Goal: Contribute content: Contribute content

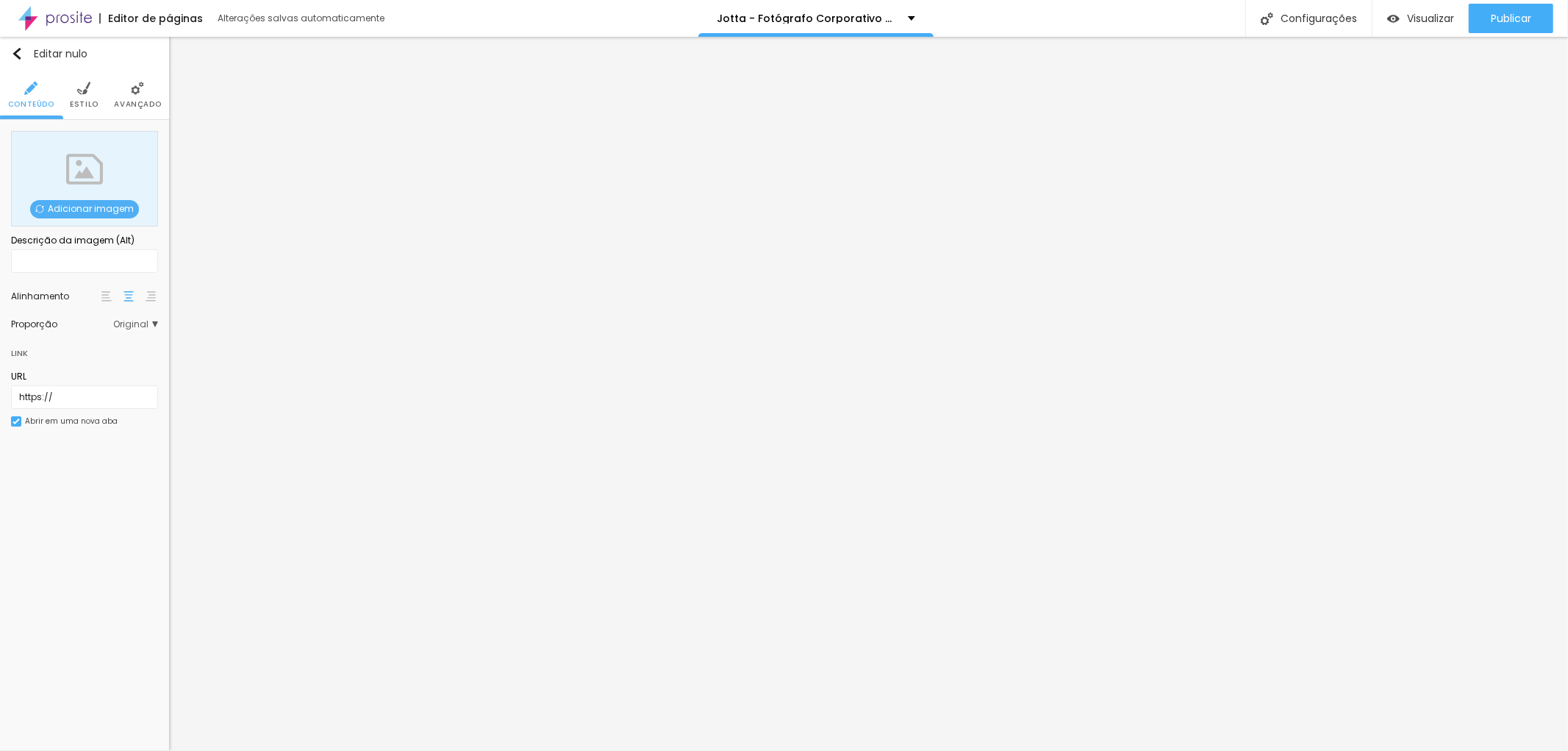
click at [89, 210] on font "Adicionar imagem" at bounding box center [90, 209] width 86 height 12
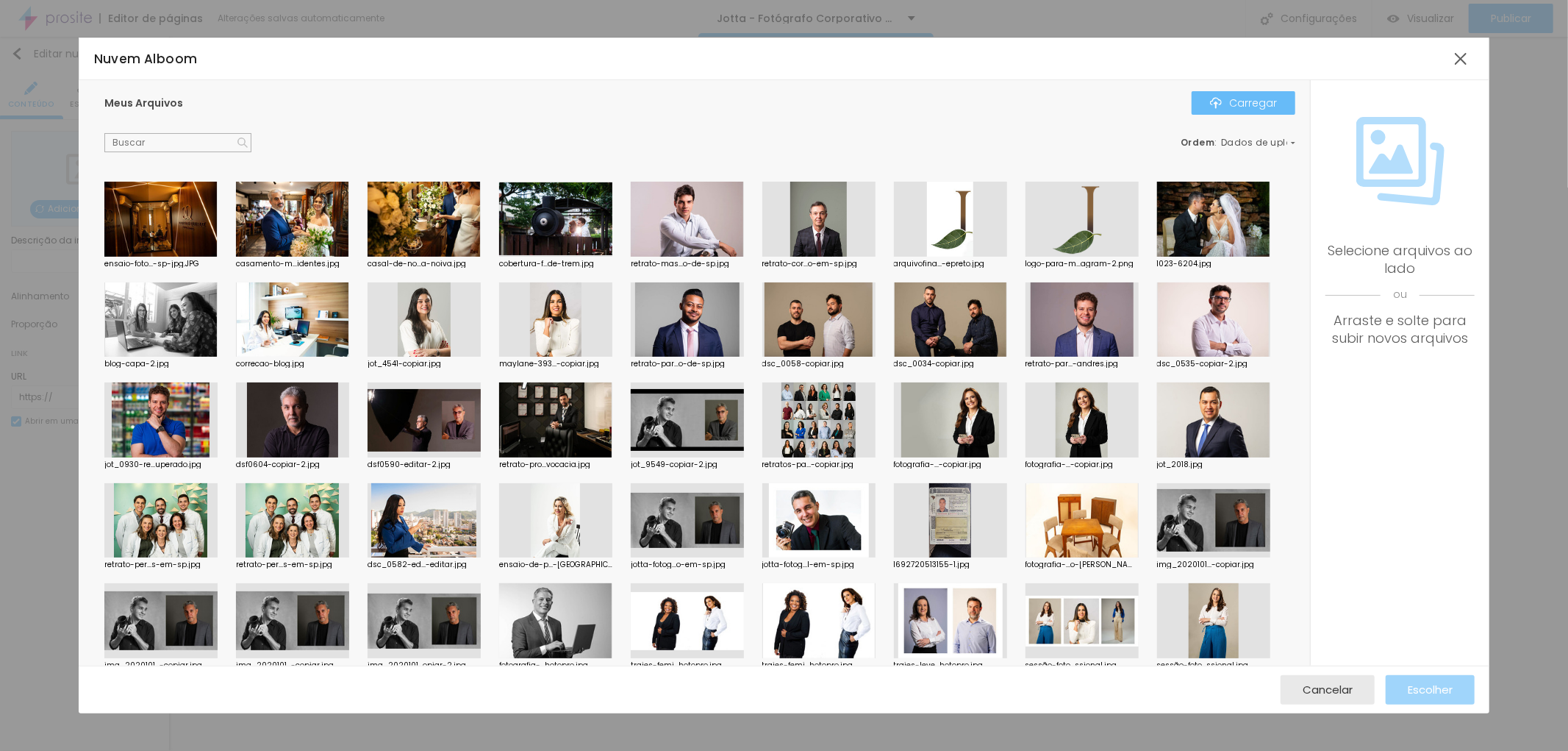
click at [1253, 103] on font "Carregar" at bounding box center [1253, 103] width 48 height 15
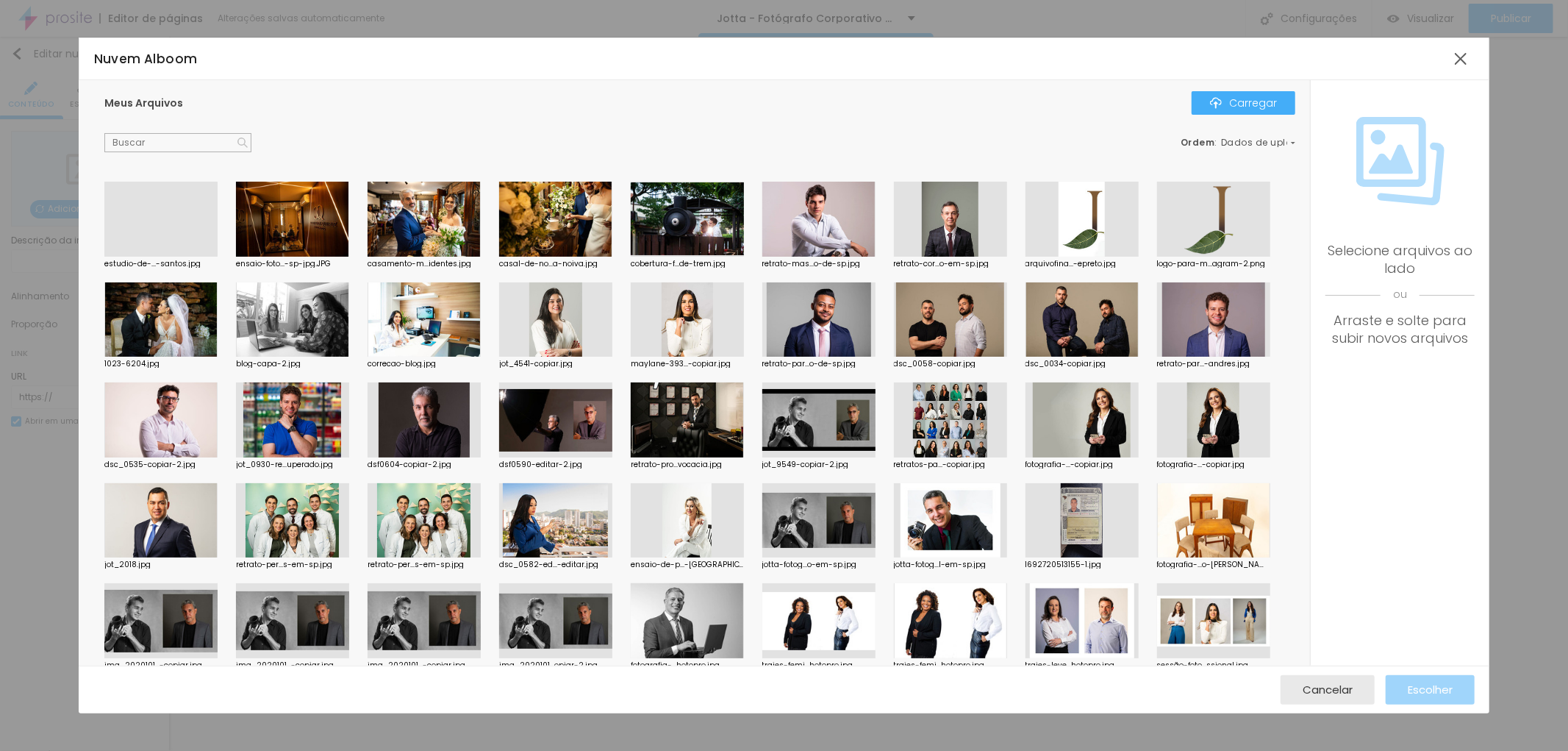
click at [142, 257] on div at bounding box center [161, 257] width 113 height 0
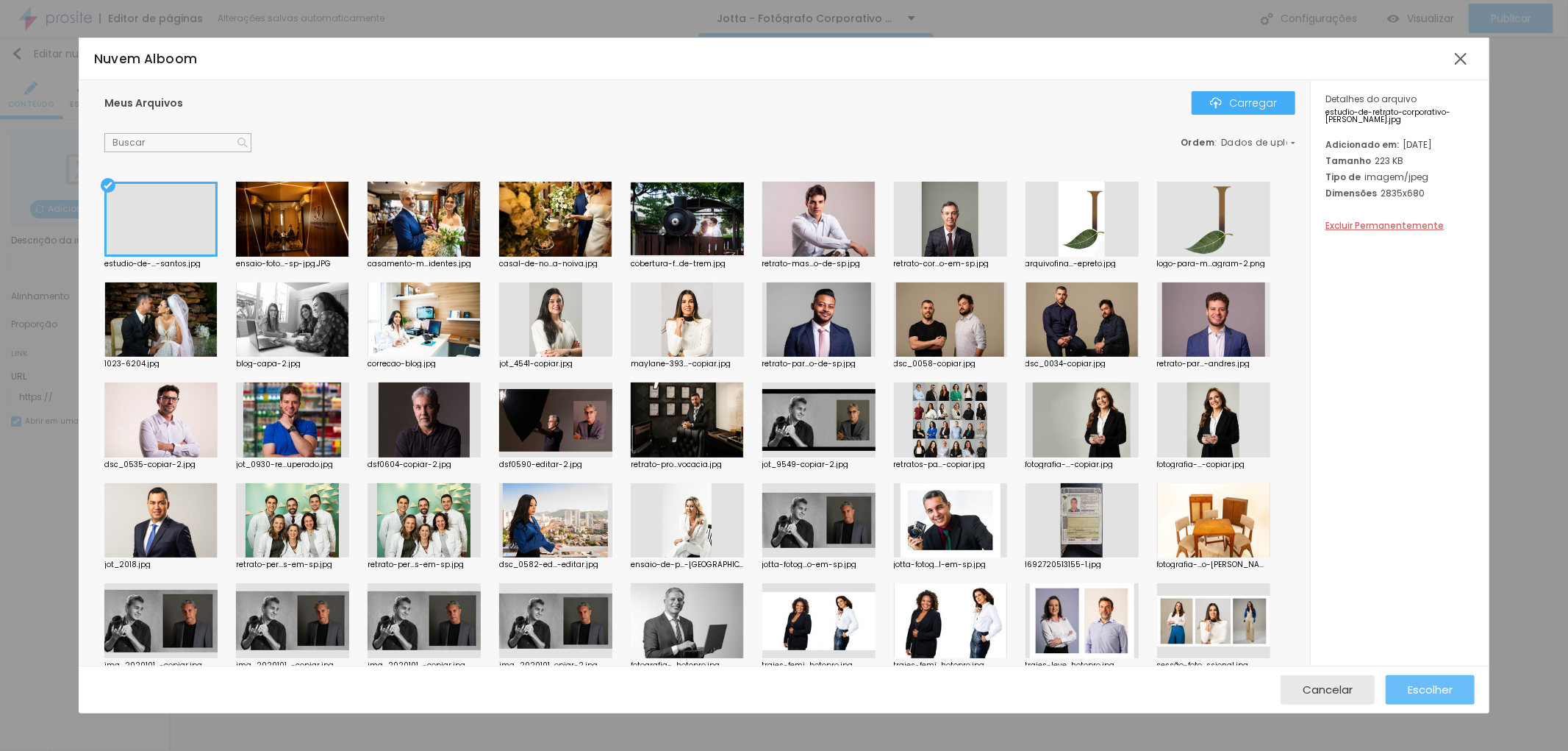
click at [1437, 685] on font "Escolher" at bounding box center [1430, 689] width 45 height 15
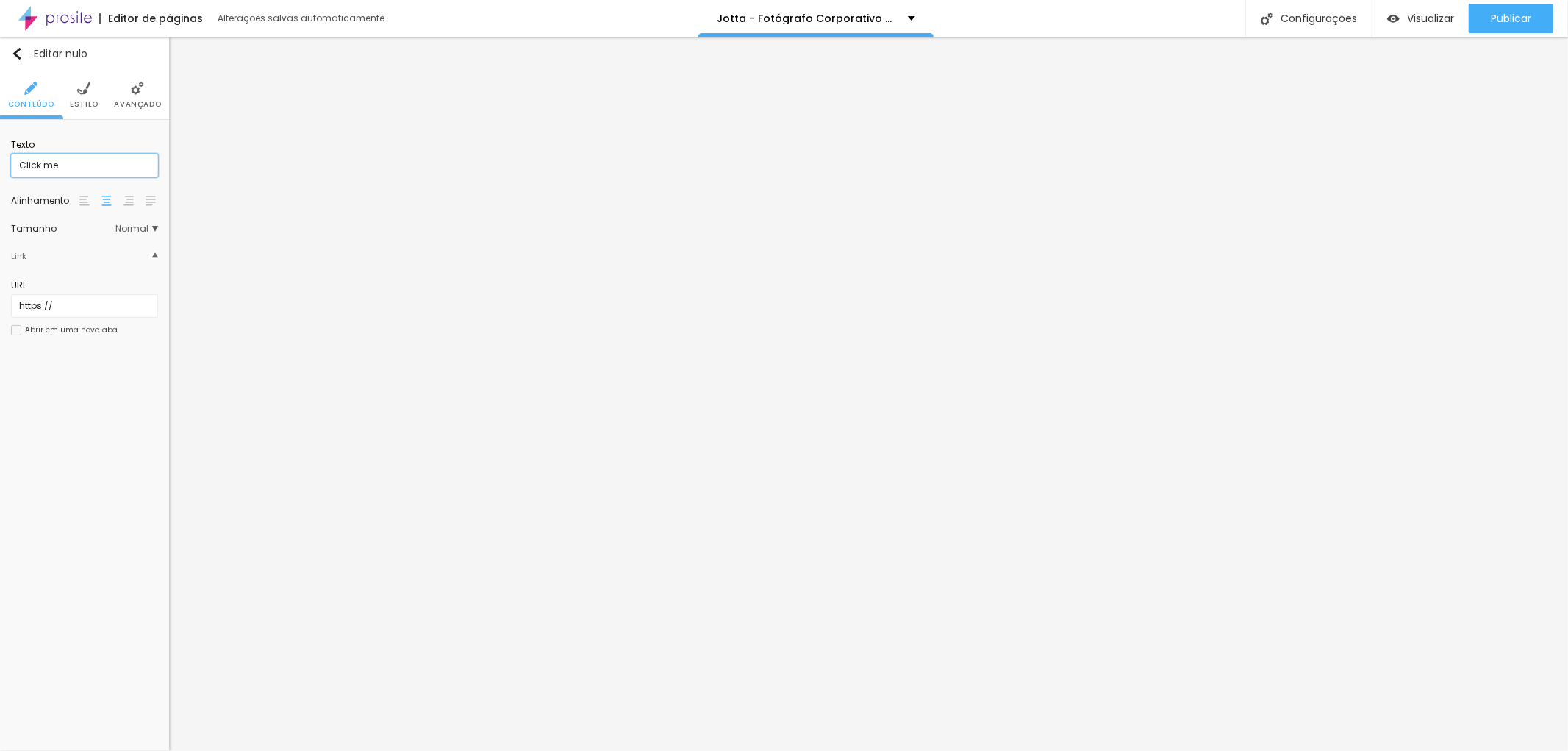
drag, startPoint x: 60, startPoint y: 166, endPoint x: 0, endPoint y: 170, distance: 60.1
click at [0, 170] on div "Texto Click me Alinhamento [GEOGRAPHIC_DATA] Link URL https:// Abrir em uma nov…" at bounding box center [84, 241] width 169 height 244
type input "Retrato Corporativo em [GEOGRAPHIC_DATA]"
click at [157, 168] on input "Retrato Corporativo em [GEOGRAPHIC_DATA]" at bounding box center [84, 165] width 147 height 24
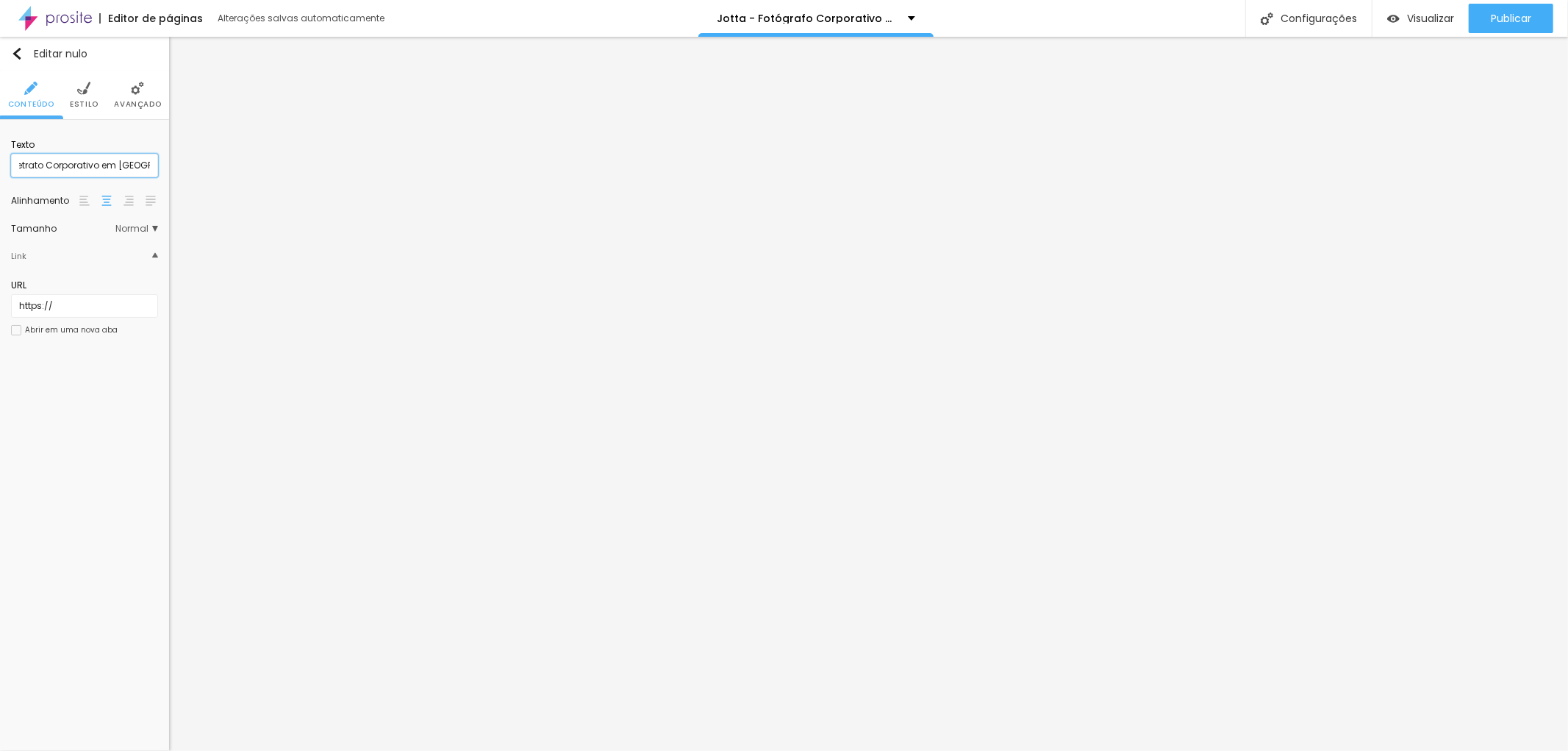
click at [148, 164] on input "Retrato Corporativo em [GEOGRAPHIC_DATA]" at bounding box center [84, 165] width 147 height 24
type input "Retrato Corporativo em Santos-SP"
click at [61, 311] on input "https://" at bounding box center [84, 305] width 147 height 24
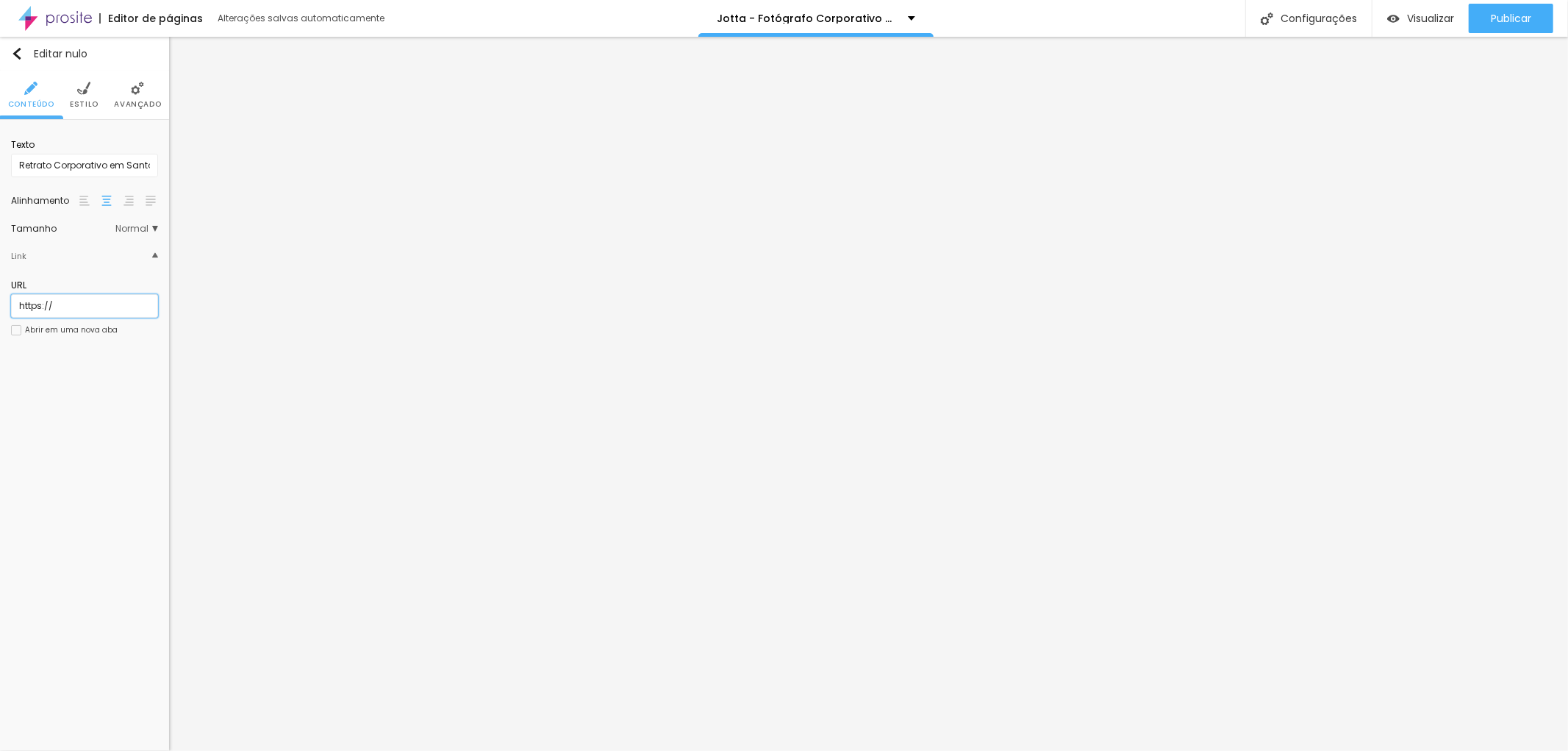
drag, startPoint x: 60, startPoint y: 306, endPoint x: 0, endPoint y: 296, distance: 60.8
click at [0, 296] on div "Texto Retrato Corporativo em [GEOGRAPHIC_DATA]-SP Alinhamento Tamanho Normal Pe…" at bounding box center [84, 241] width 169 height 244
paste input "[URL][DOMAIN_NAME]"
type input "[URL][DOMAIN_NAME]"
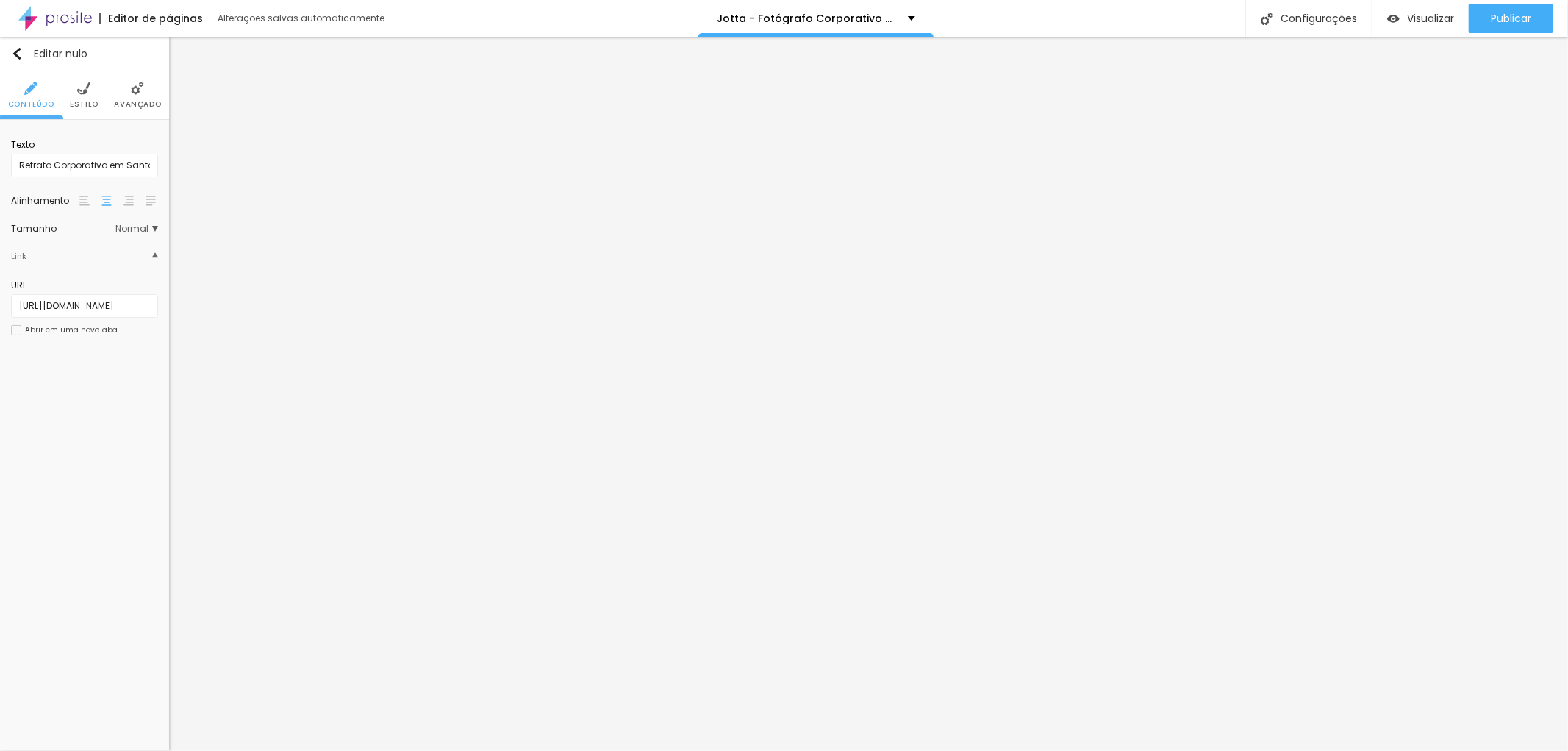
click at [113, 413] on div "Editar nulo Conteúdo Estilo Avançado Texto Retrato Corporativo em Santos-SP Ali…" at bounding box center [84, 394] width 169 height 714
click at [85, 94] on img at bounding box center [83, 88] width 13 height 13
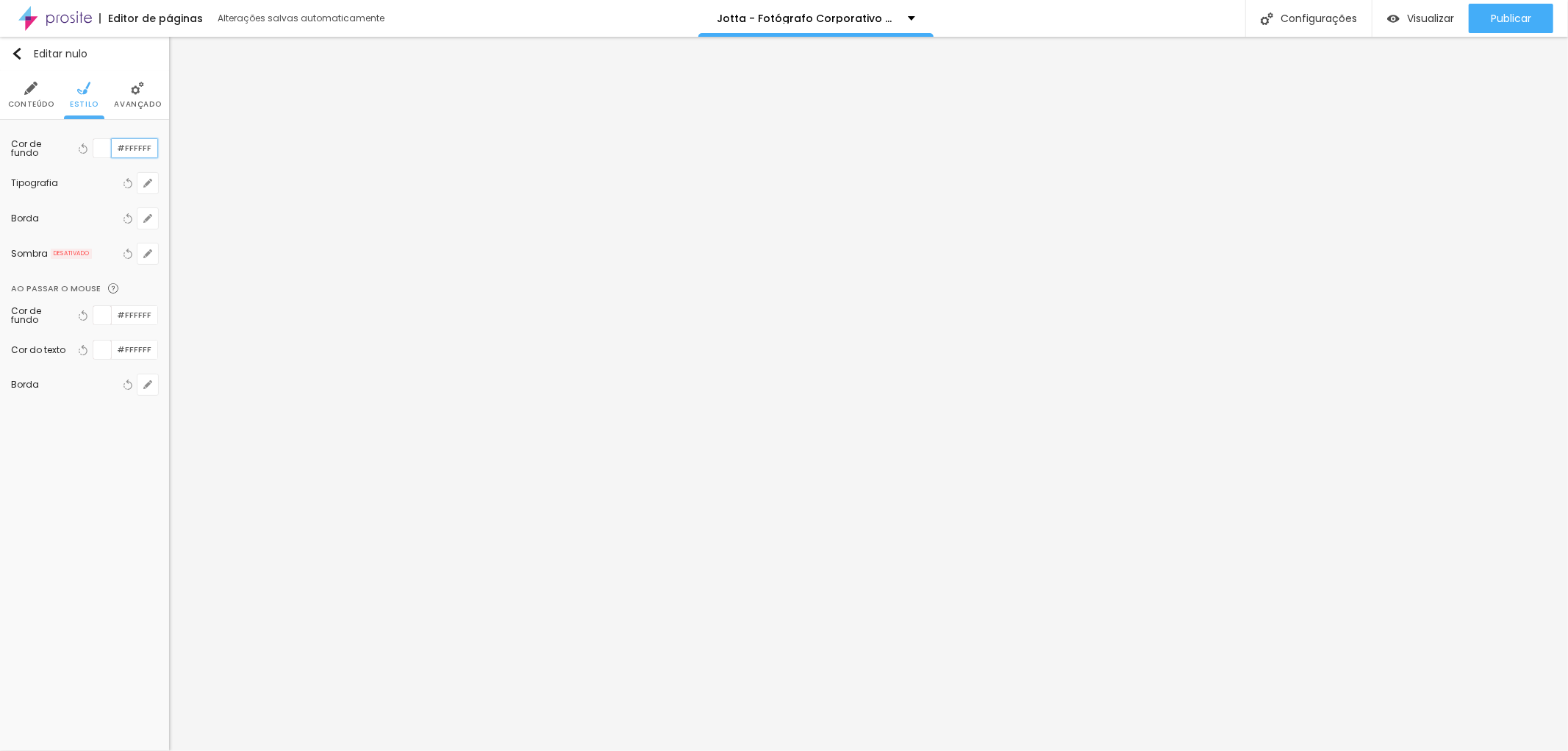
click at [126, 150] on input "#FFFFFF" at bounding box center [134, 148] width 46 height 19
click at [42, 306] on font "Cor de fundo" at bounding box center [26, 315] width 30 height 21
click at [140, 84] on img at bounding box center [137, 88] width 13 height 13
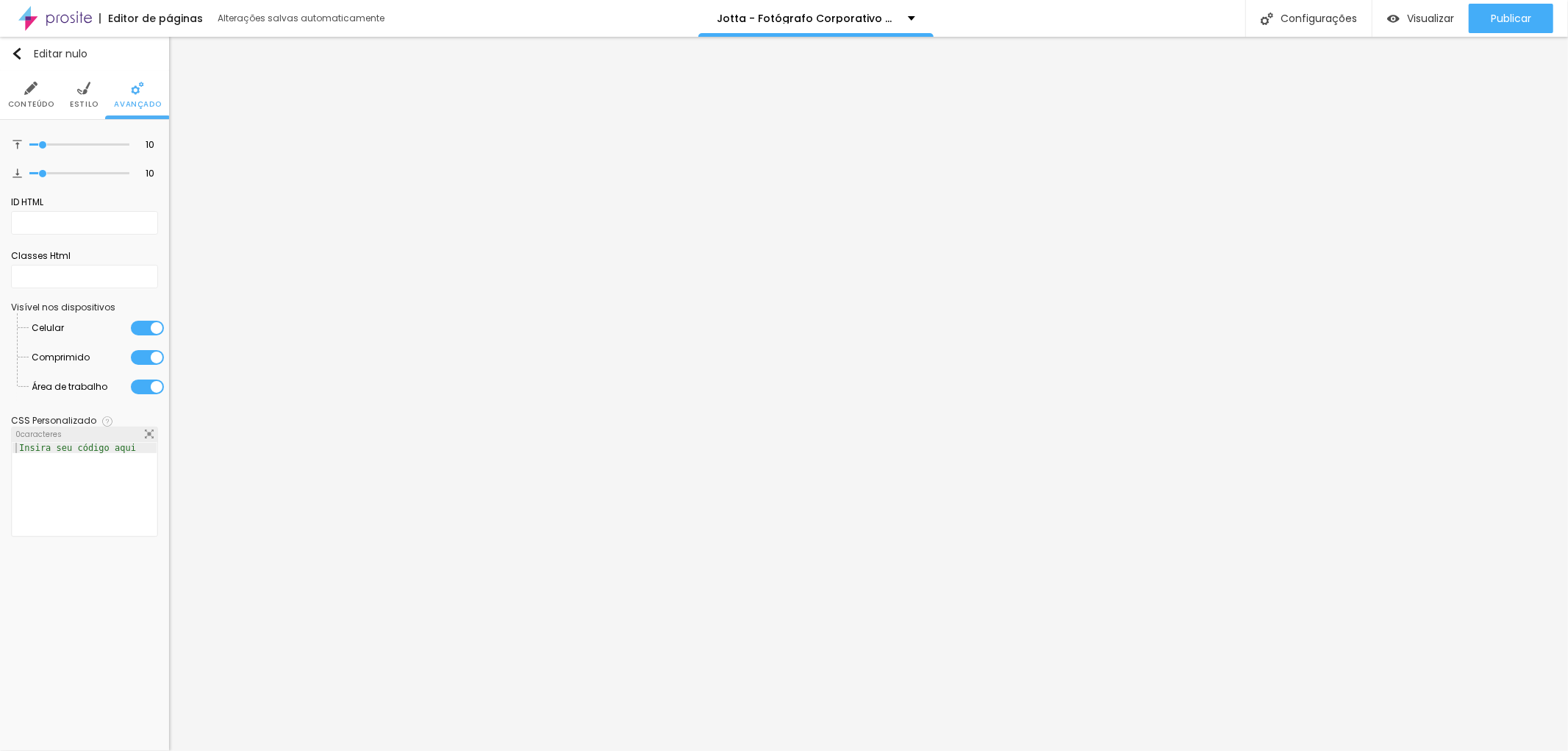
click at [35, 90] on img at bounding box center [30, 88] width 13 height 13
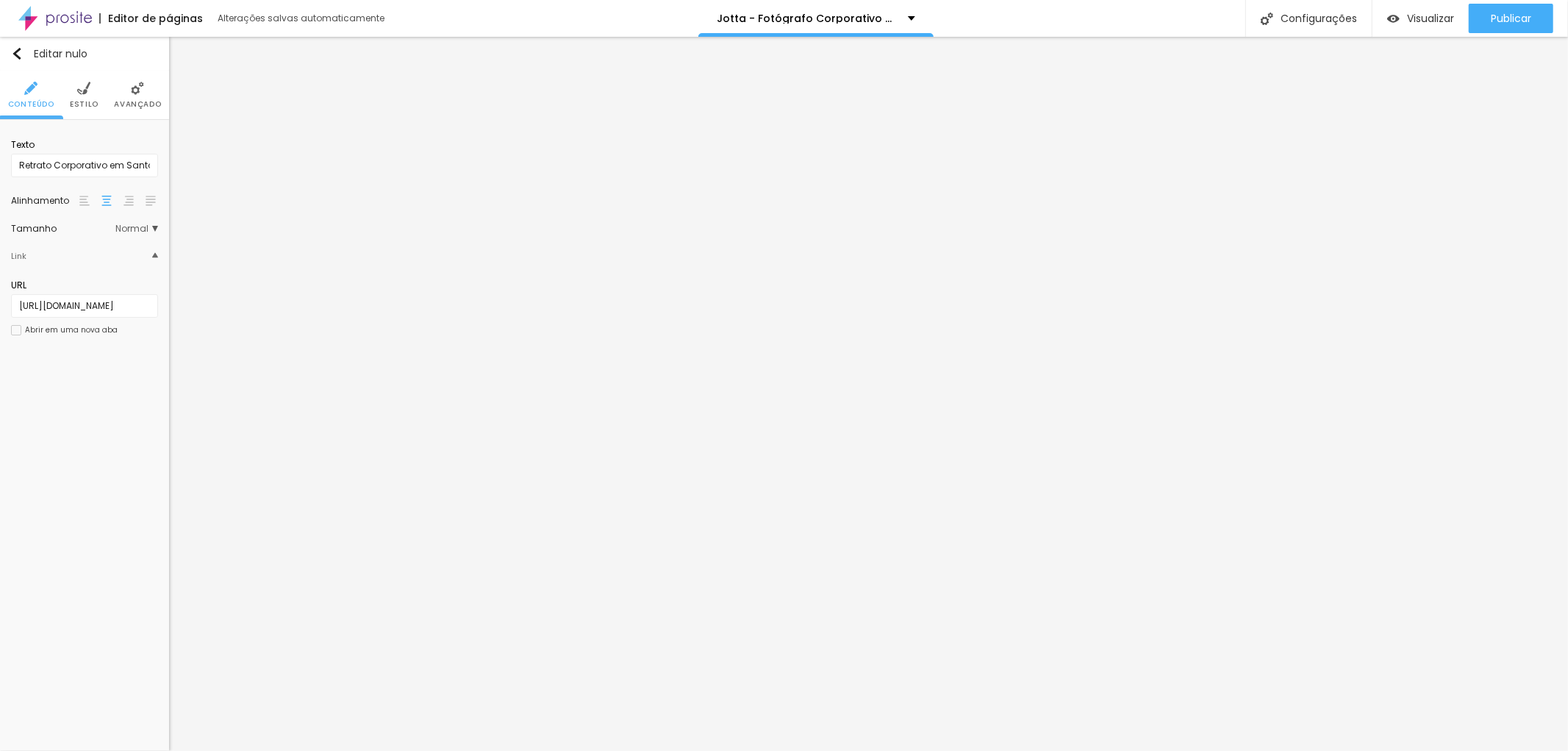
click at [85, 102] on font "Estilo" at bounding box center [84, 103] width 28 height 11
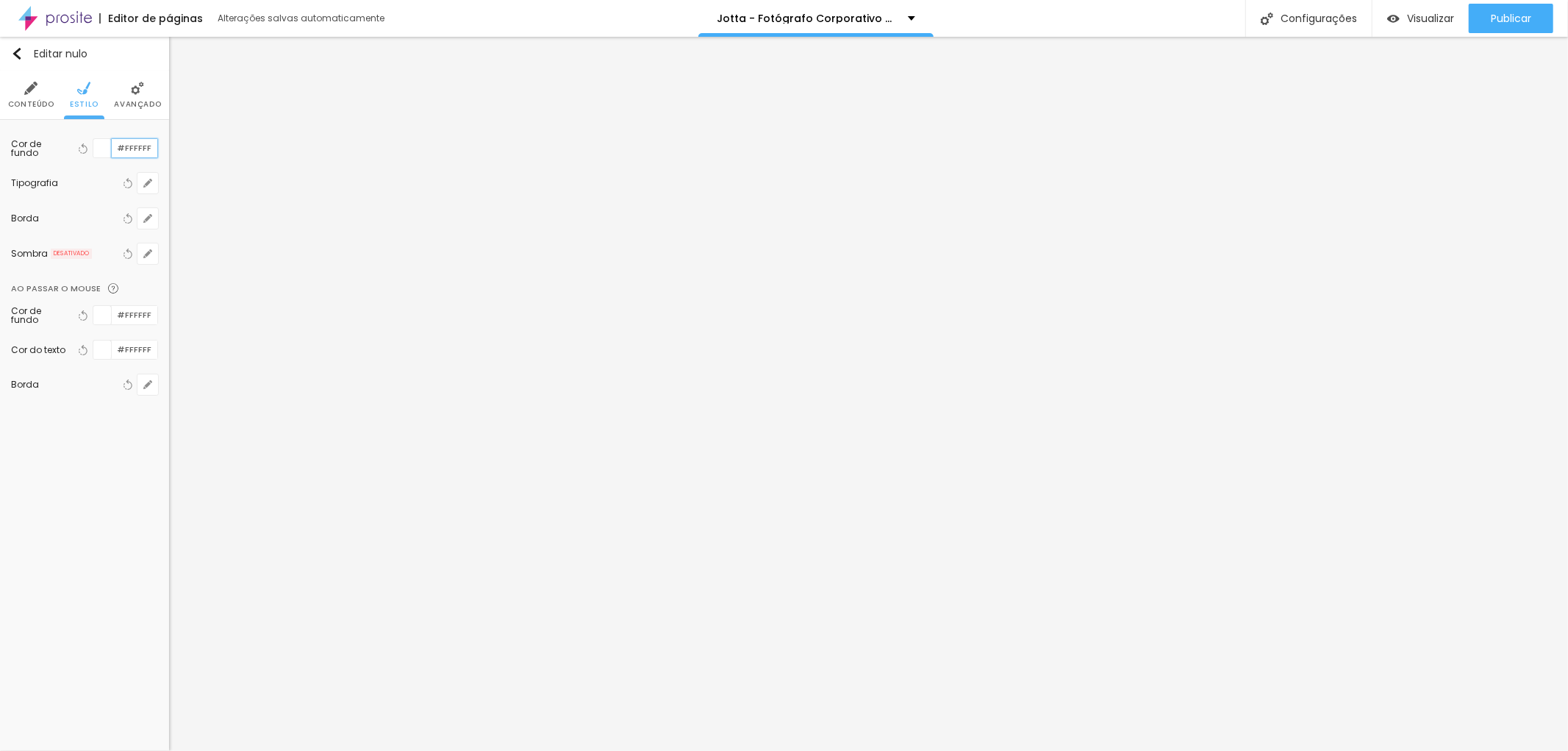
click at [128, 148] on input "#FFFFFF" at bounding box center [134, 148] width 46 height 19
click at [130, 148] on input "#FFFFFF" at bounding box center [134, 148] width 46 height 19
drag, startPoint x: 130, startPoint y: 148, endPoint x: 120, endPoint y: 150, distance: 10.2
click at [120, 150] on input "#FFFFFF" at bounding box center [134, 148] width 46 height 19
drag, startPoint x: 114, startPoint y: 147, endPoint x: 137, endPoint y: 147, distance: 23.0
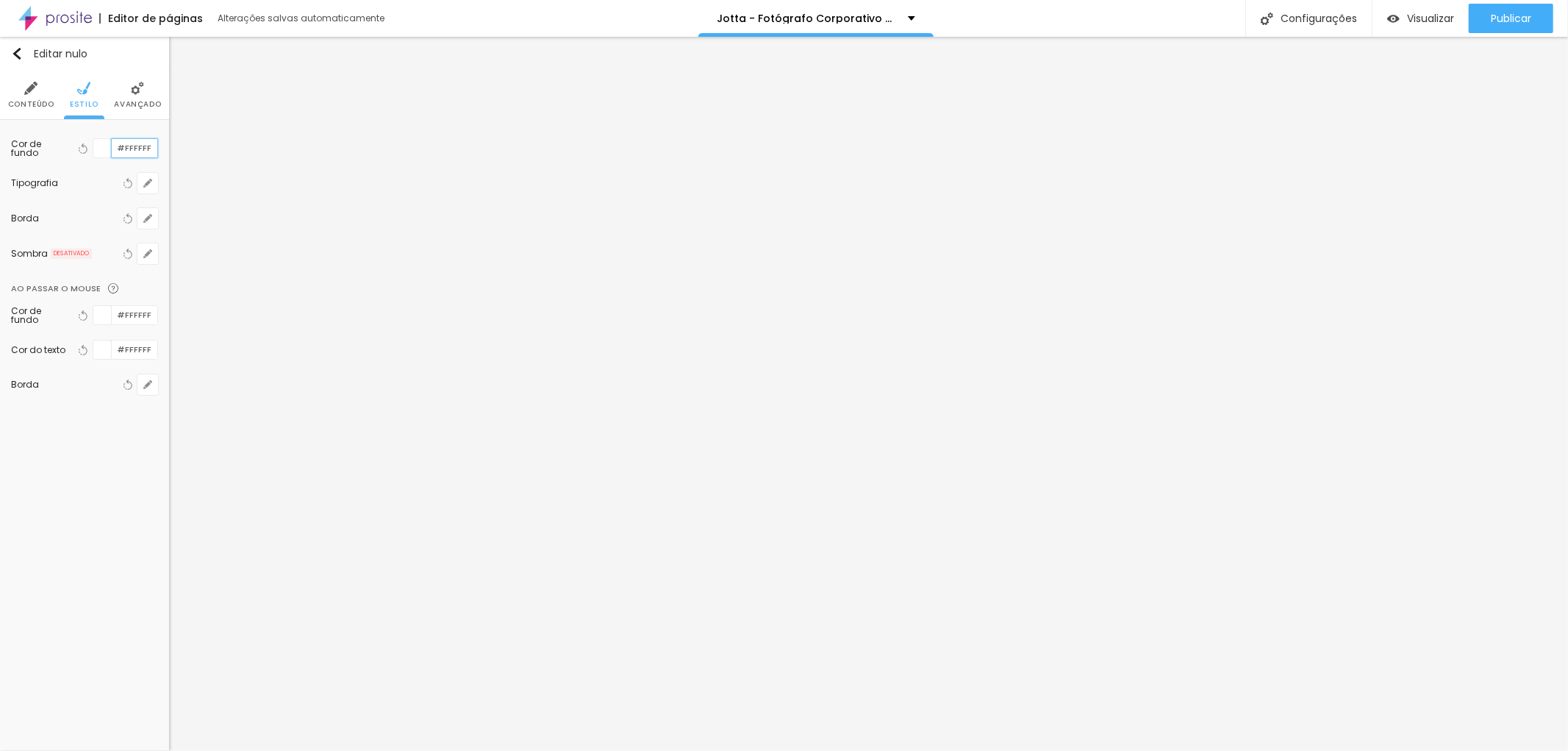
click at [137, 147] on input "#FFFFFF" at bounding box center [134, 148] width 46 height 19
click at [152, 144] on input "#FFFFFF" at bounding box center [134, 148] width 46 height 19
click at [80, 145] on icon "button" at bounding box center [83, 149] width 11 height 11
click at [129, 181] on icon "button" at bounding box center [128, 183] width 11 height 11
click at [145, 184] on icon "button" at bounding box center [148, 183] width 6 height 6
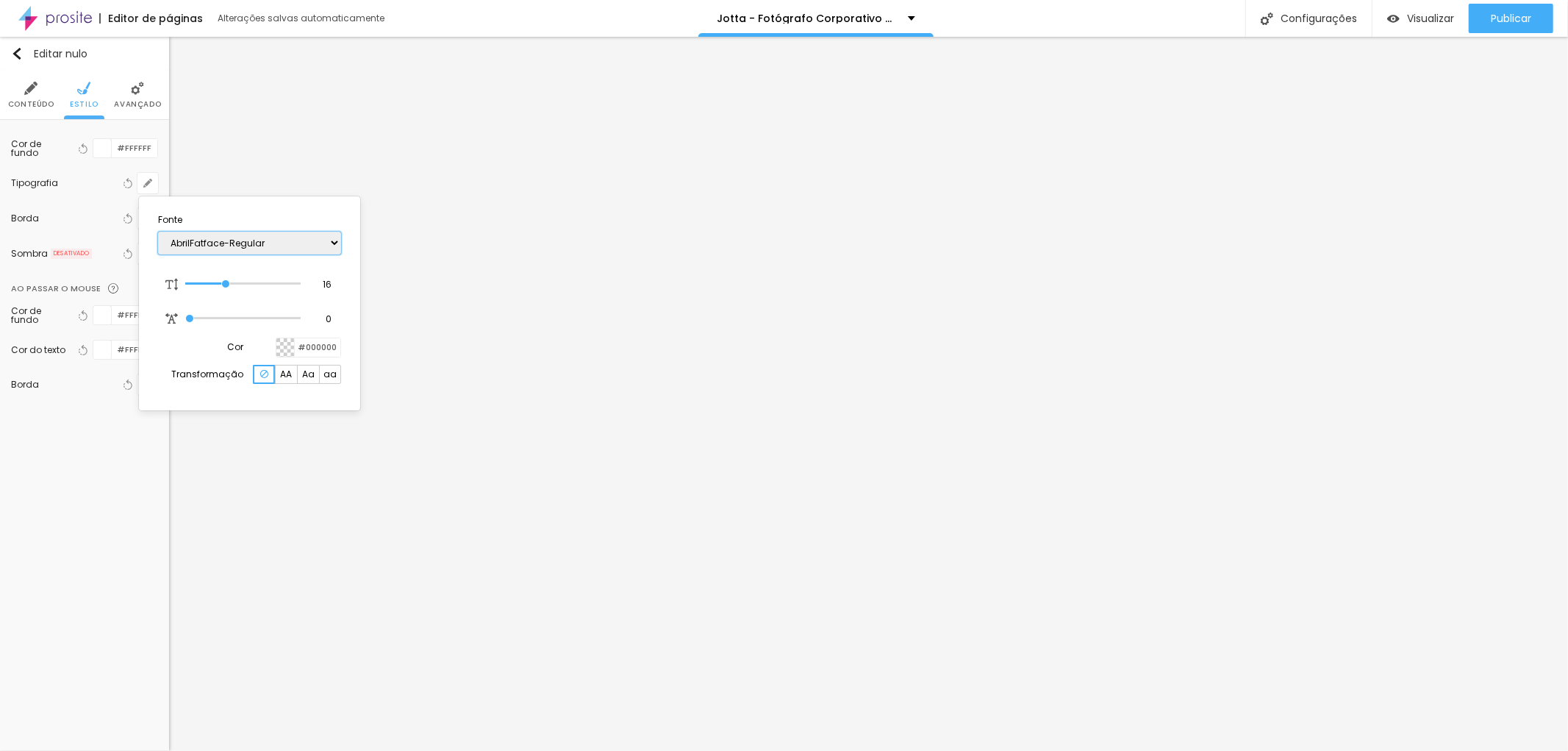
click at [333, 243] on select "AbrilFatface-Regular Actor-Regular Alegreya AlegreyaBlack [PERSON_NAME] Allan-R…" at bounding box center [249, 243] width 183 height 23
click at [159, 116] on div at bounding box center [784, 375] width 1568 height 751
click at [147, 107] on font "Avançado" at bounding box center [137, 103] width 47 height 11
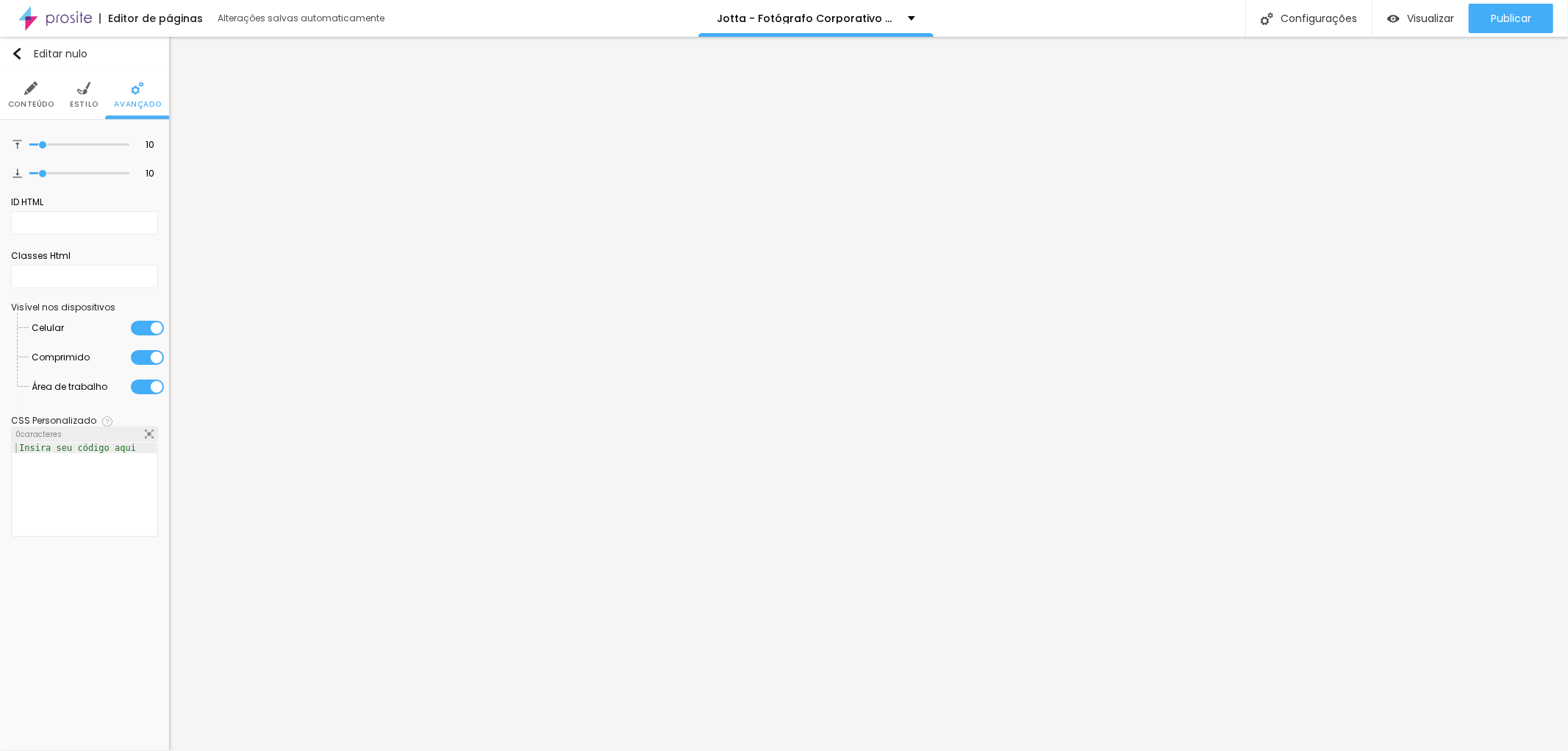
click at [83, 107] on font "Estilo" at bounding box center [84, 103] width 28 height 11
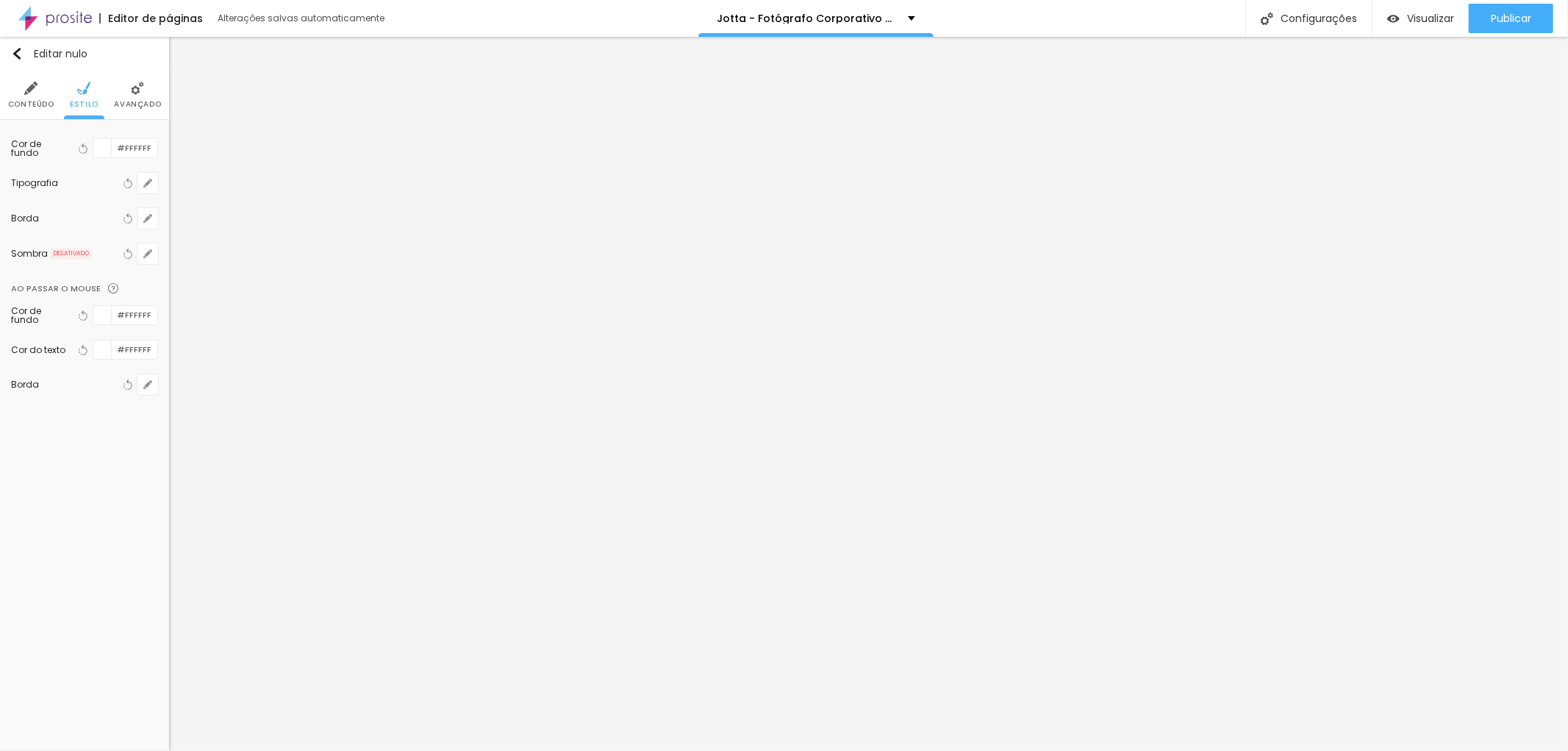
click at [62, 343] on font "Cor do texto" at bounding box center [38, 349] width 55 height 12
click at [85, 345] on icon "button" at bounding box center [84, 350] width 6 height 11
click at [126, 342] on input "#FFFFFF" at bounding box center [134, 349] width 46 height 19
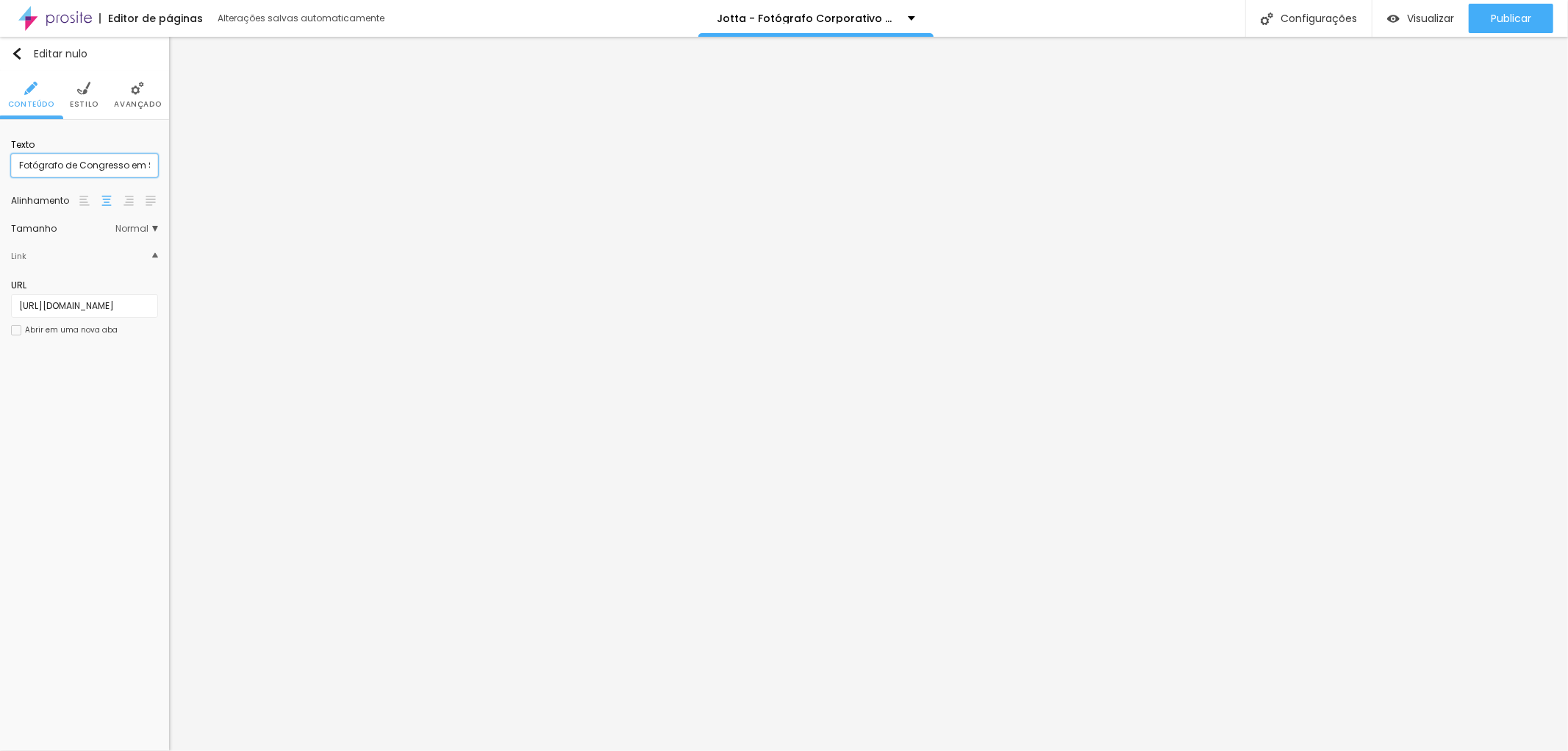
click at [81, 165] on input "Fotógrafo de Congresso em SP" at bounding box center [84, 165] width 147 height 24
drag, startPoint x: 128, startPoint y: 168, endPoint x: 84, endPoint y: 164, distance: 44.2
click at [84, 164] on input "Fotógrafo de Congresso em SP" at bounding box center [84, 165] width 147 height 24
drag, startPoint x: 136, startPoint y: 165, endPoint x: 155, endPoint y: 166, distance: 19.0
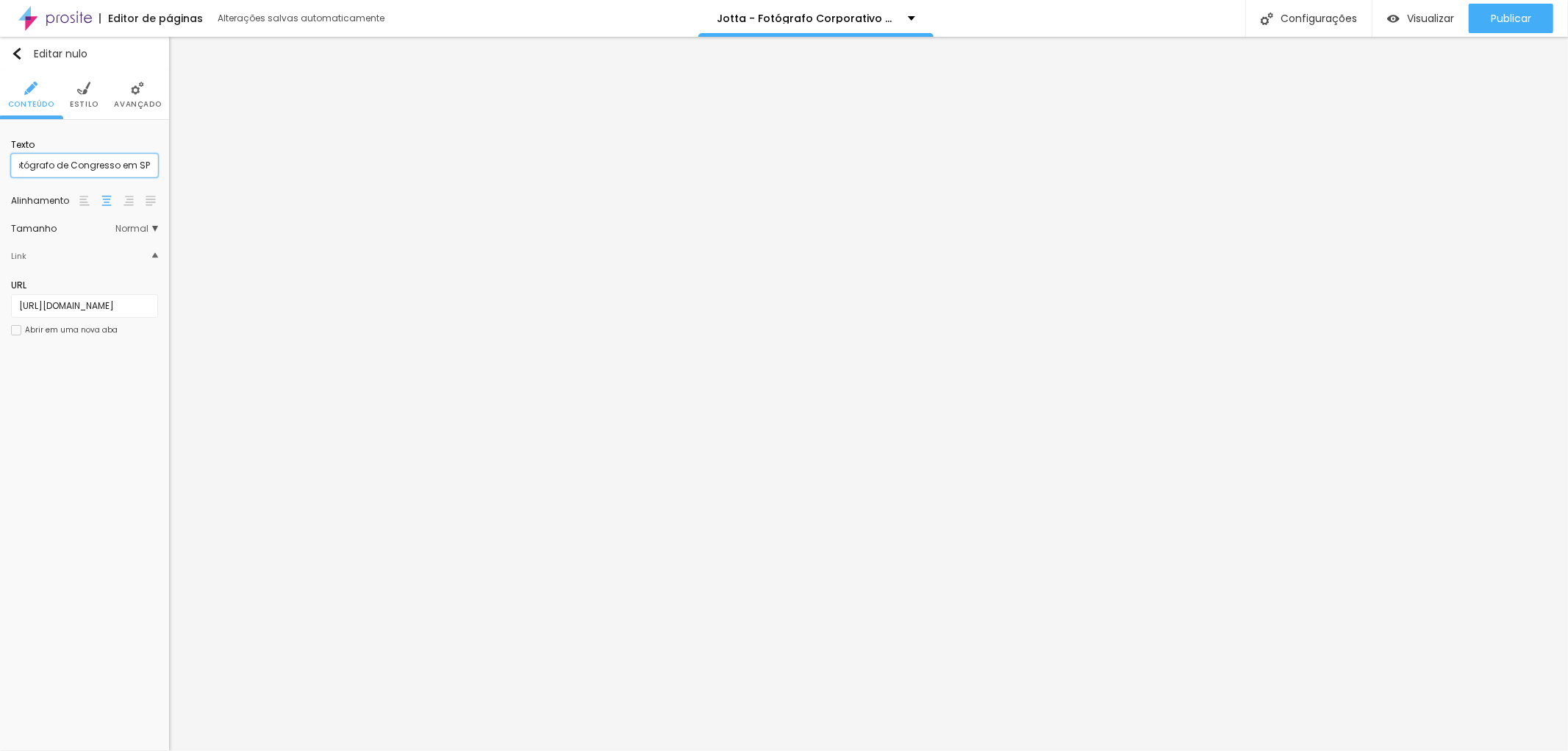
click at [155, 166] on input "Fotógrafo de Congresso em SP" at bounding box center [84, 165] width 147 height 24
click at [152, 164] on input "Fotógrafo de Congresso em SP" at bounding box center [84, 165] width 147 height 24
drag, startPoint x: 119, startPoint y: 165, endPoint x: 70, endPoint y: 162, distance: 49.1
click at [70, 162] on input "Fotógrafo de Congresso em SP" at bounding box center [84, 165] width 147 height 24
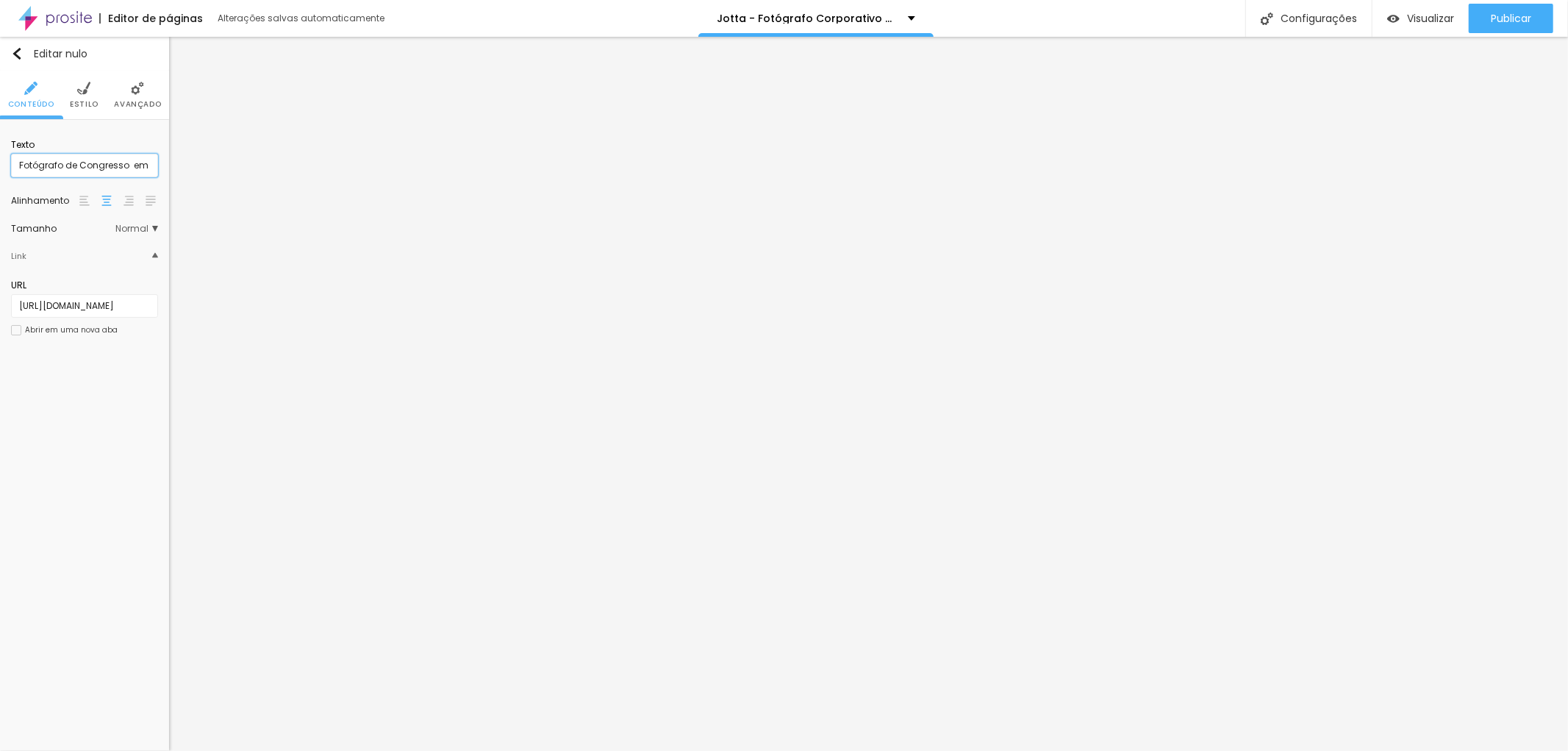
click at [137, 163] on input "Fotógrafo de Congresso em SP" at bounding box center [84, 165] width 147 height 24
click at [133, 164] on input "Fotógrafo de Congresso em SP" at bounding box center [84, 165] width 147 height 24
click at [68, 165] on input "Fotógrafo de evento Corporativo em [GEOGRAPHIC_DATA]" at bounding box center [84, 165] width 147 height 24
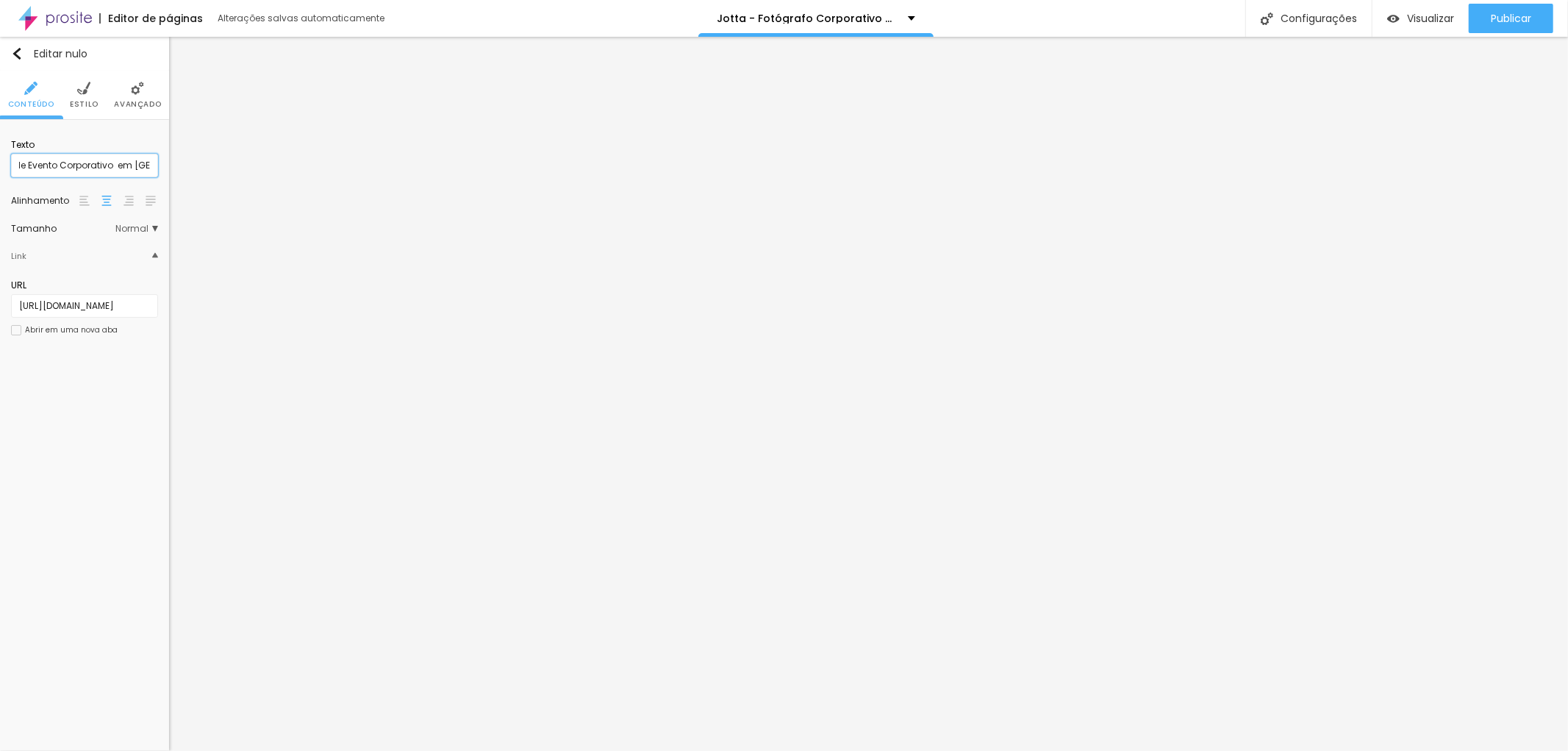
click at [155, 164] on input "Fotógrafo de Evento Corporativo em [GEOGRAPHIC_DATA]" at bounding box center [84, 165] width 147 height 24
click at [146, 164] on input "Fotógrafo de Evento Corporativo em [GEOGRAPHIC_DATA]" at bounding box center [84, 165] width 147 height 24
click at [150, 164] on input "Fotógrafo de Evento Corporativo em [GEOGRAPHIC_DATA]" at bounding box center [84, 165] width 147 height 24
click at [108, 164] on input "Fotógrafo de Evento Corporativo ns Baixada" at bounding box center [84, 165] width 147 height 24
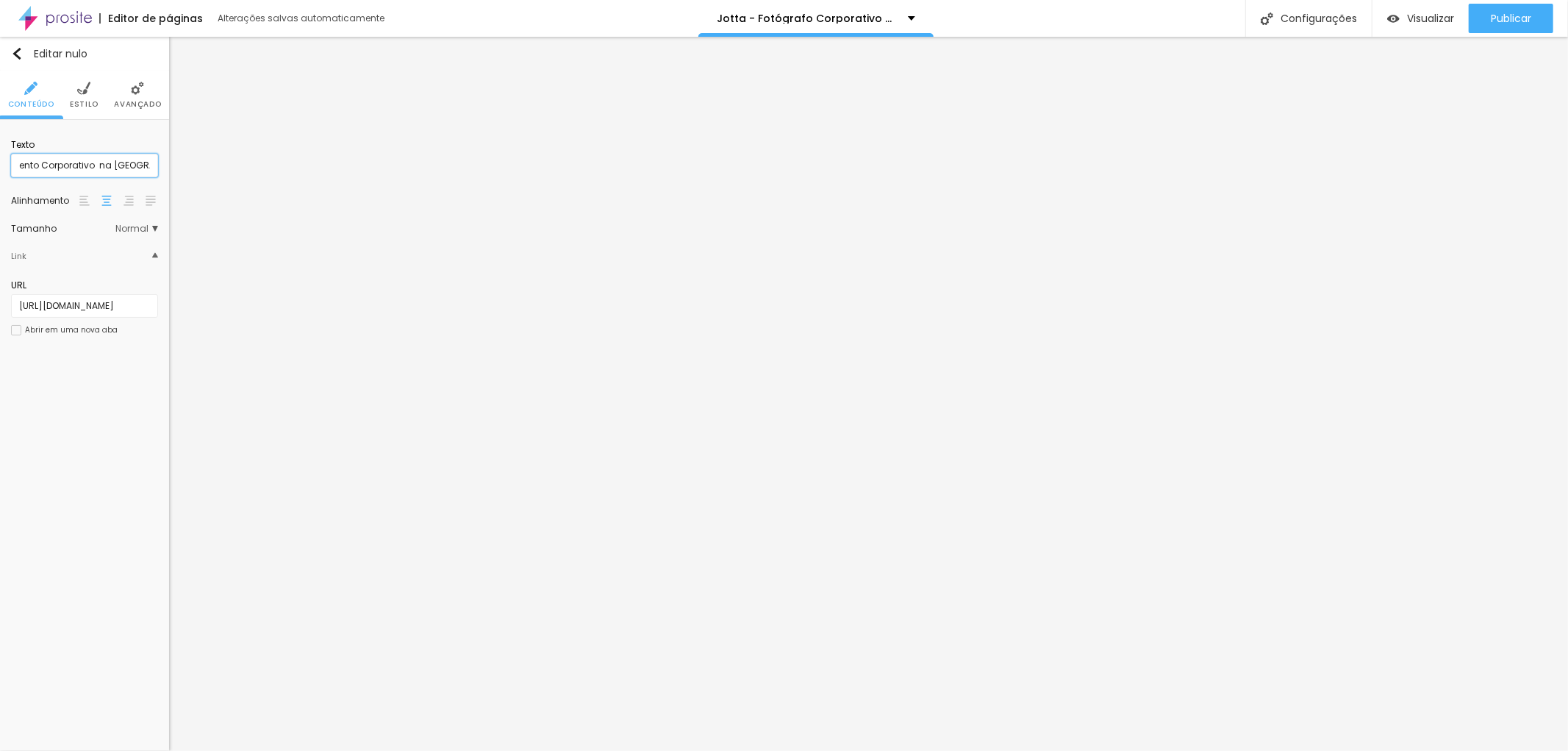
scroll to position [0, 76]
click at [153, 164] on input "Fotógrafo de Evento Corporativo na [GEOGRAPHIC_DATA]" at bounding box center [84, 165] width 147 height 24
type input "Fotógrafo de Evento Corporativo na Baixada Santista"
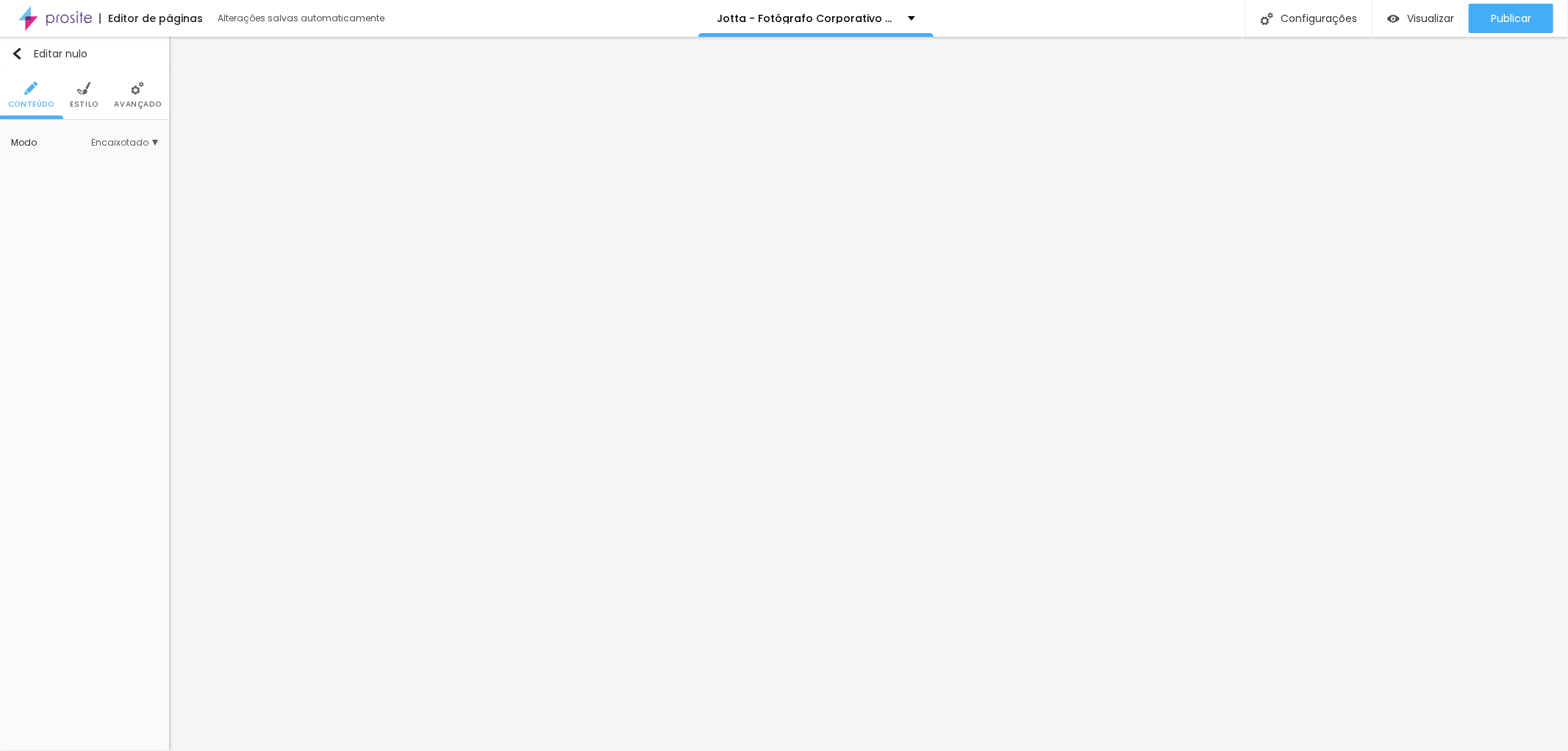
click at [89, 98] on li "Estilo" at bounding box center [84, 95] width 28 height 49
click at [115, 108] on font "Avançado" at bounding box center [121, 103] width 47 height 11
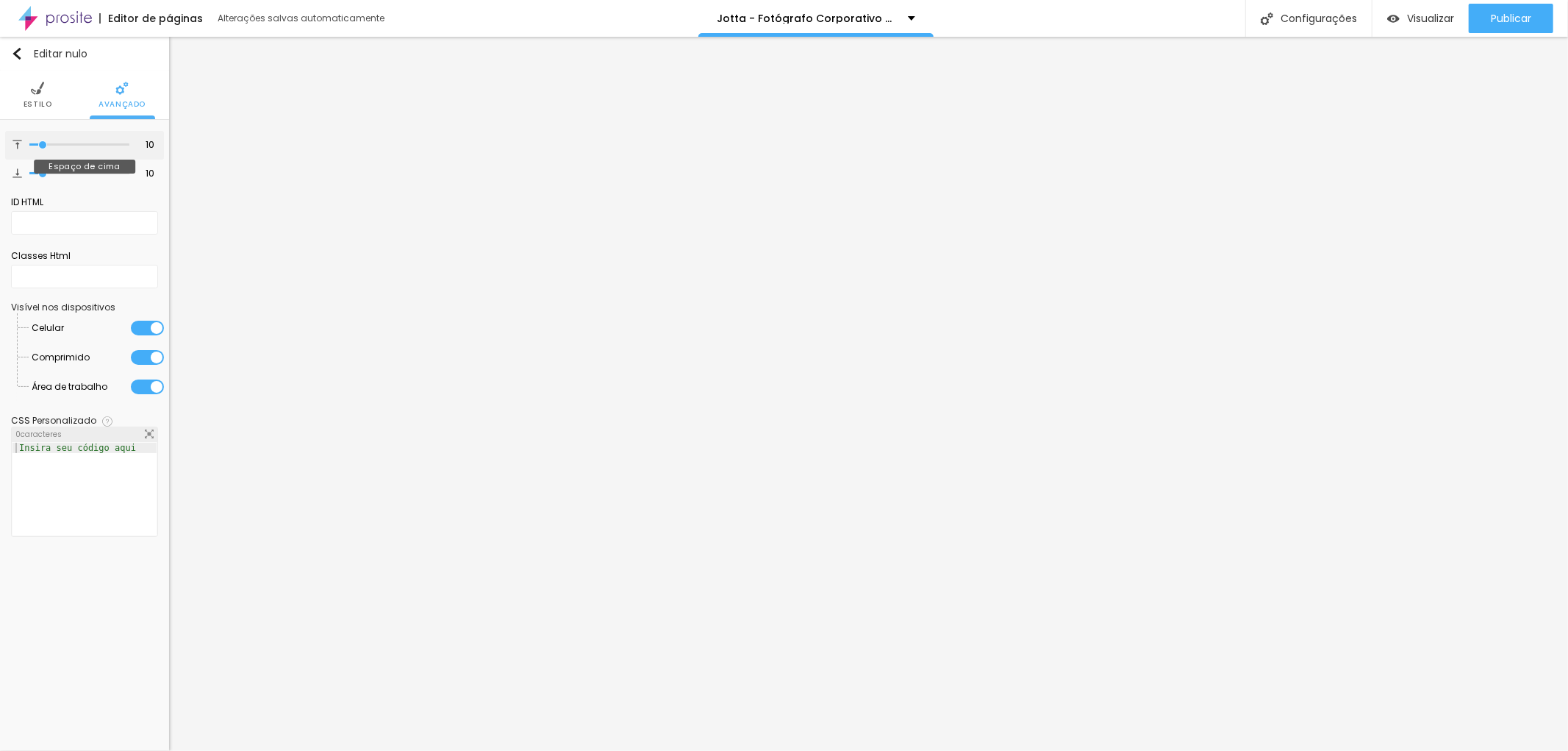
type input "13"
type input "28"
type input "30"
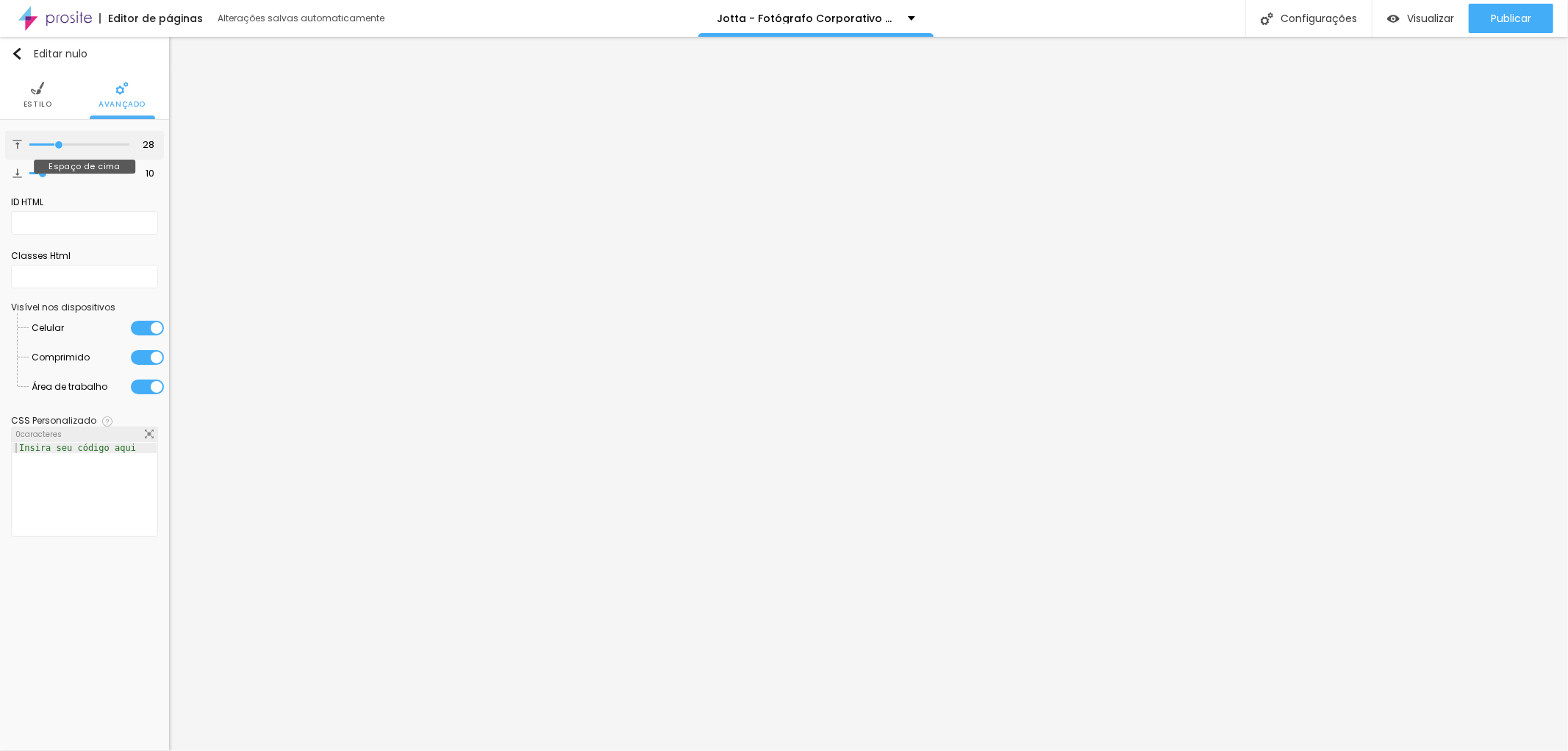
type input "30"
type input "31"
type input "32"
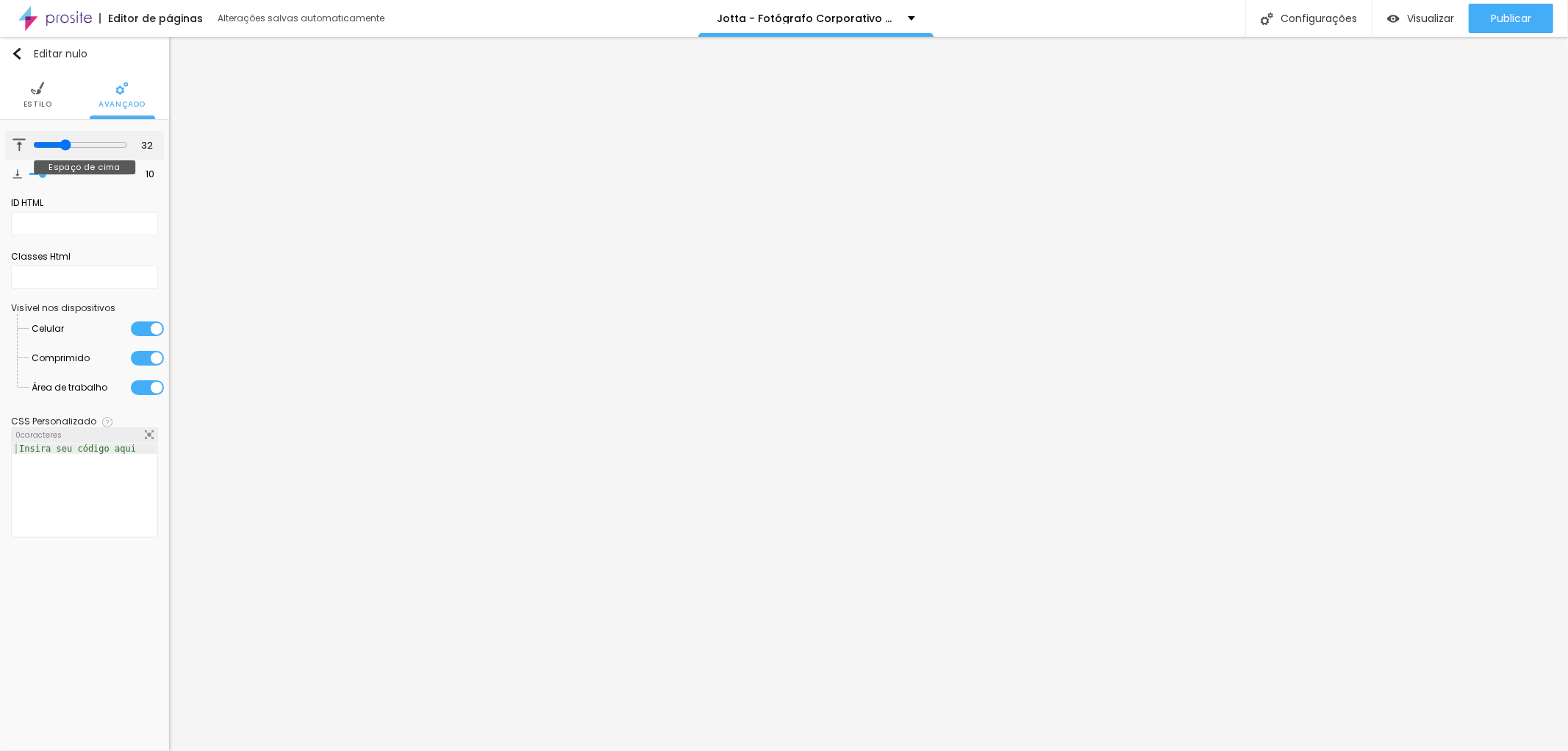
type input "34"
type input "35"
type input "34"
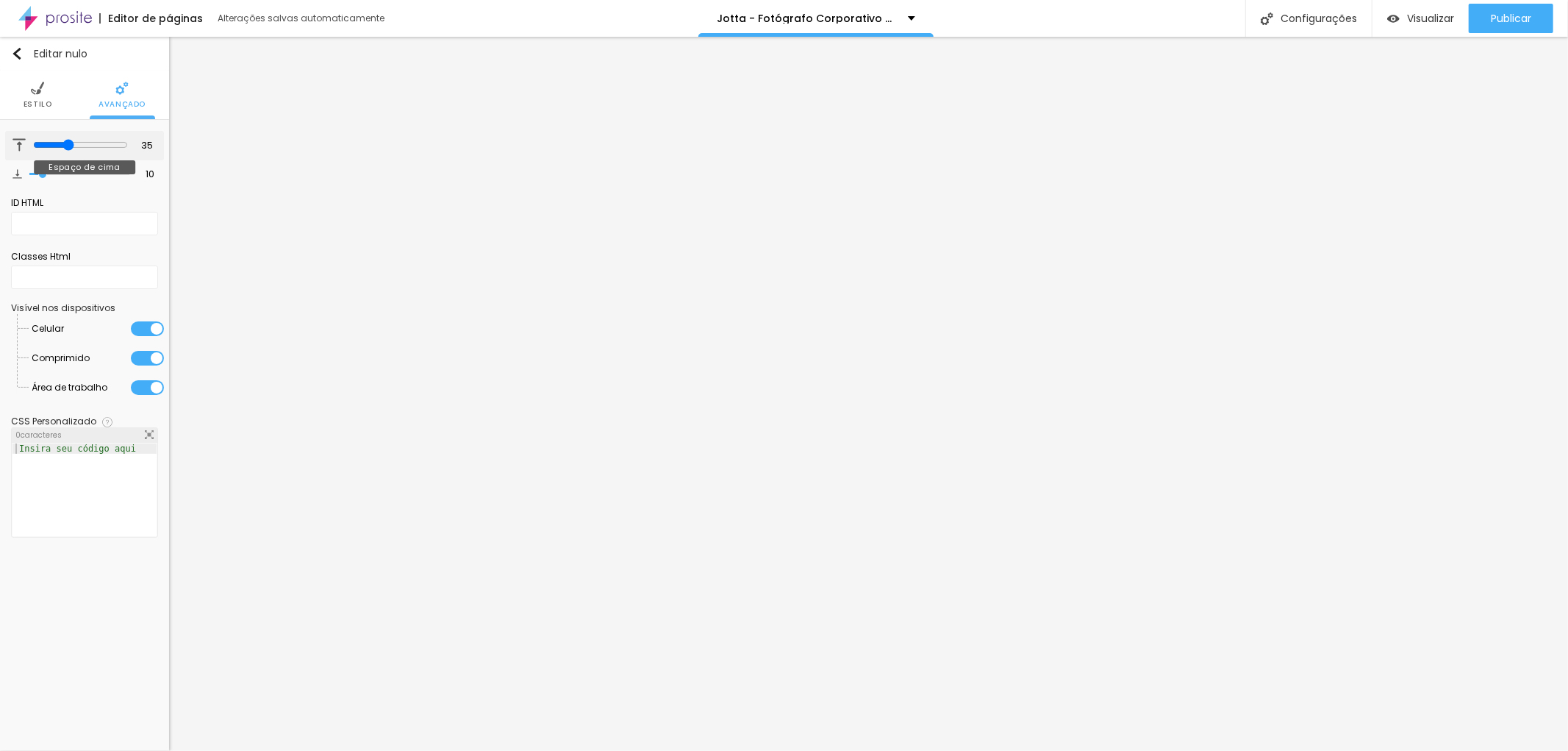
type input "34"
type input "31"
type input "25"
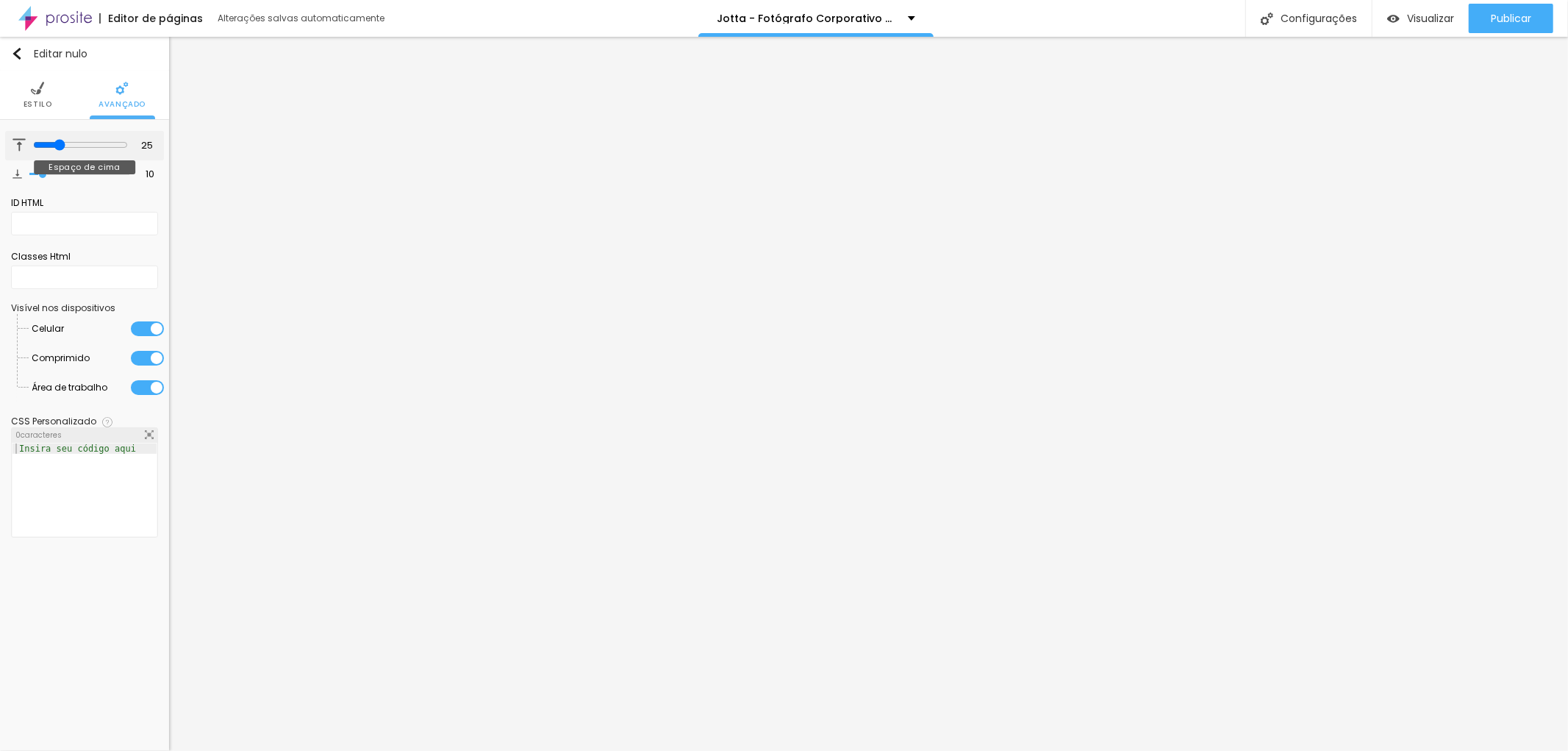
type input "23"
type input "21"
type input "17"
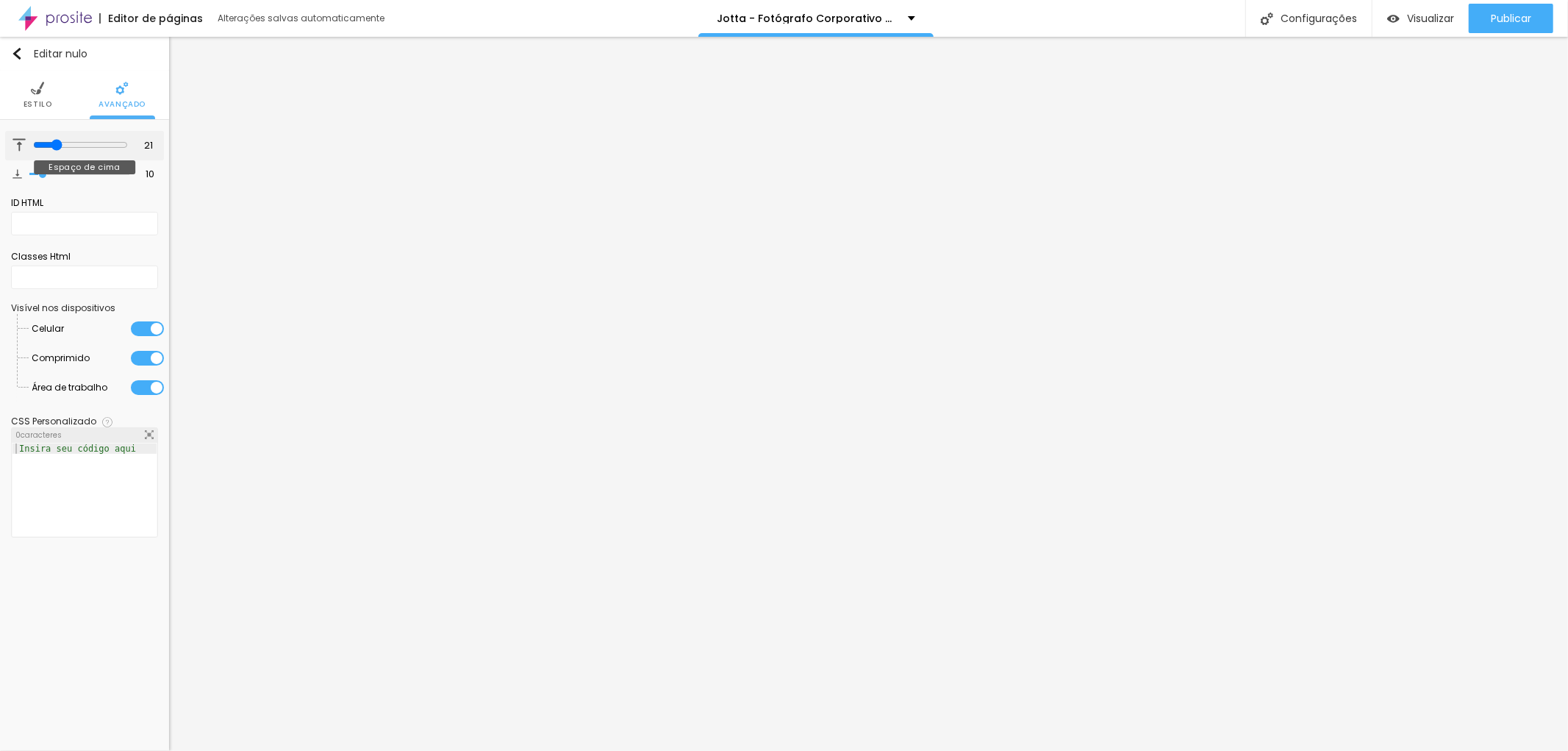
type input "17"
type input "16"
click at [49, 150] on input "range" at bounding box center [80, 144] width 95 height 11
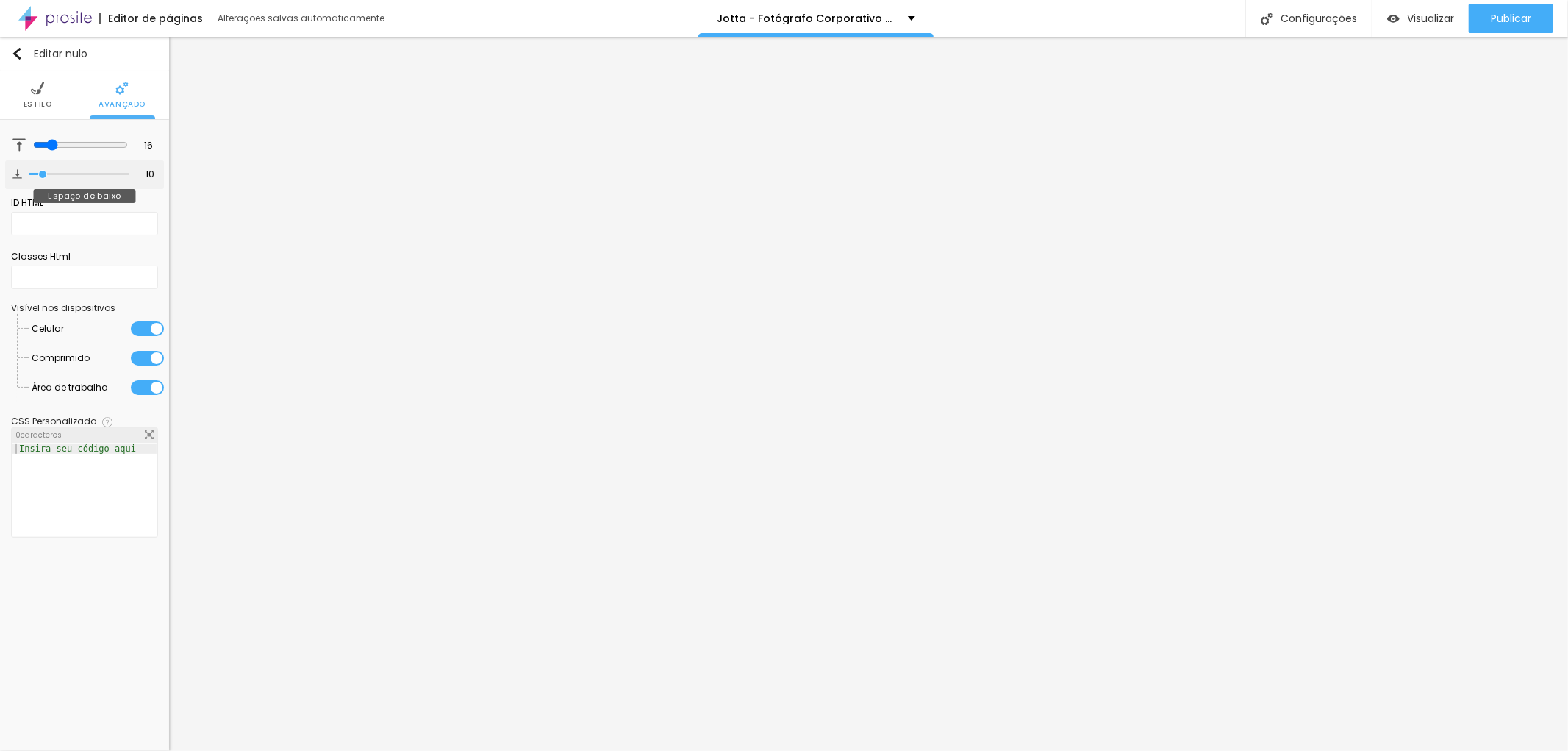
type input "17"
type input "24"
type input "26"
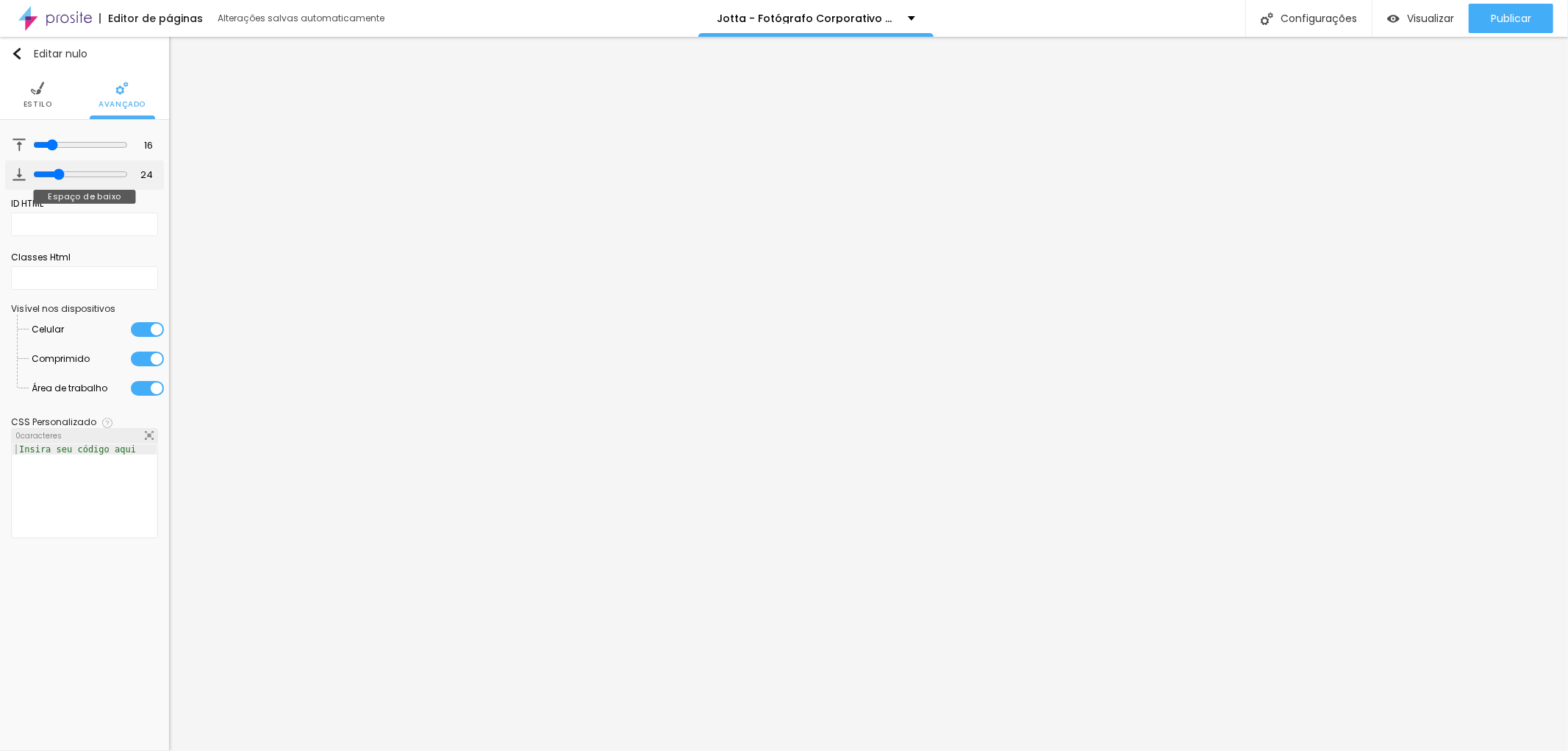
type input "26"
type input "29"
type input "30"
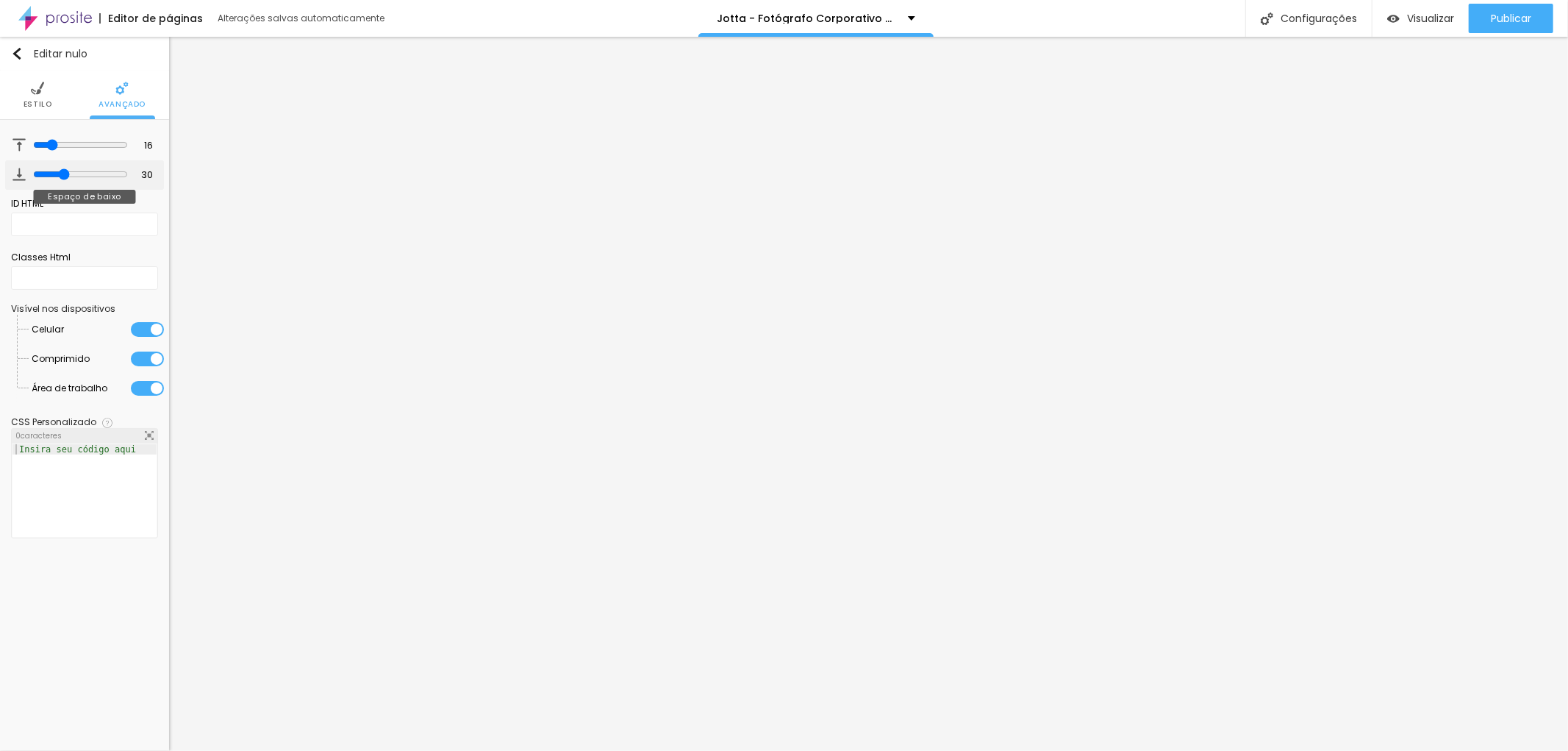
type input "31"
type input "29"
type input "25"
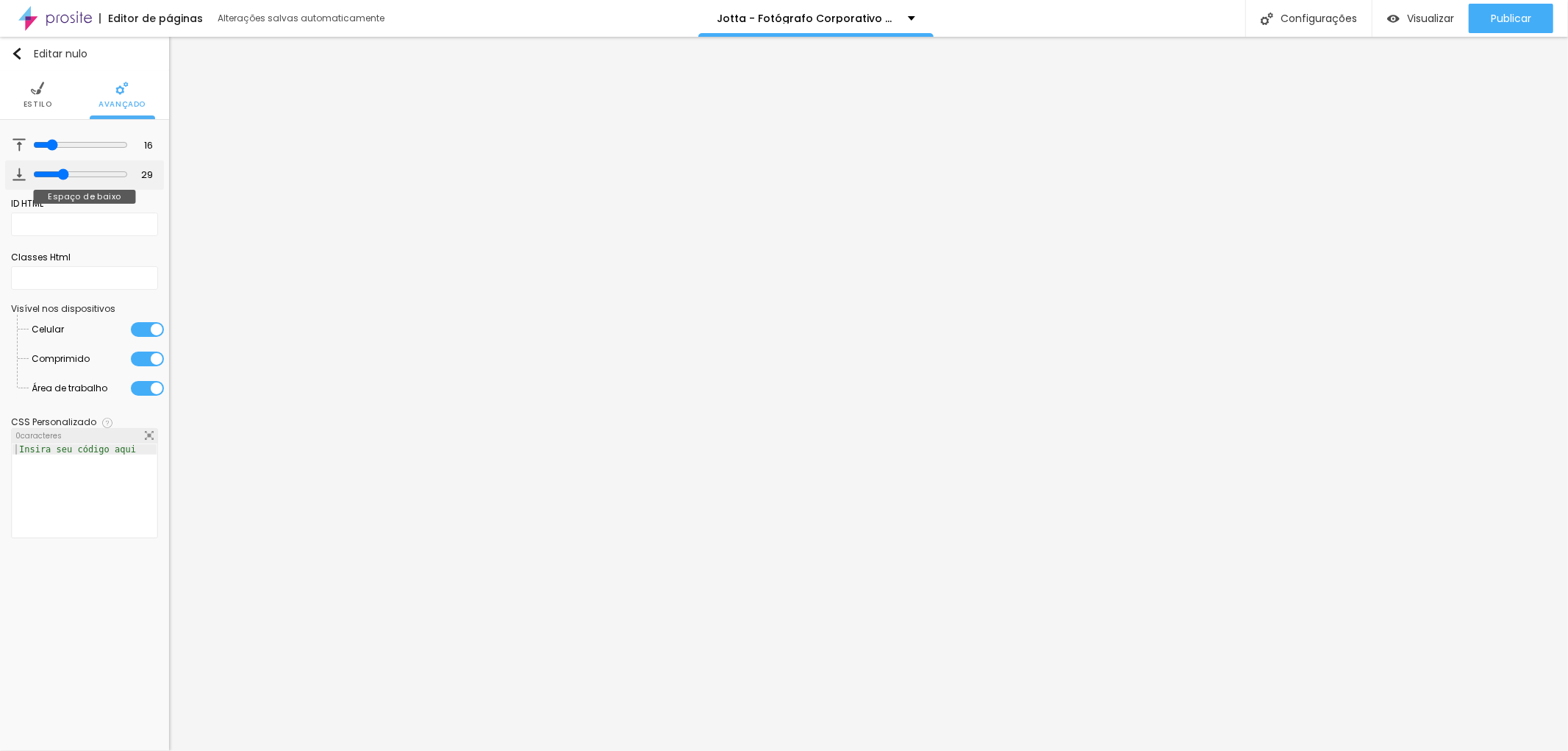
type input "25"
type input "24"
type input "23"
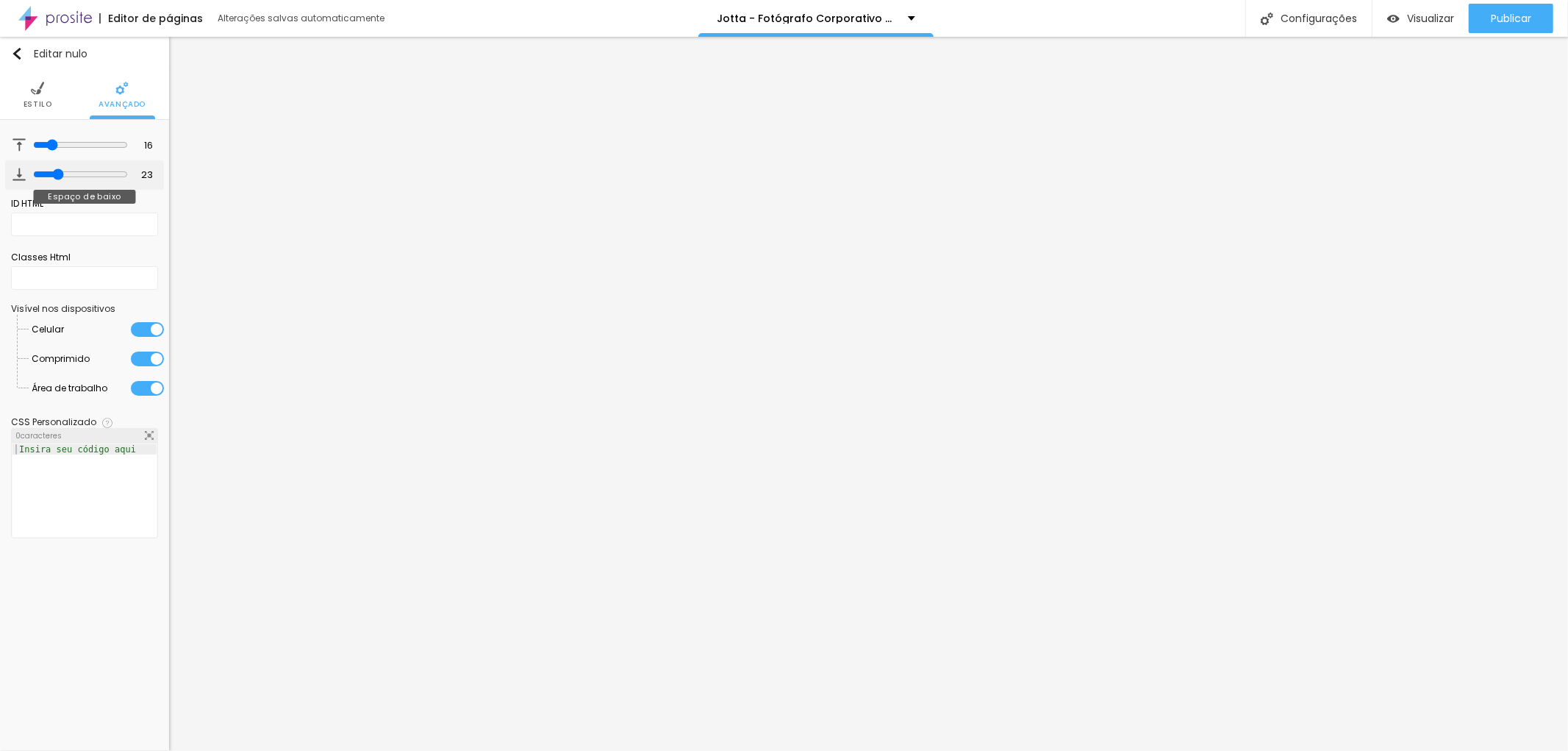
type input "22"
type input "21"
type input "19"
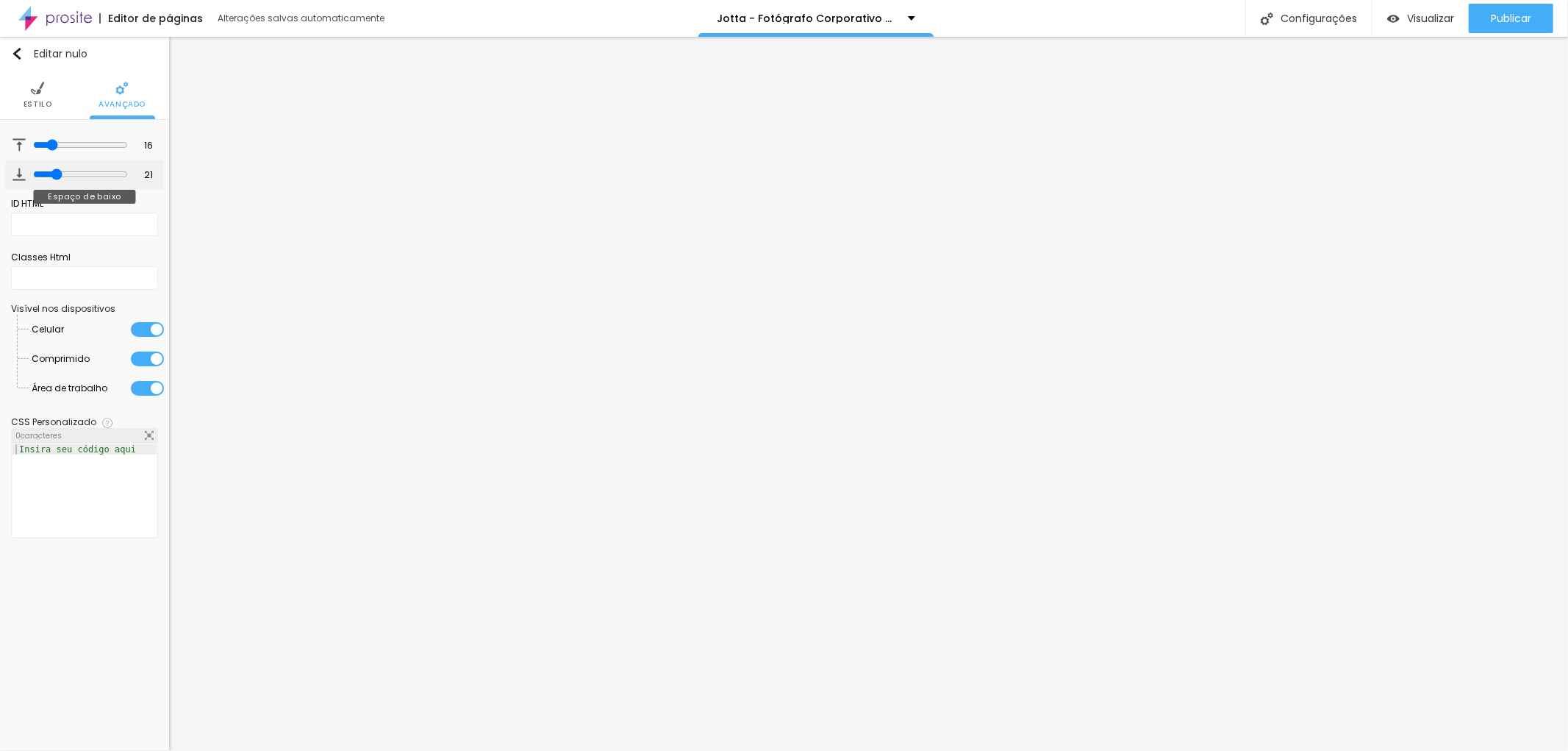
type input "19"
type input "18"
click at [50, 169] on input "range" at bounding box center [80, 173] width 95 height 11
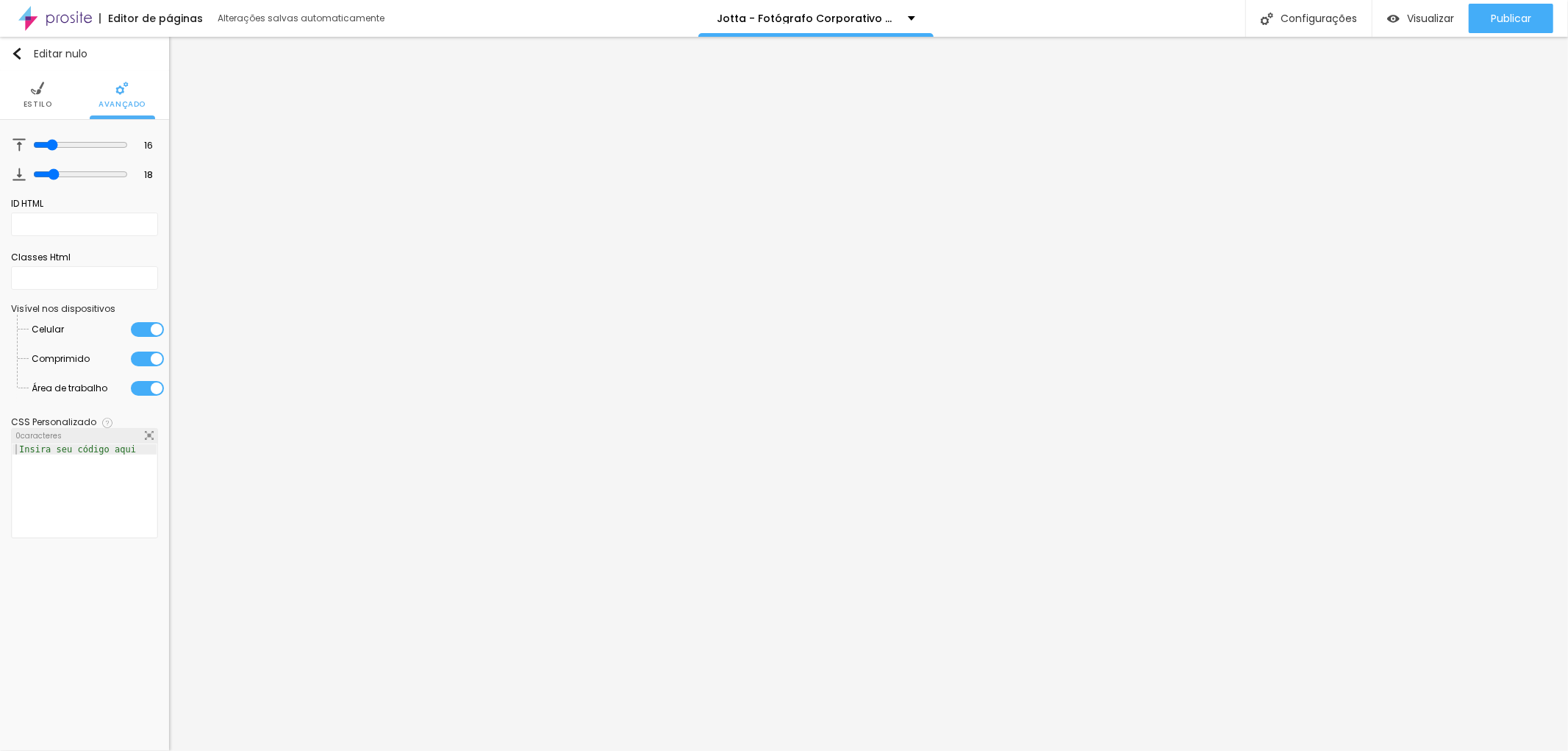
click at [42, 98] on font "Estilo" at bounding box center [38, 103] width 28 height 11
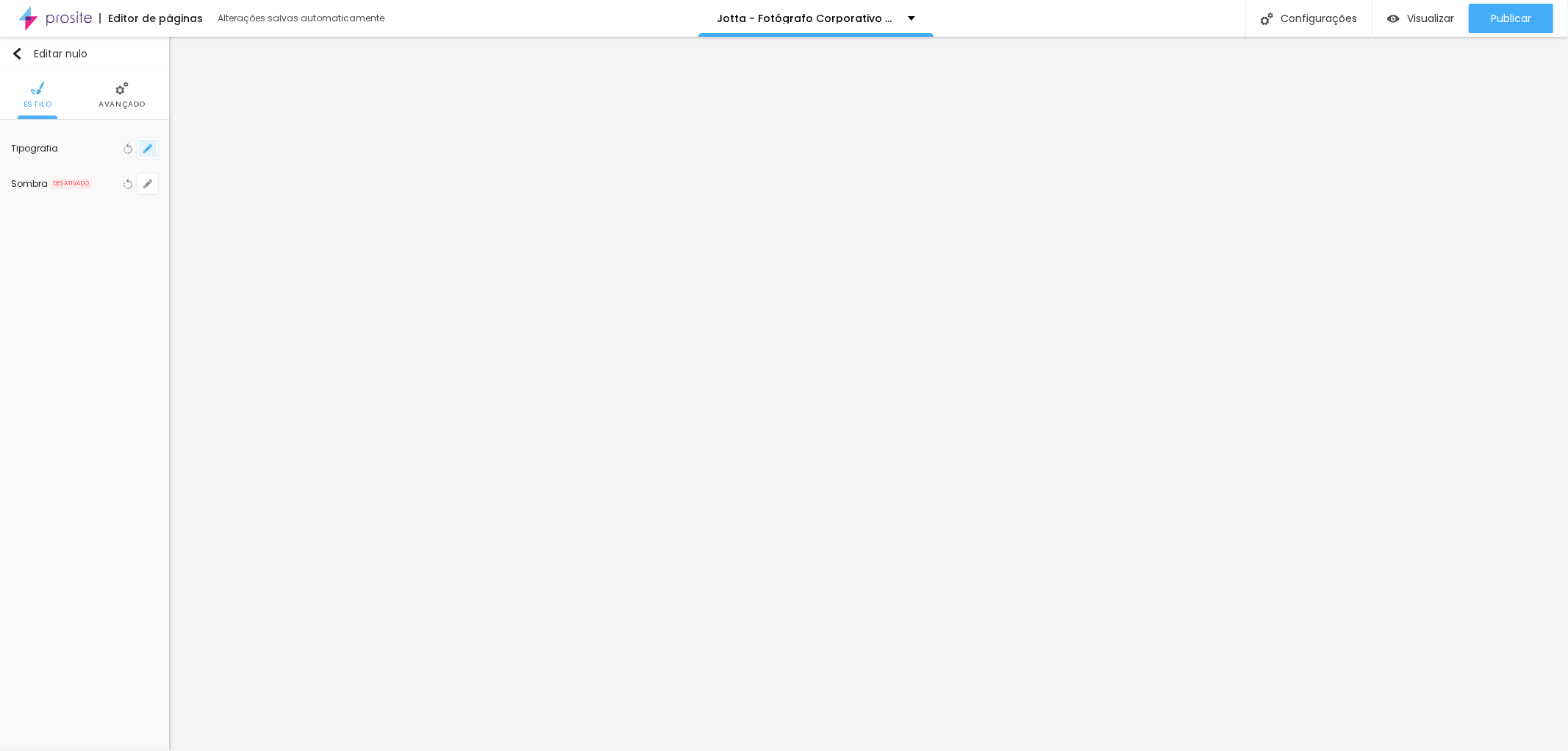
click at [147, 149] on icon "button" at bounding box center [148, 149] width 6 height 6
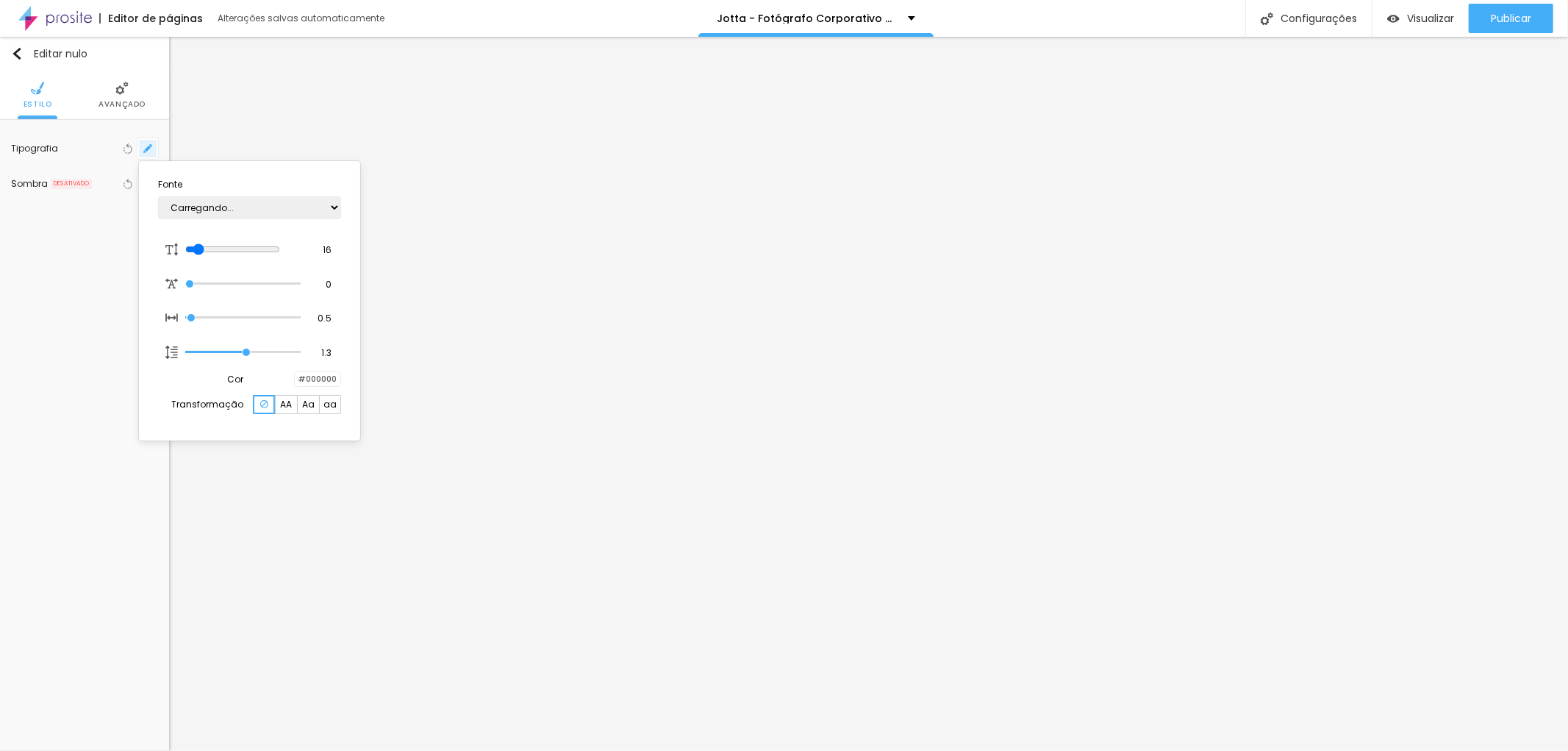
type input "1"
type input "24"
type input "1"
type input "25"
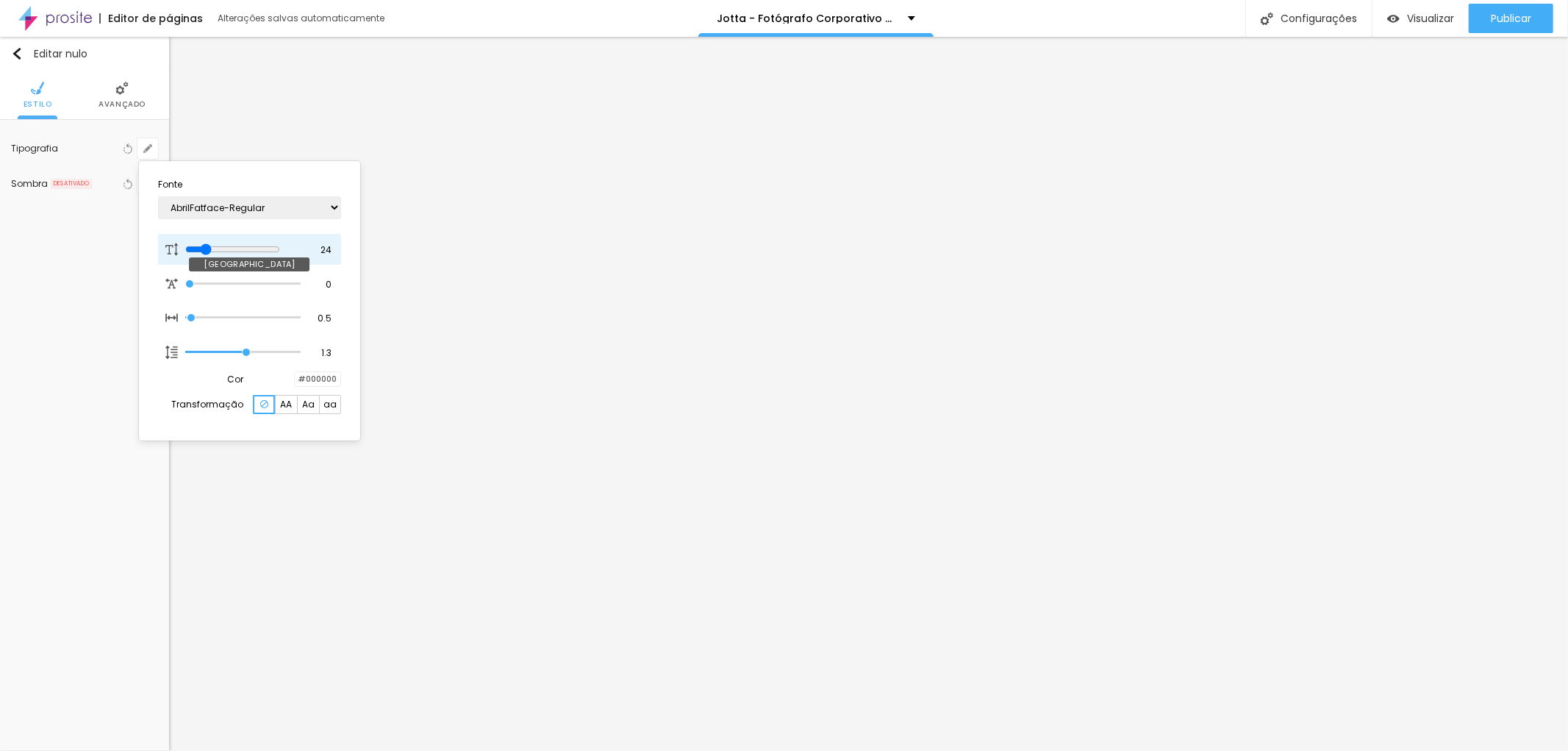
type input "25"
type input "1"
type input "27"
type input "1"
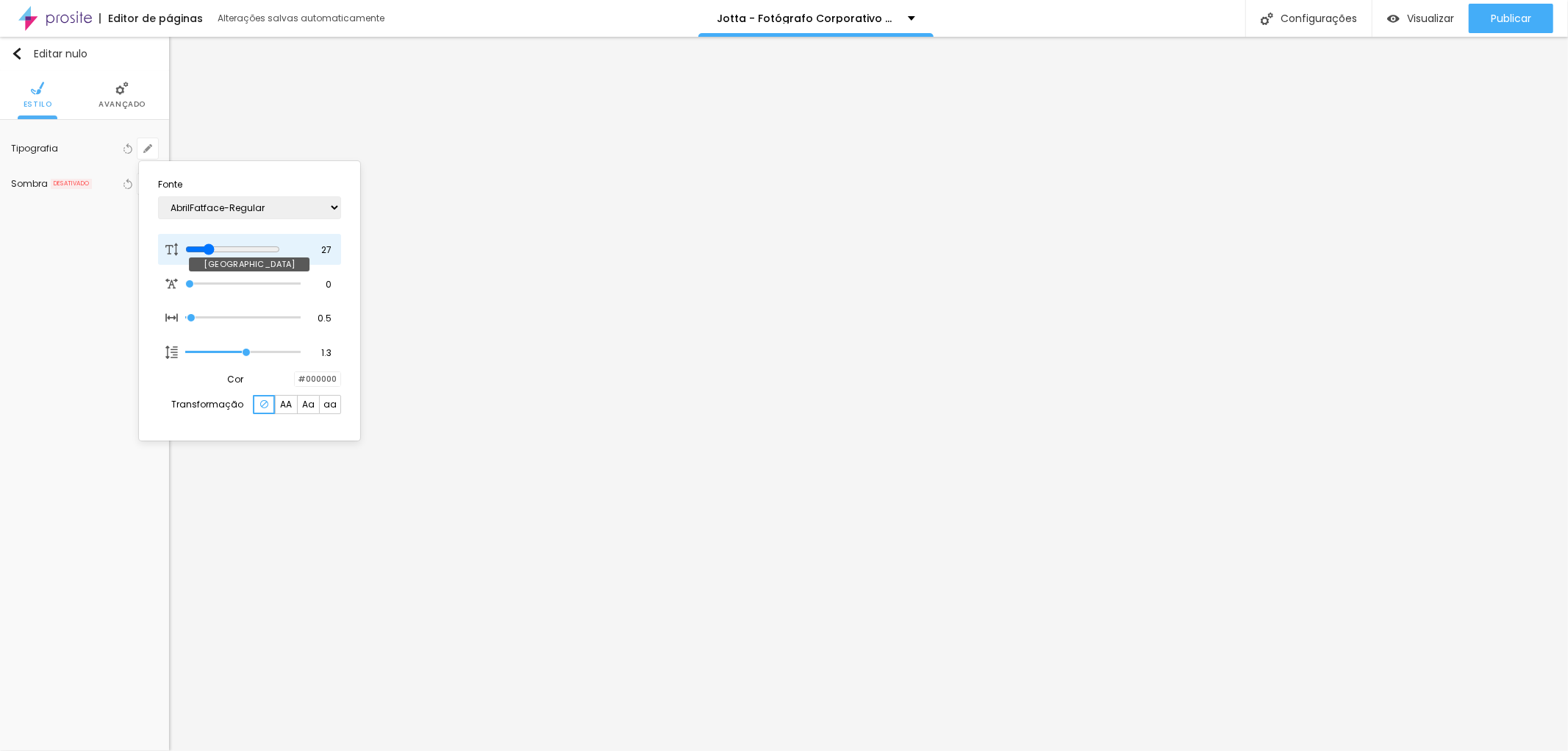
type input "28"
type input "1"
type input "26"
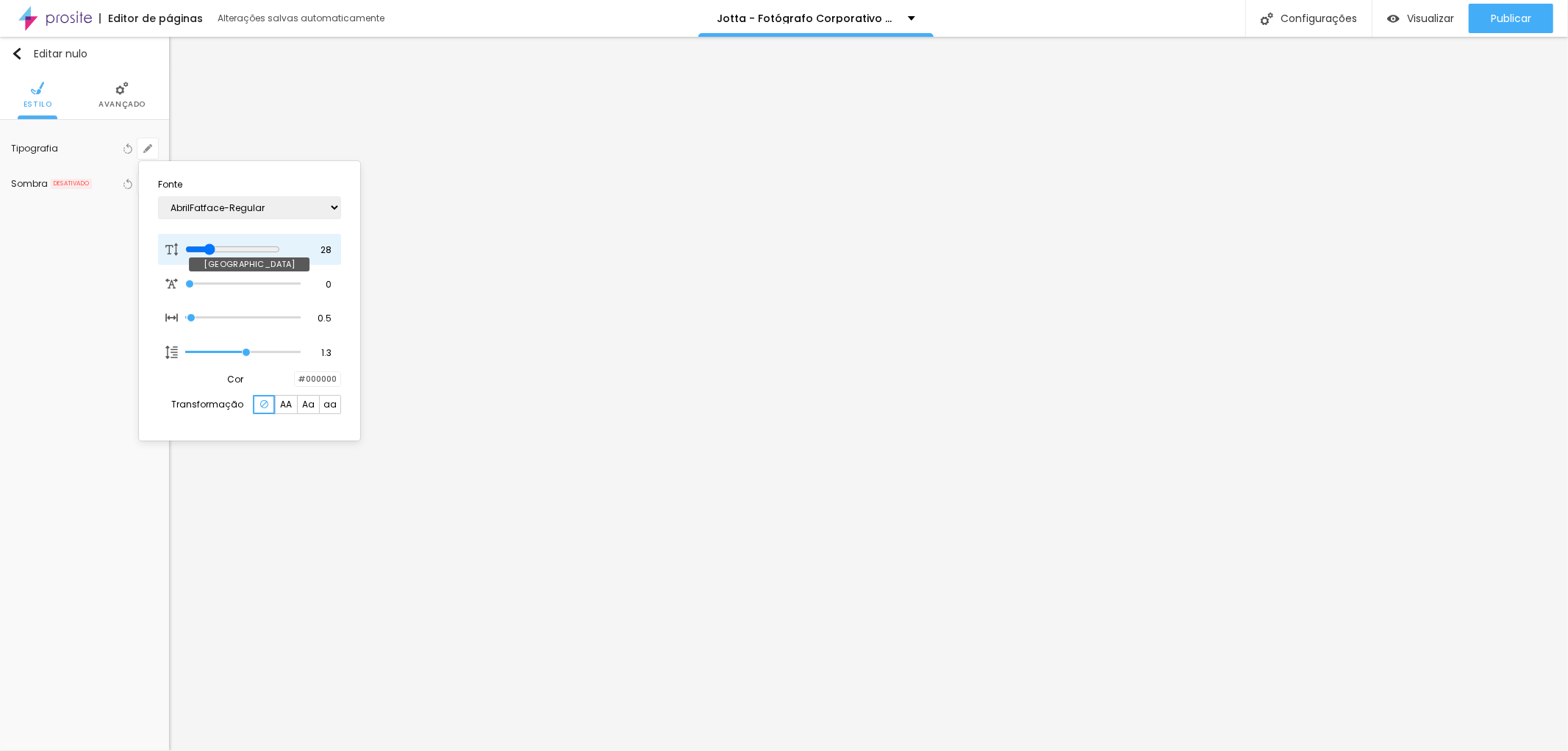
type input "1"
type input "25"
type input "1"
type input "24"
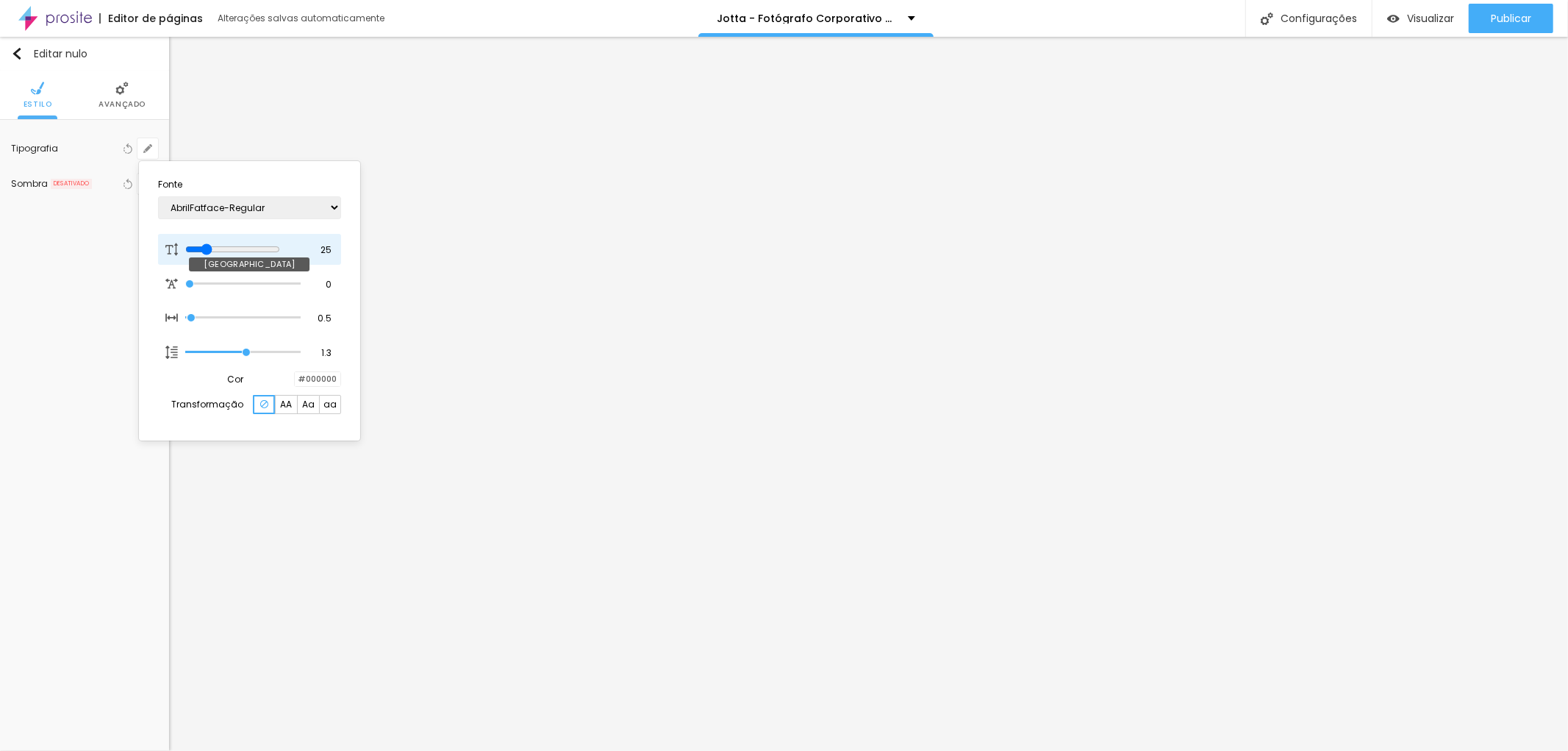
type input "24"
type input "1"
type input "23"
type input "1"
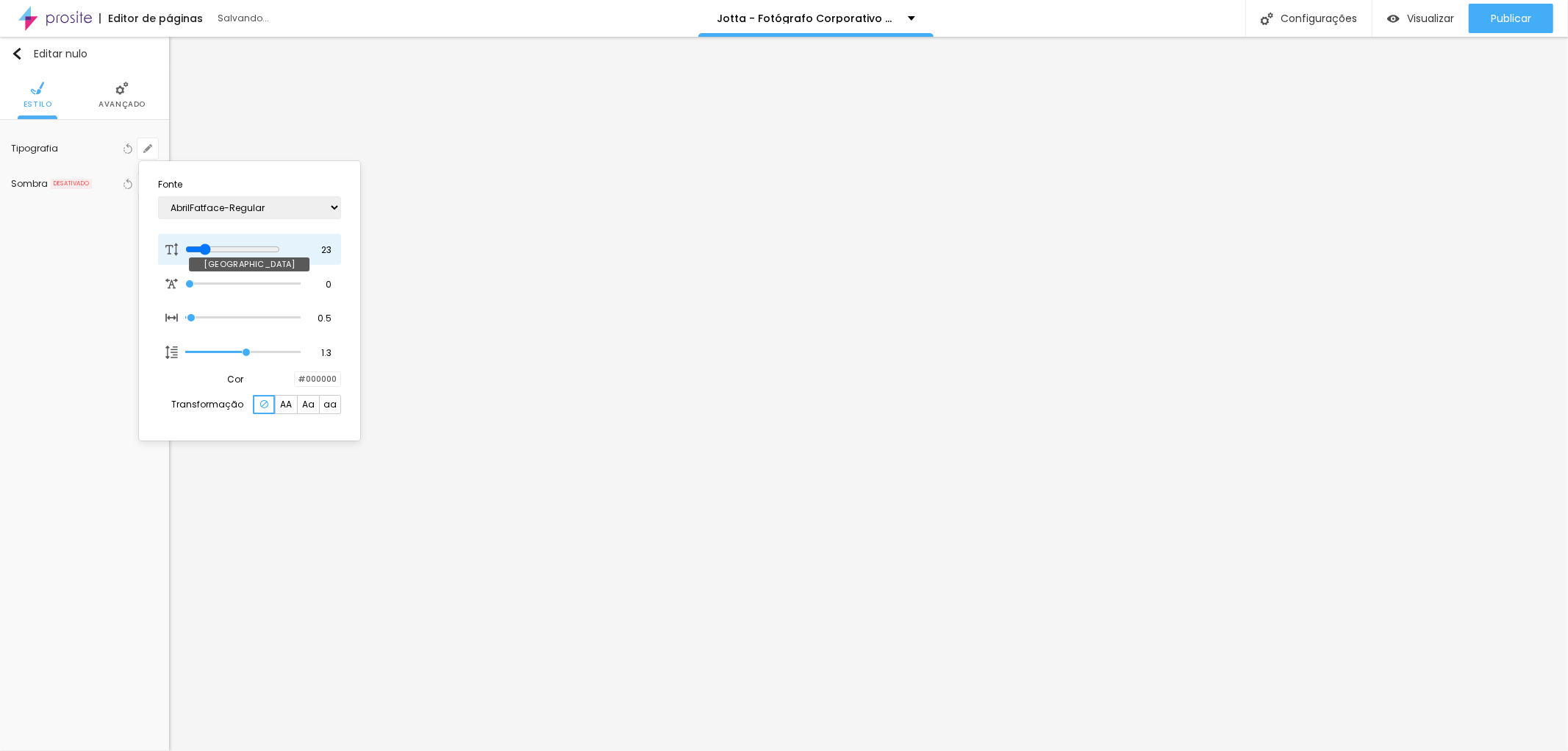
type input "22"
type input "1"
type input "20"
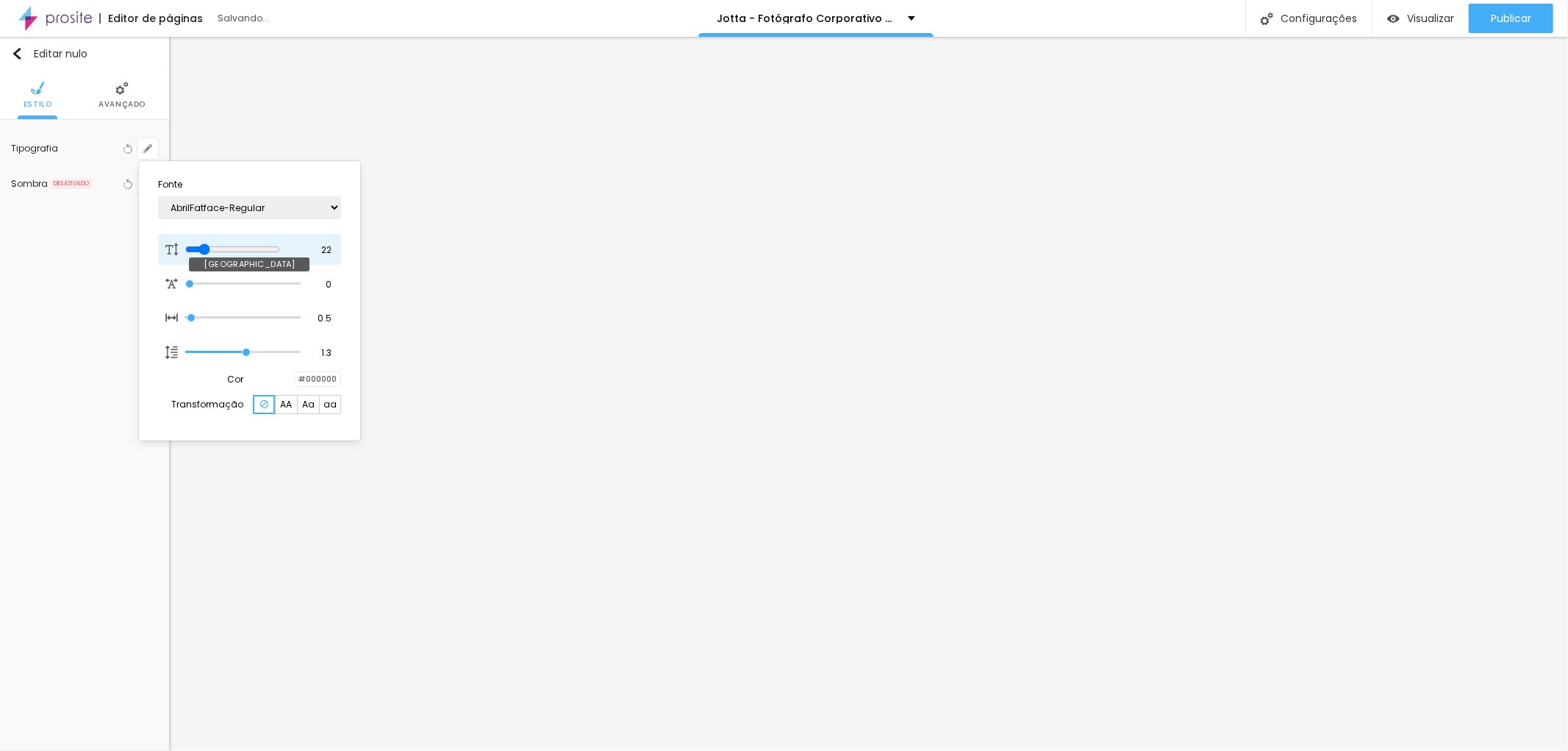
type input "1"
type input "18"
type input "1"
type input "19"
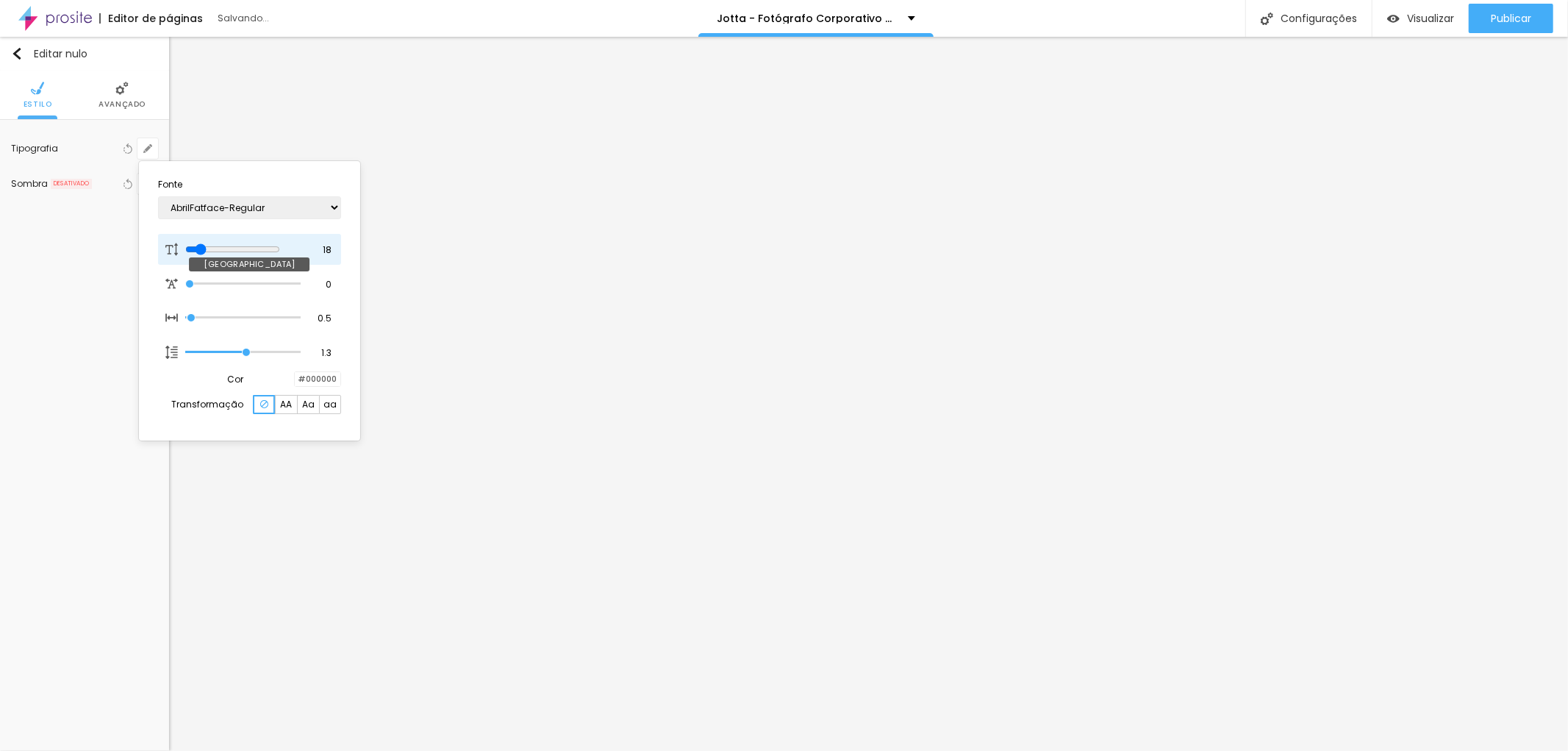
type input "19"
type input "1"
type input "20"
type input "1"
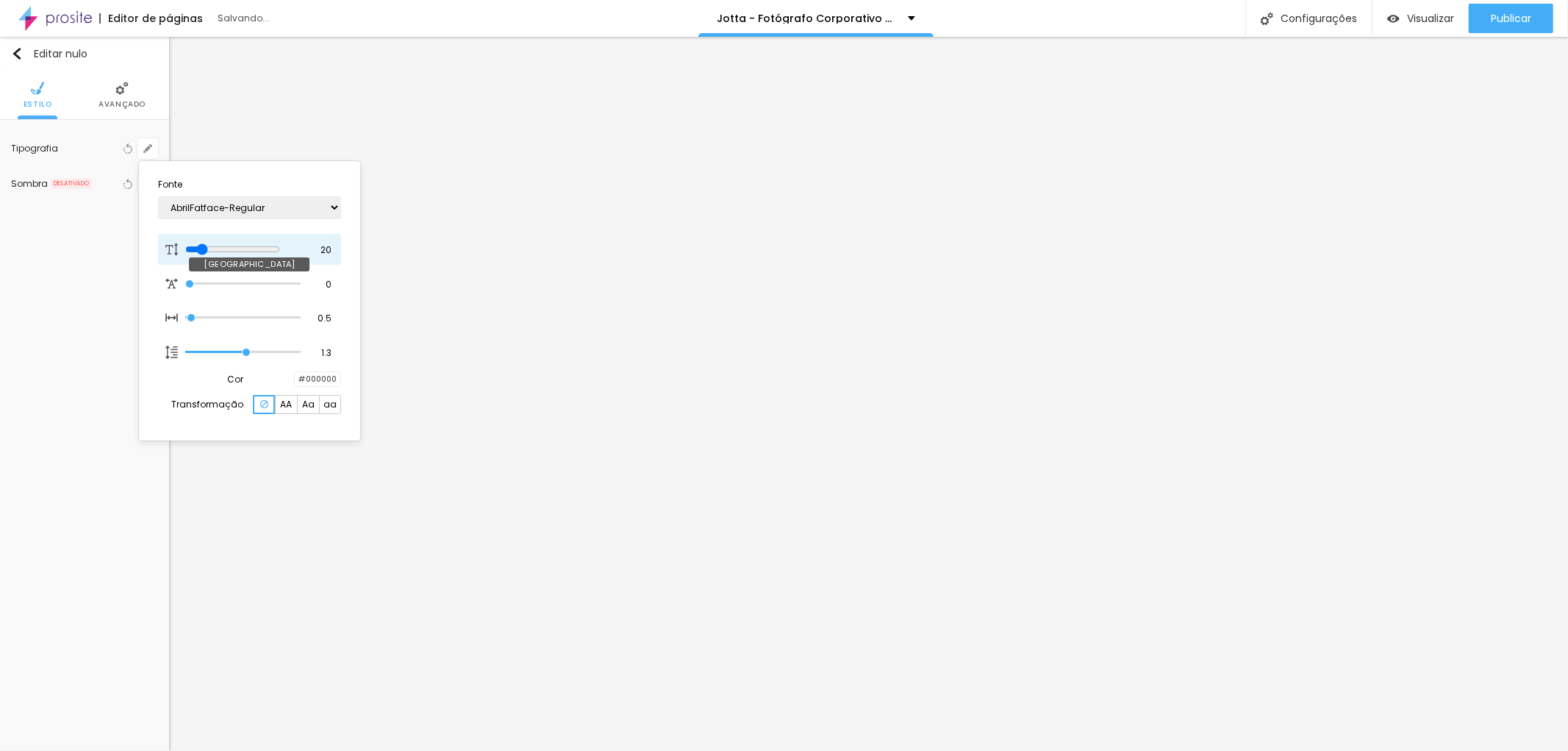
type input "20"
click at [203, 248] on input "range" at bounding box center [232, 249] width 95 height 11
type input "1"
type input "21"
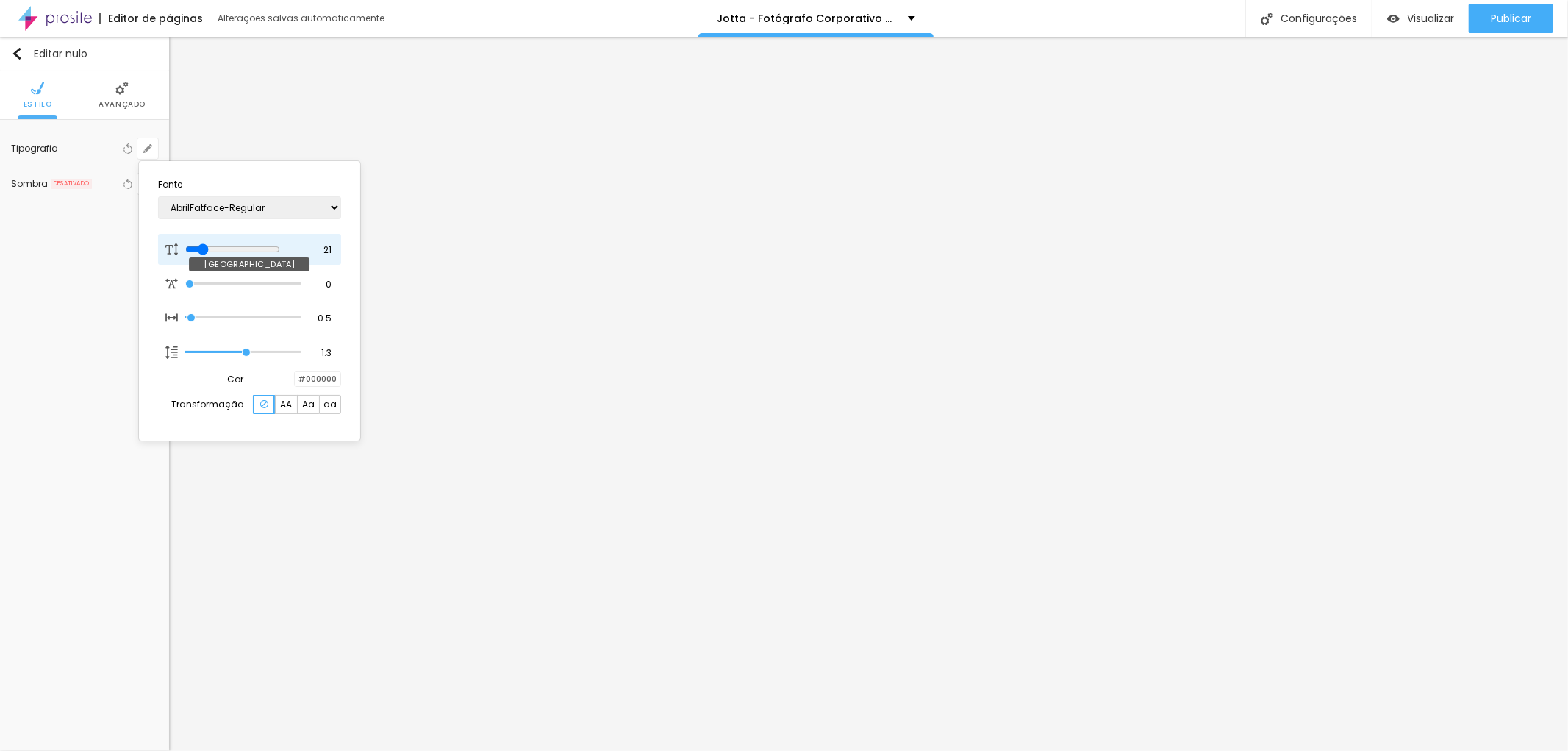
type input "1"
type input "22"
type input "1"
type input "23"
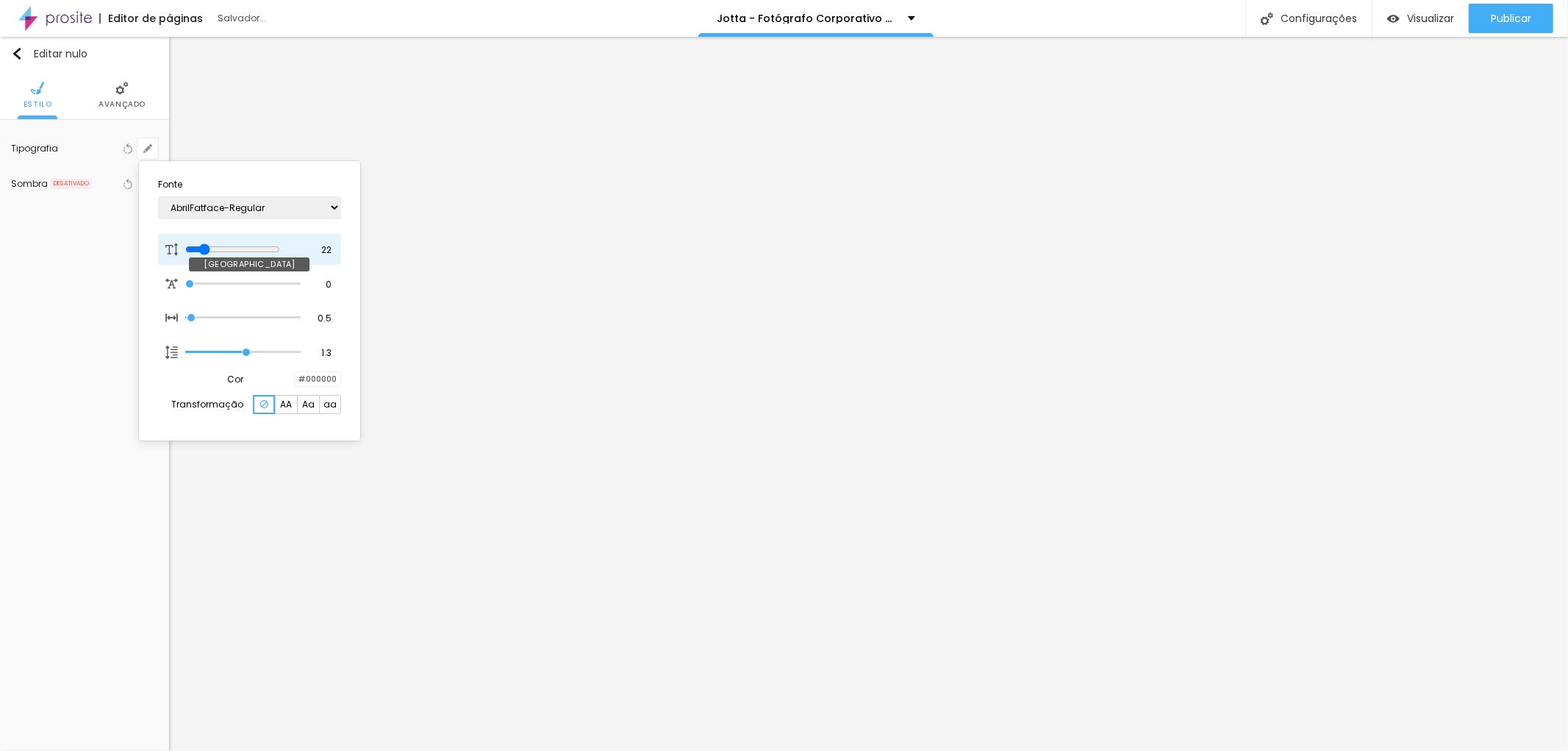
type input "23"
type input "1"
type input "24"
type input "1"
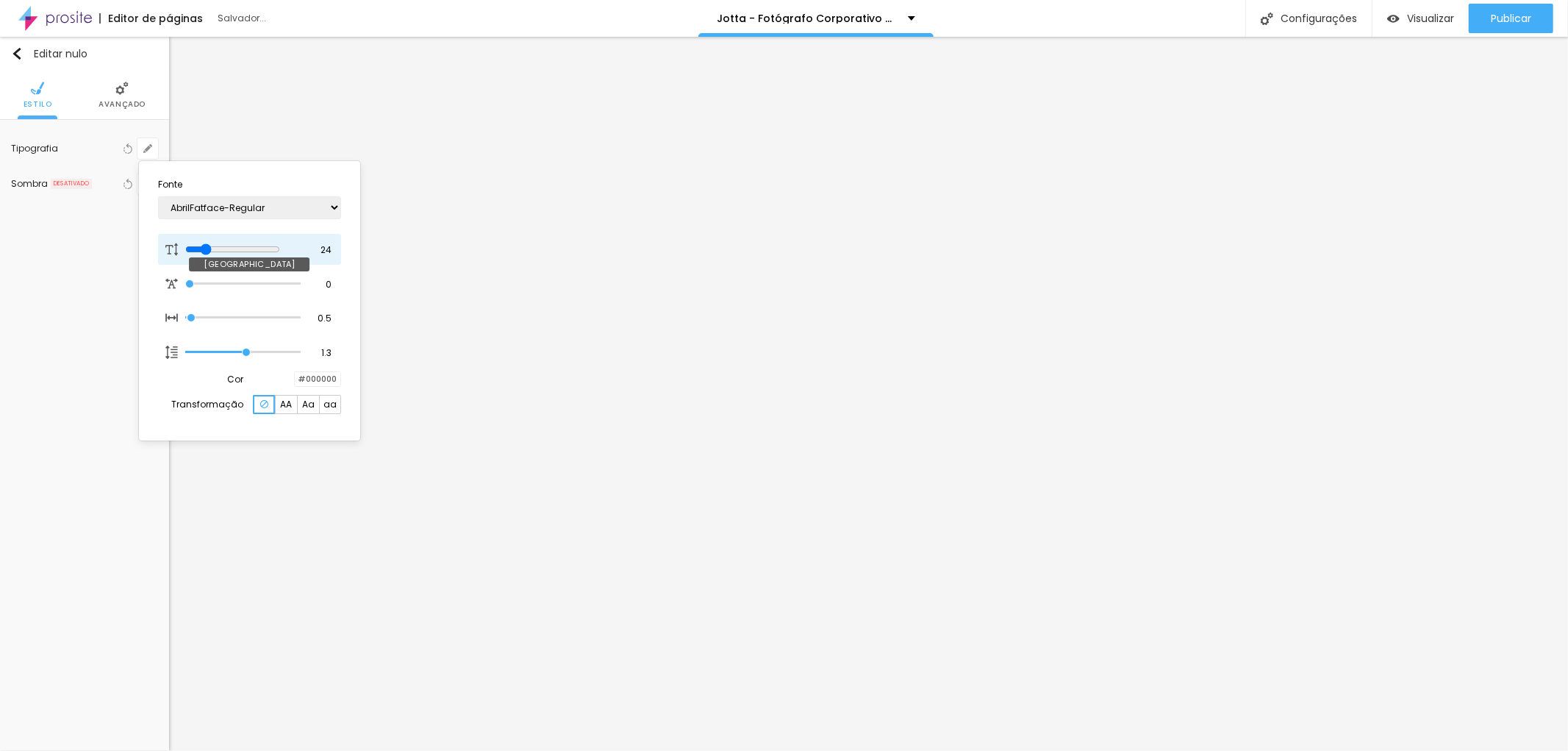
type input "25"
type input "1"
type input "26"
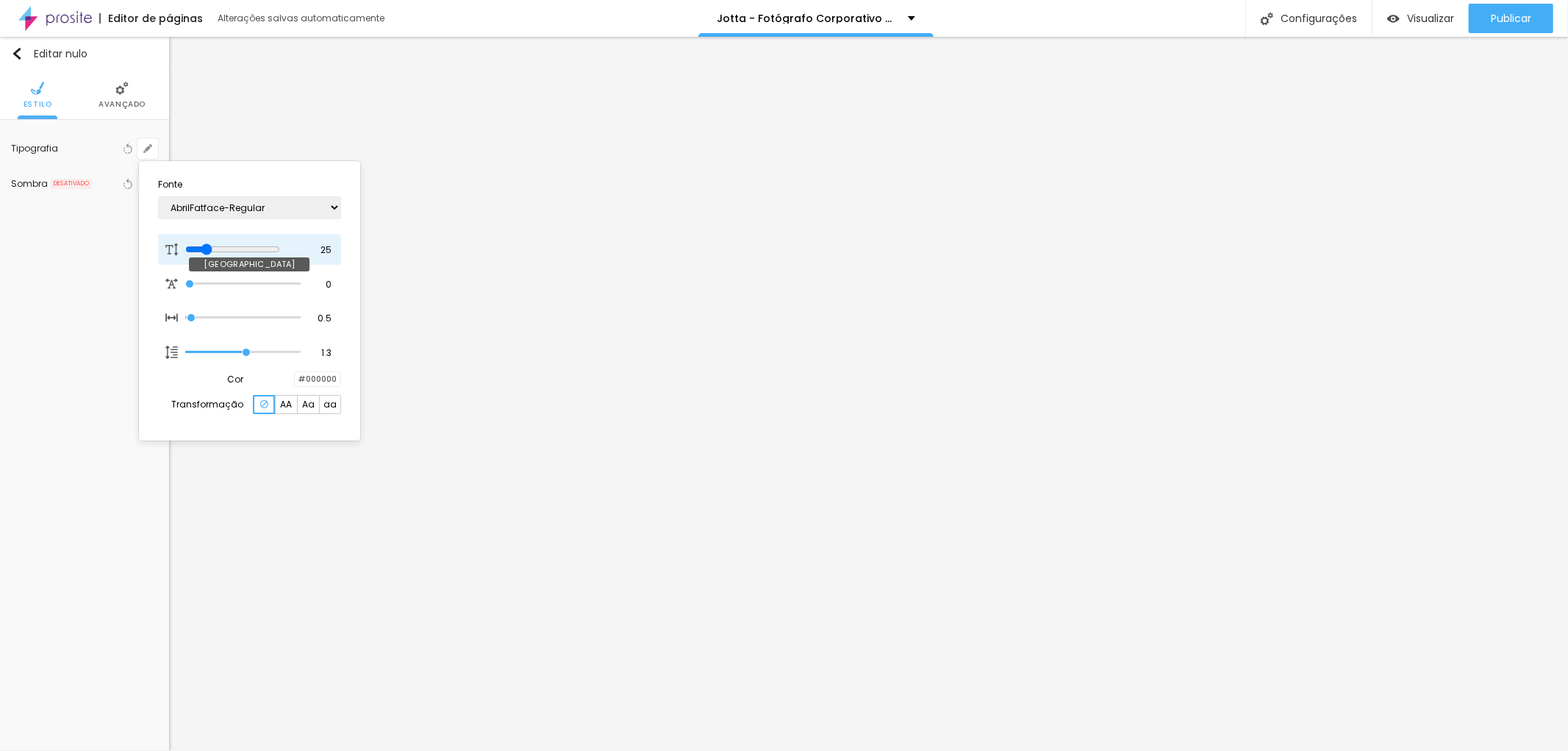
type input "1"
type input "27"
type input "1"
drag, startPoint x: 204, startPoint y: 248, endPoint x: 211, endPoint y: 247, distance: 7.1
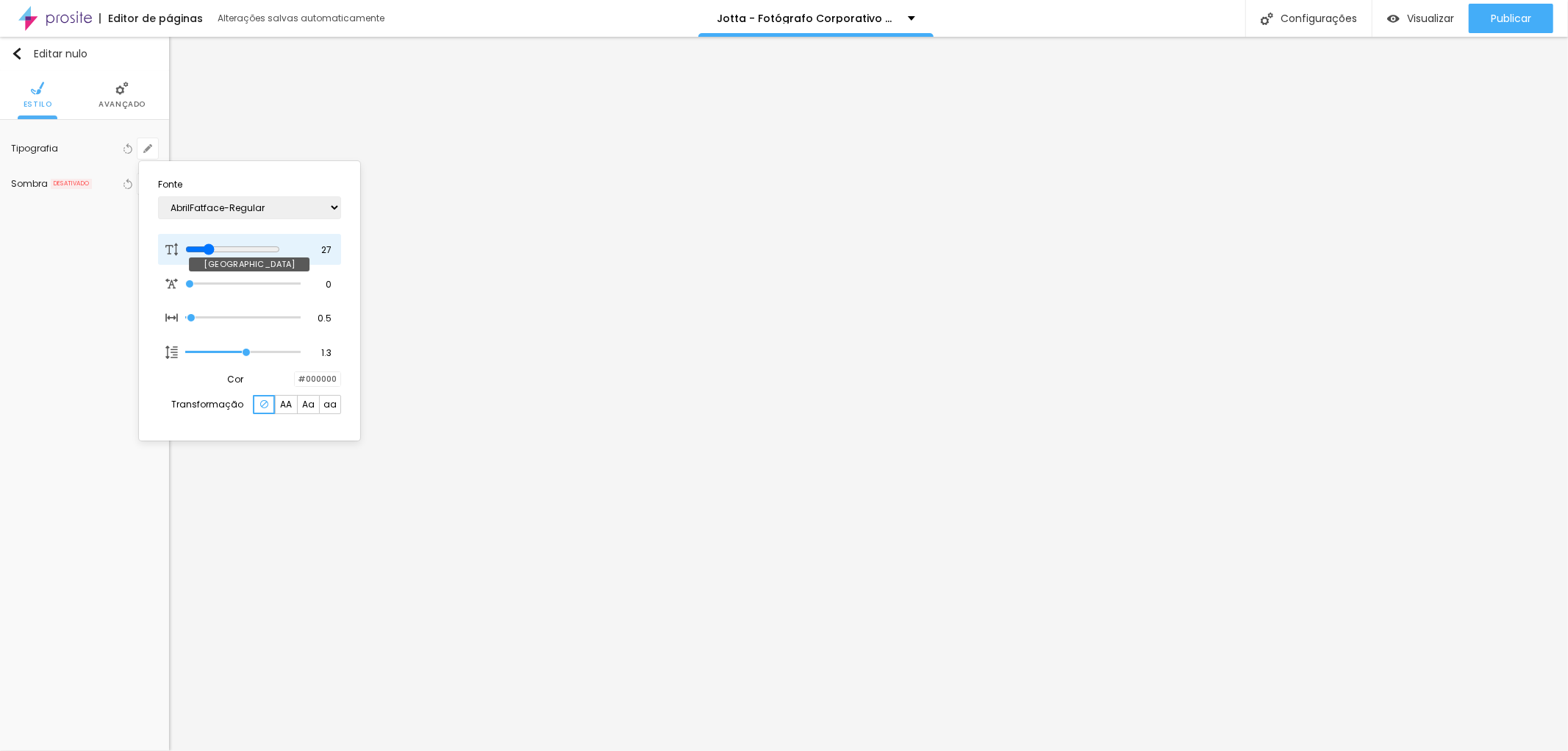
type input "27"
click at [211, 247] on input "range" at bounding box center [232, 249] width 95 height 11
click at [294, 381] on div at bounding box center [294, 379] width 0 height 14
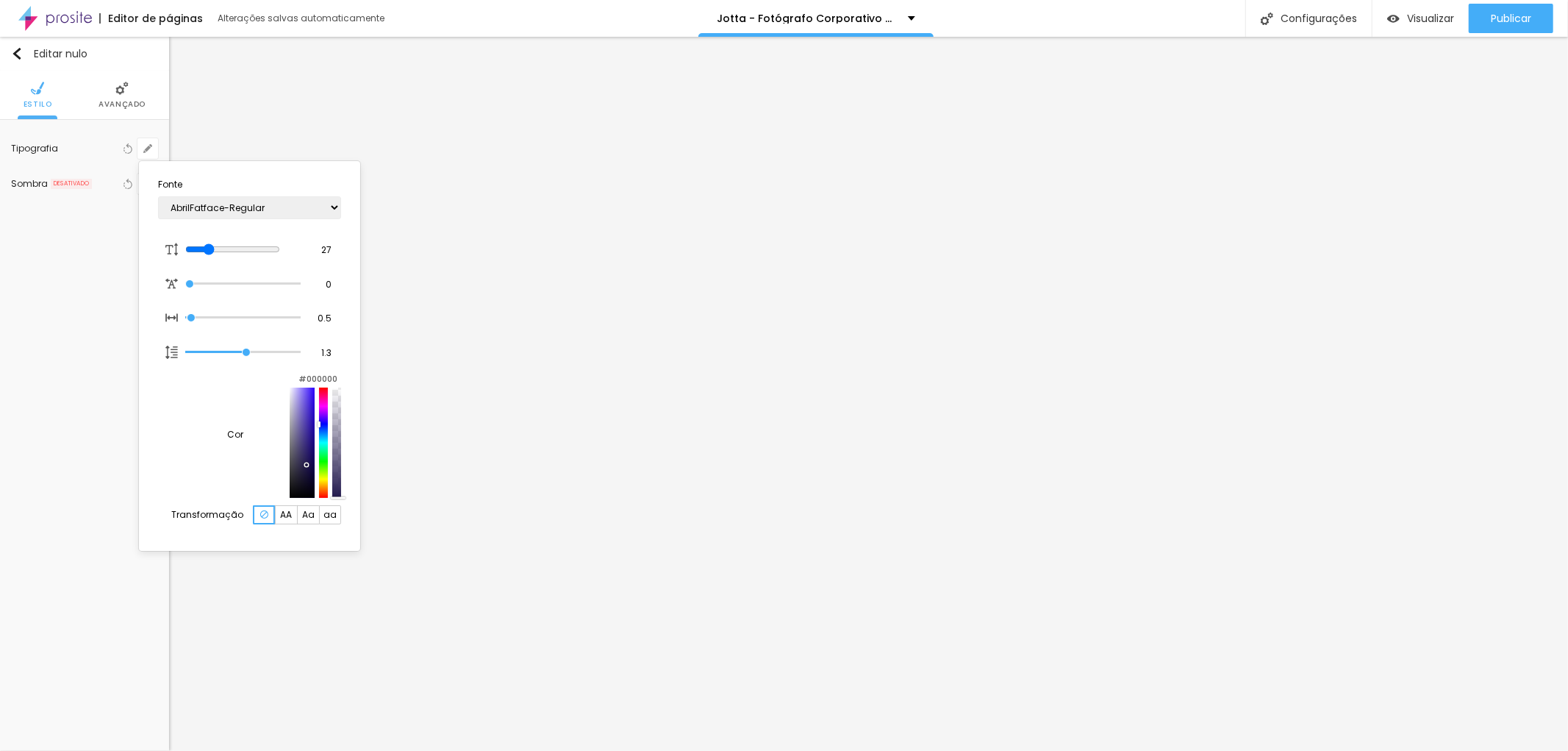
click at [289, 405] on div at bounding box center [302, 442] width 25 height 111
type input "1"
type input "#EDEBF5"
type input "1"
type input "#E8E6EE"
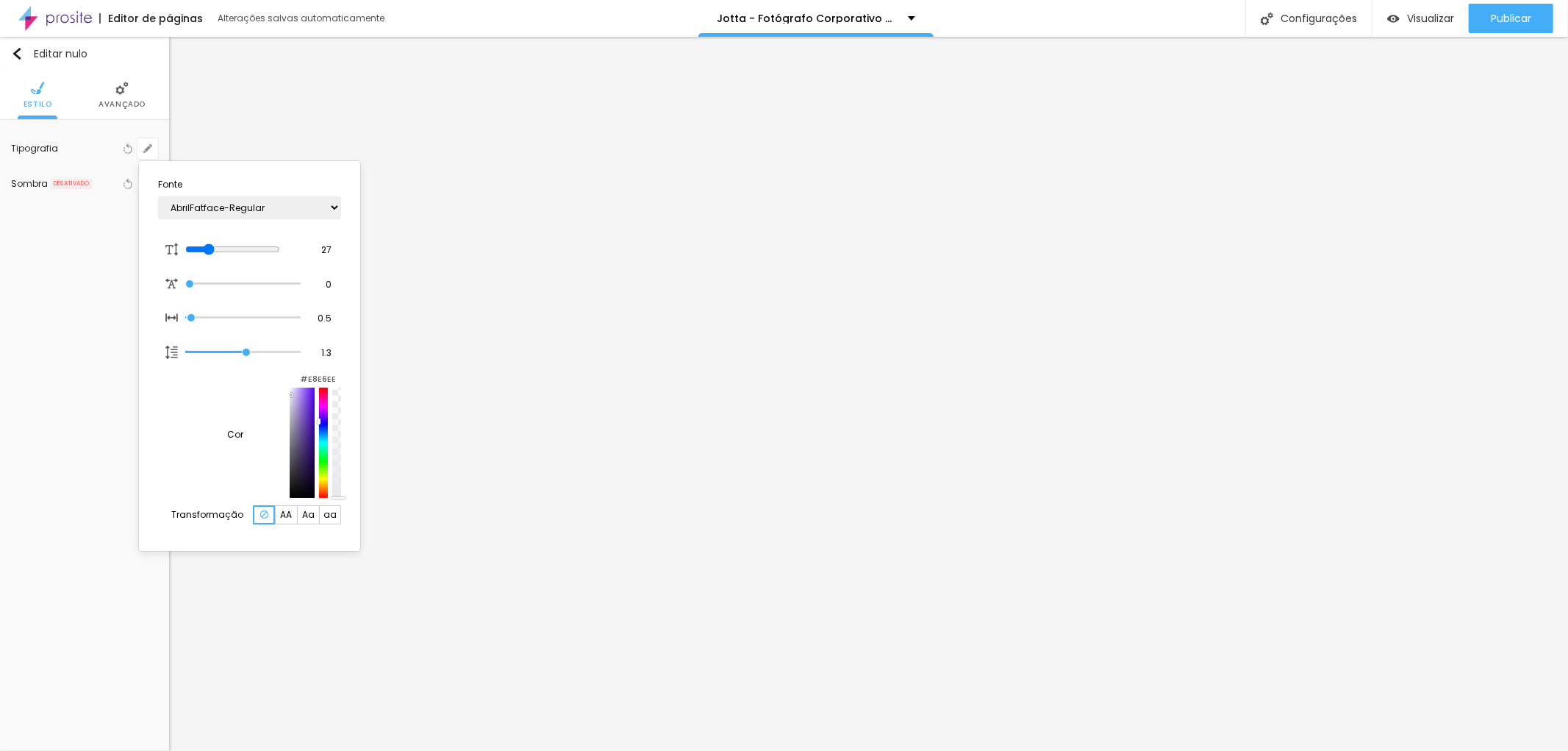
type input "1"
type input "#EAE8EE"
type input "1"
type input "#EDECF0"
type input "1"
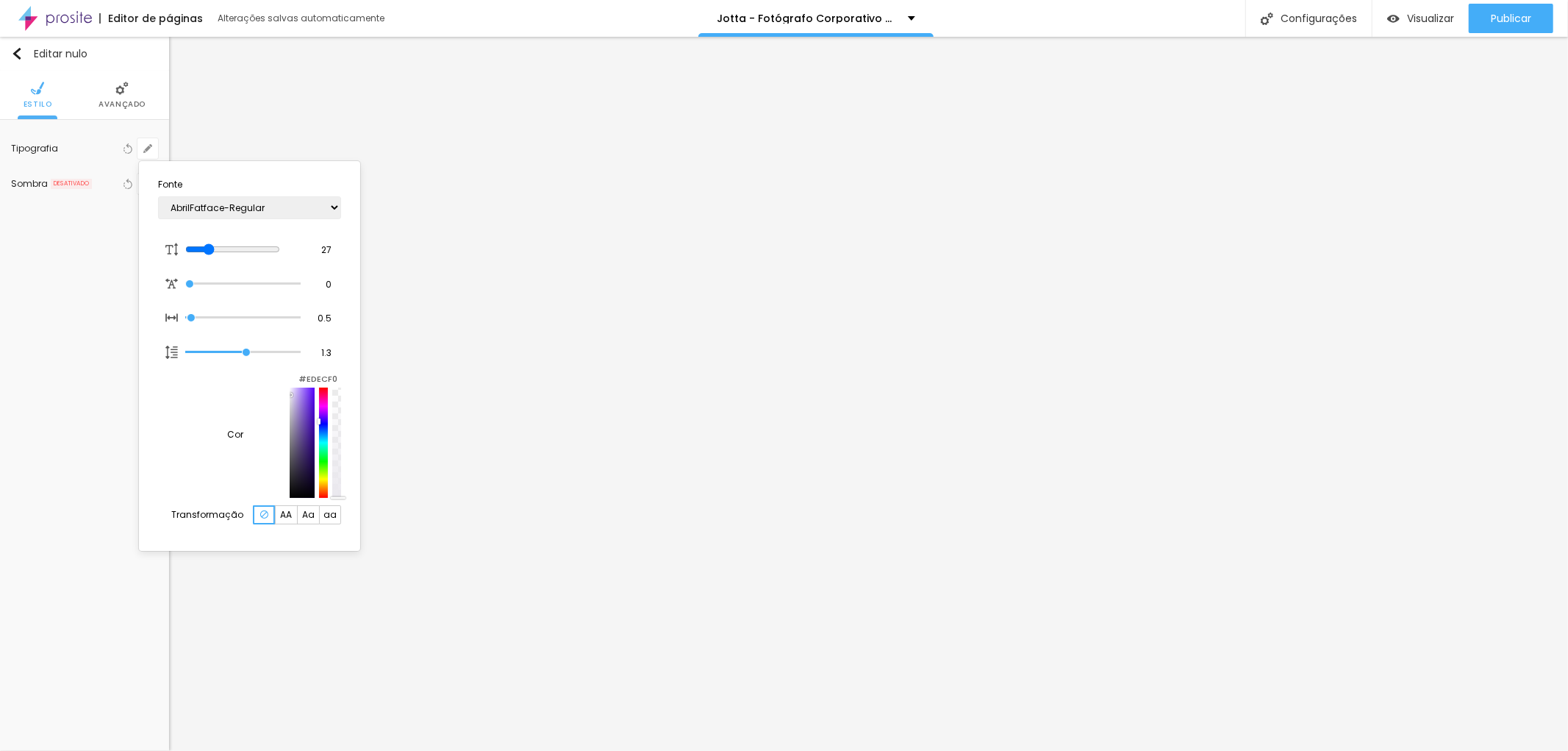
type input "#F6F6F6"
type input "1"
type input "#FAFAFA"
type input "1"
type input "#FCFCFC"
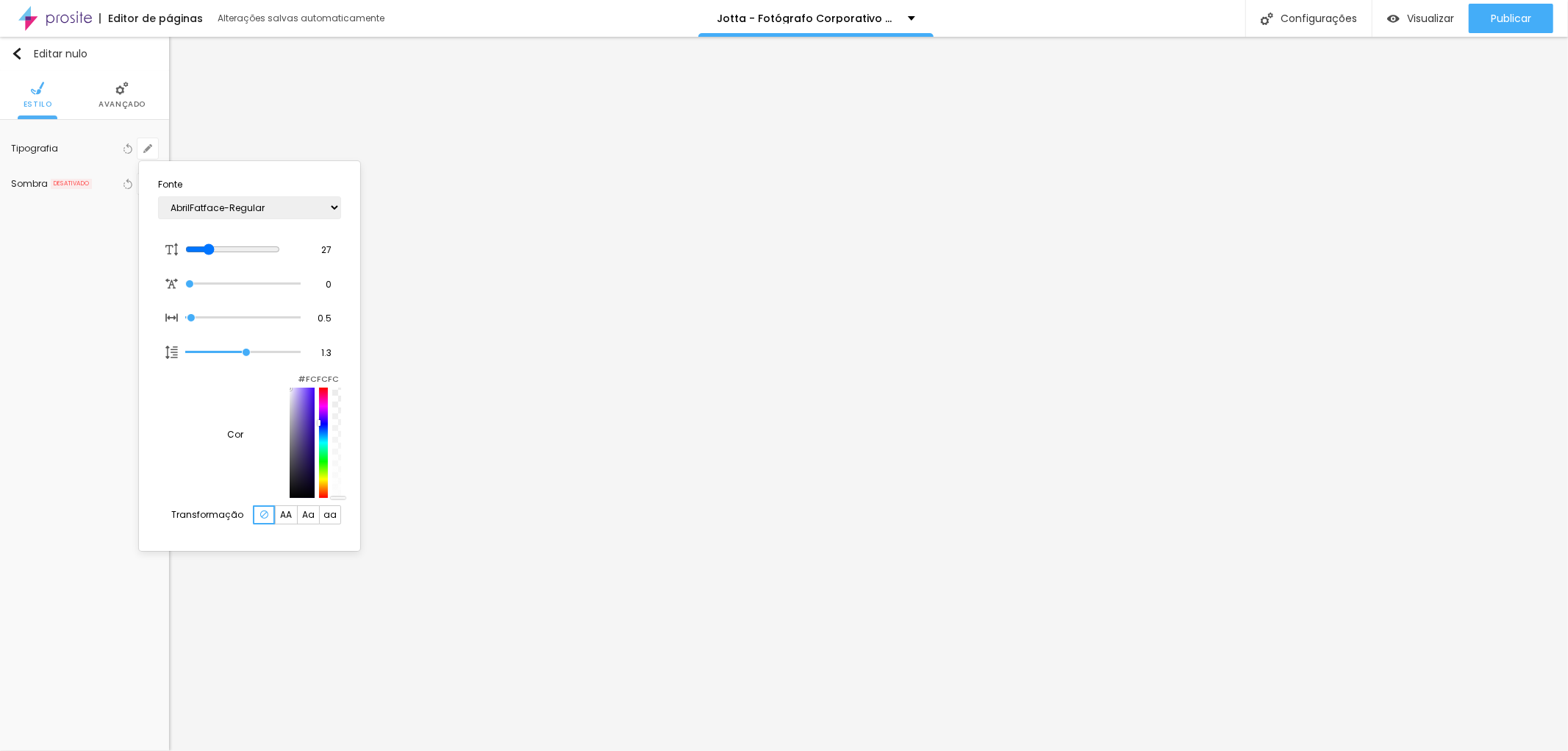
type input "1"
type input "#FDFDFD"
type input "1"
type input "#FFFFFF"
drag, startPoint x: 209, startPoint y: 408, endPoint x: 203, endPoint y: 399, distance: 10.8
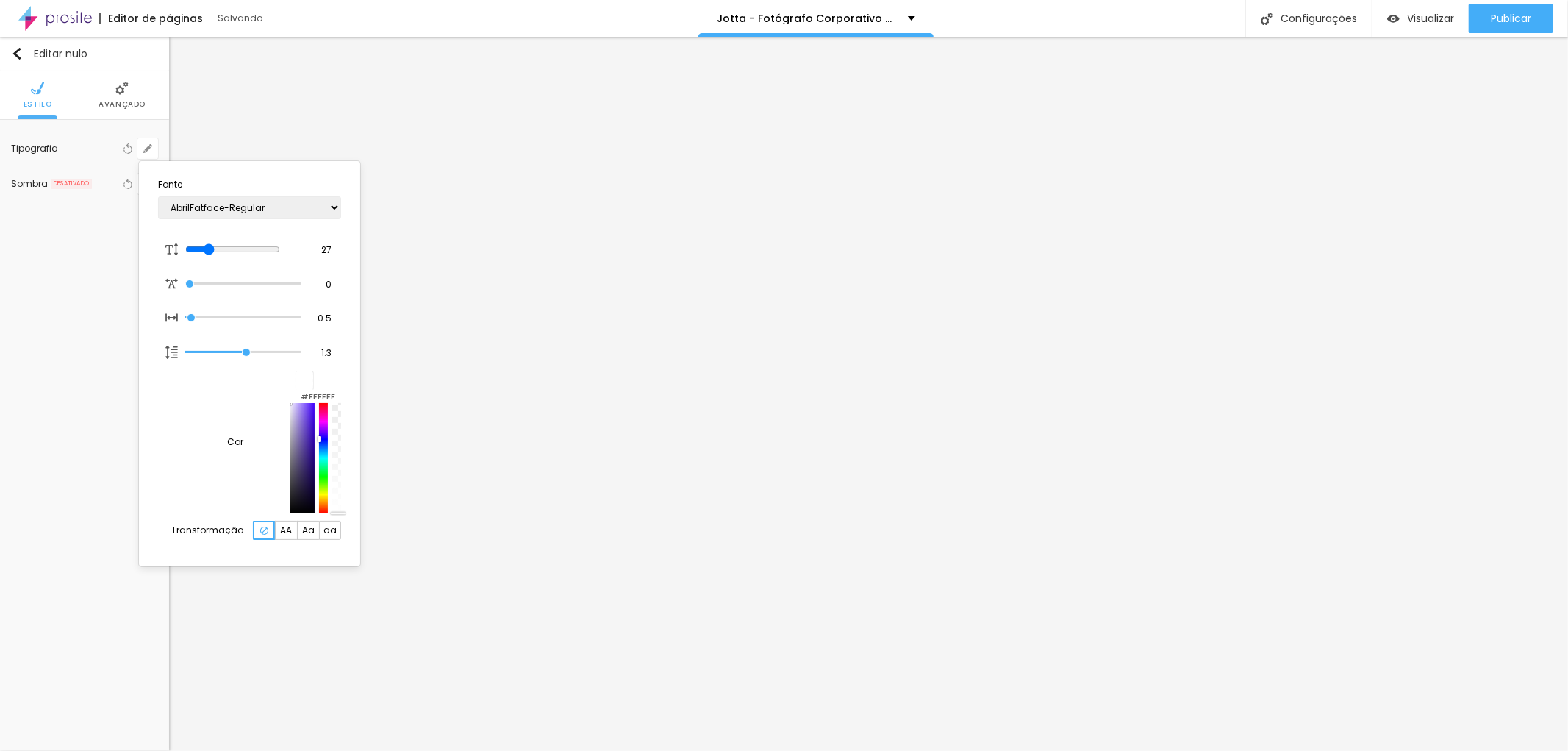
click at [289, 403] on div at bounding box center [315, 458] width 51 height 111
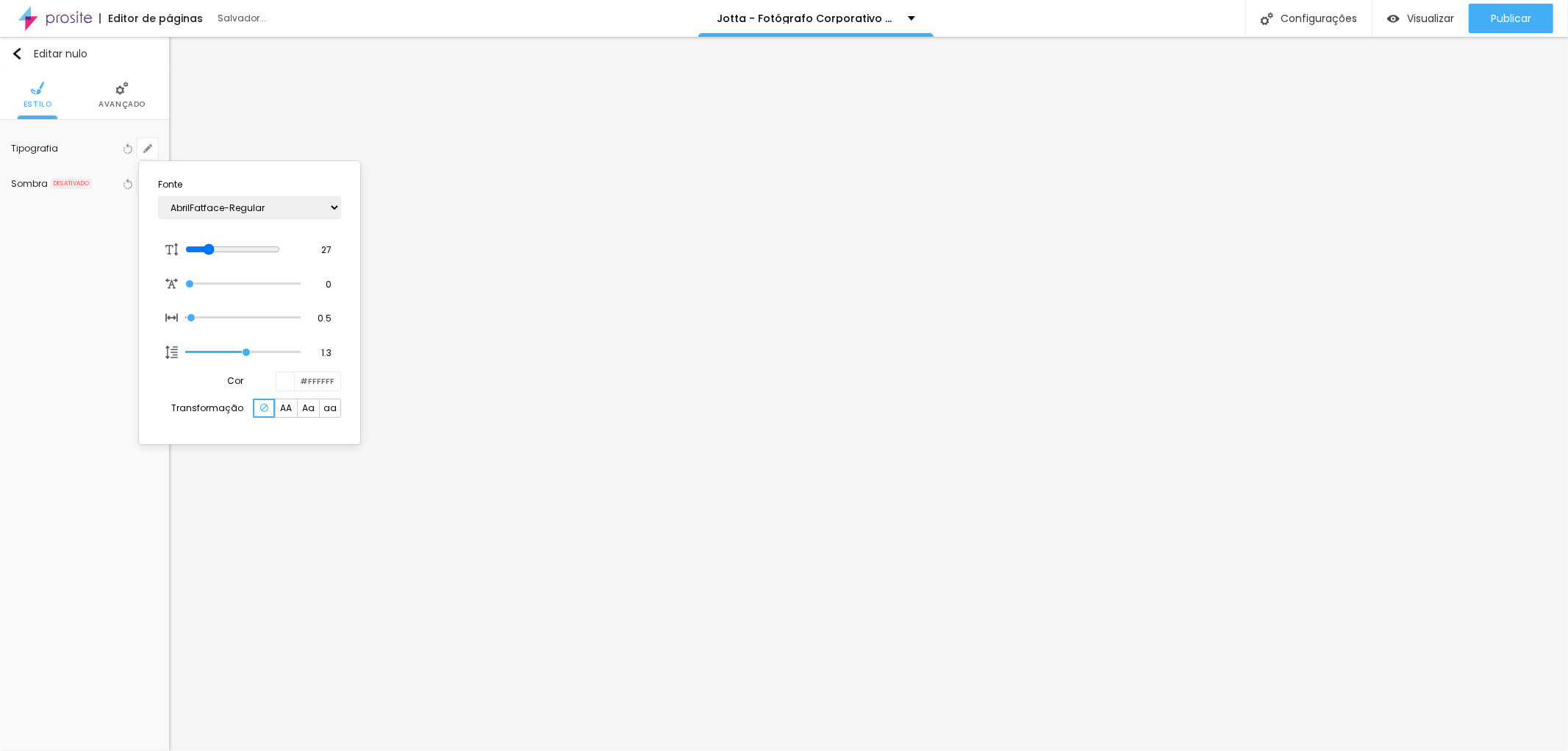
type input "1"
click at [777, 429] on div at bounding box center [784, 375] width 1568 height 751
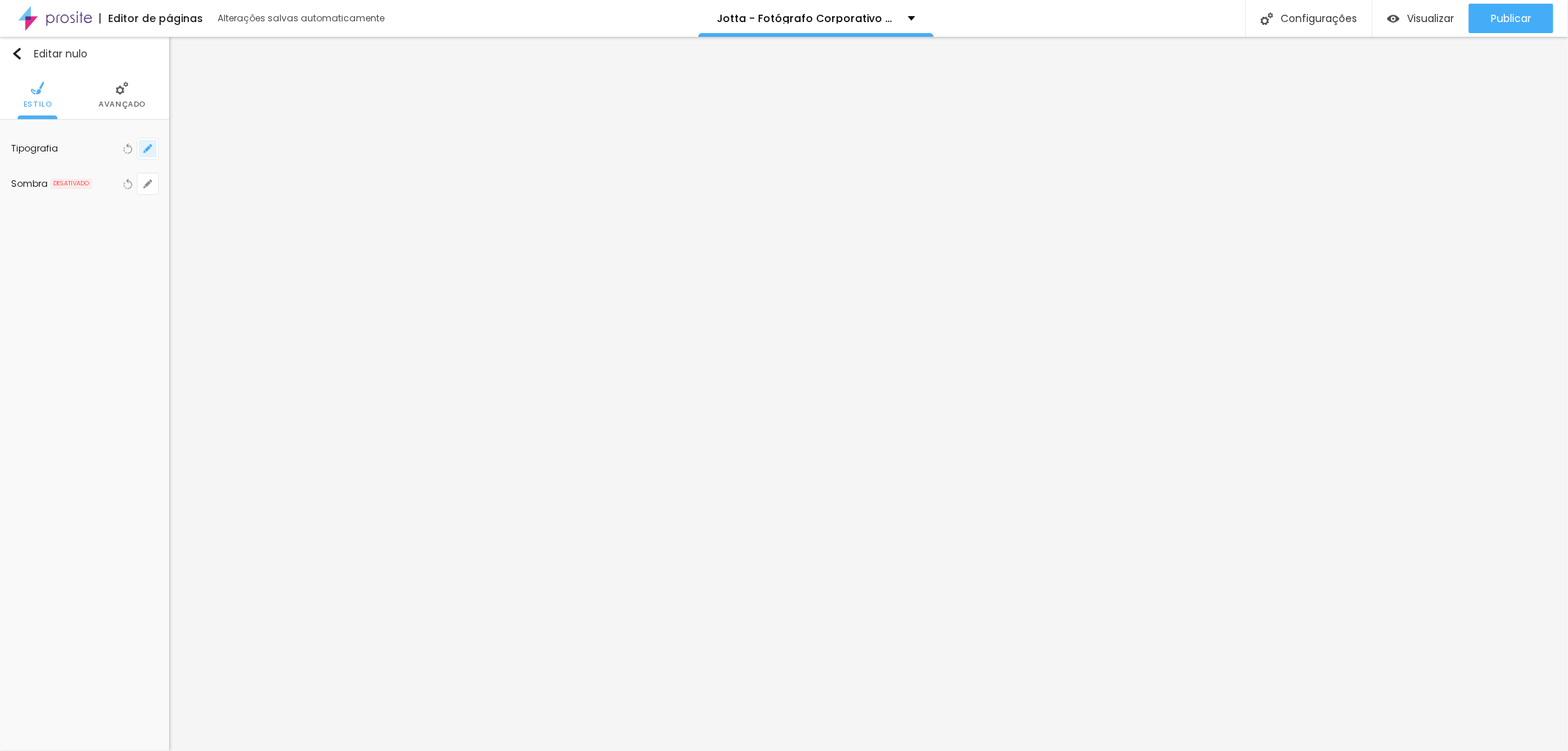
click at [148, 155] on button "button" at bounding box center [147, 148] width 20 height 20
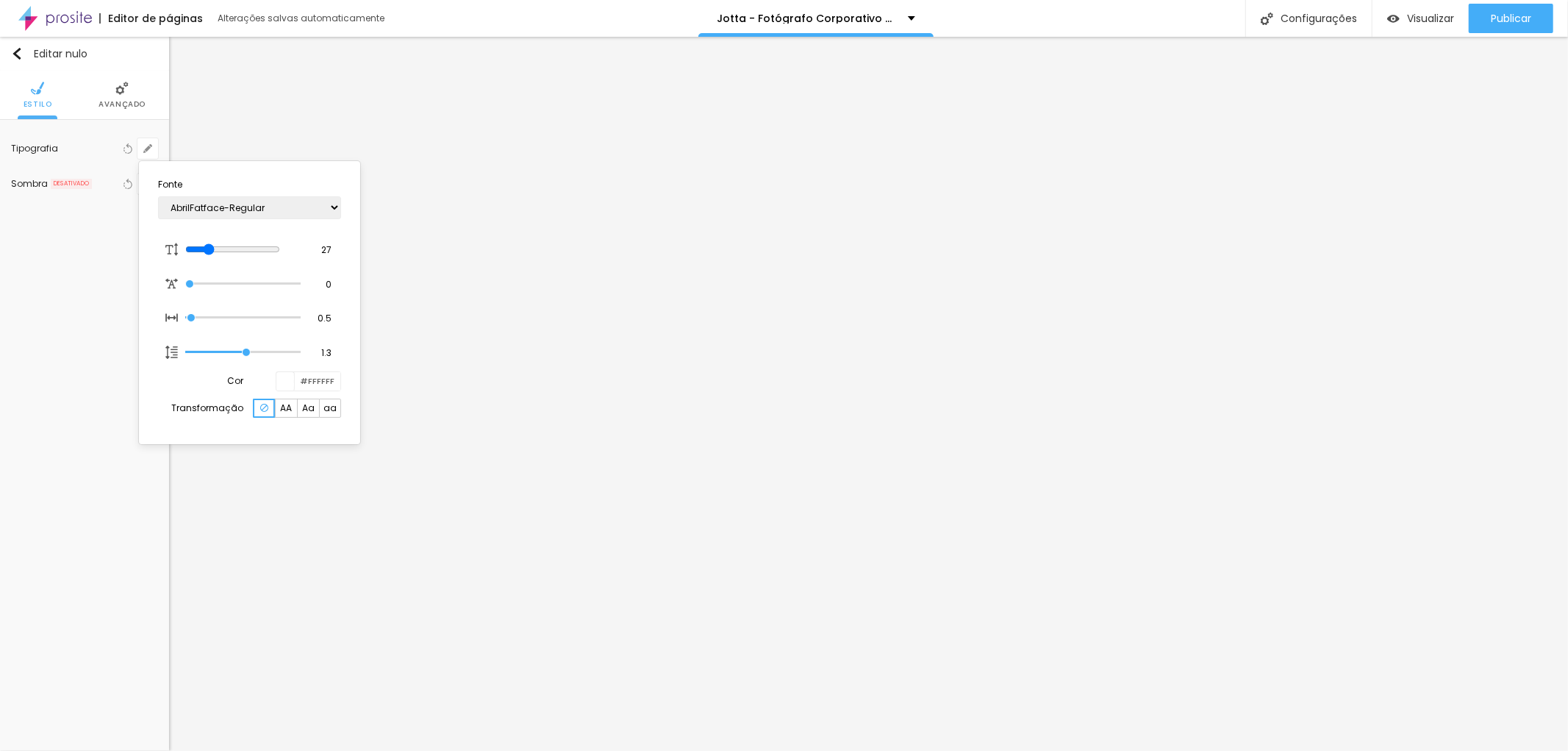
click at [285, 384] on div at bounding box center [286, 381] width 19 height 19
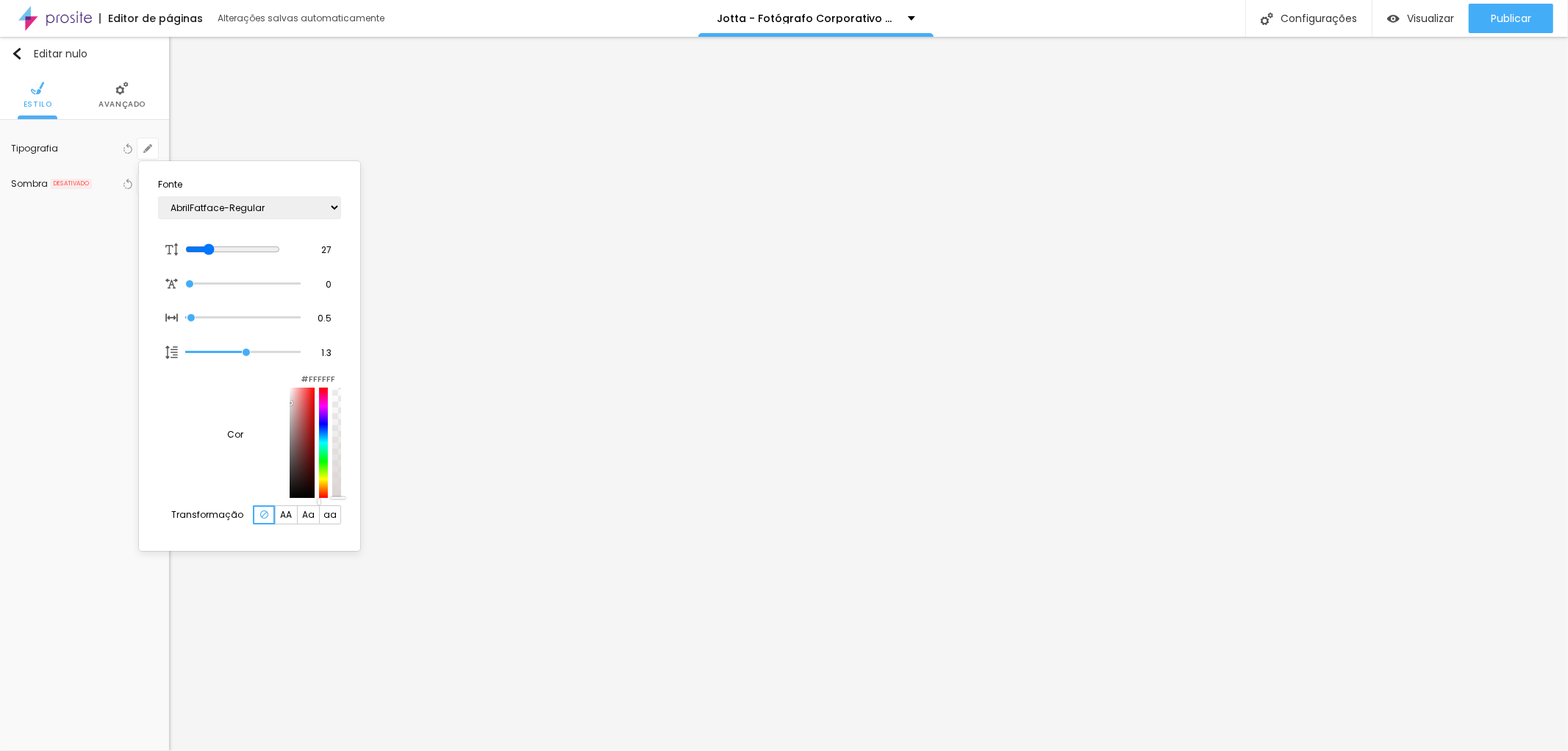
click at [289, 416] on div at bounding box center [302, 442] width 25 height 111
type input "1"
click at [810, 418] on div at bounding box center [784, 375] width 1568 height 751
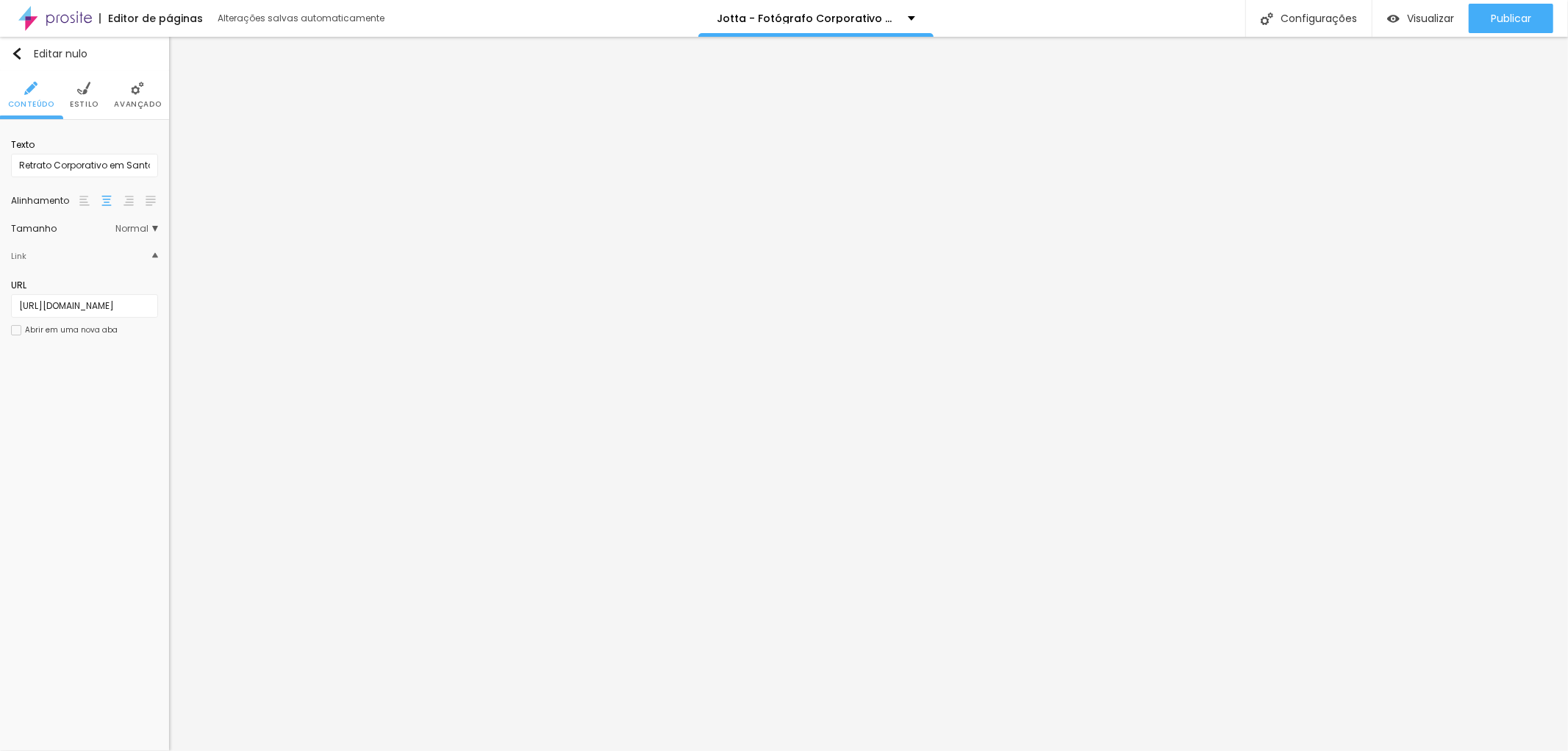
click at [74, 101] on font "Estilo" at bounding box center [84, 103] width 28 height 11
click at [148, 188] on button "button" at bounding box center [147, 182] width 20 height 20
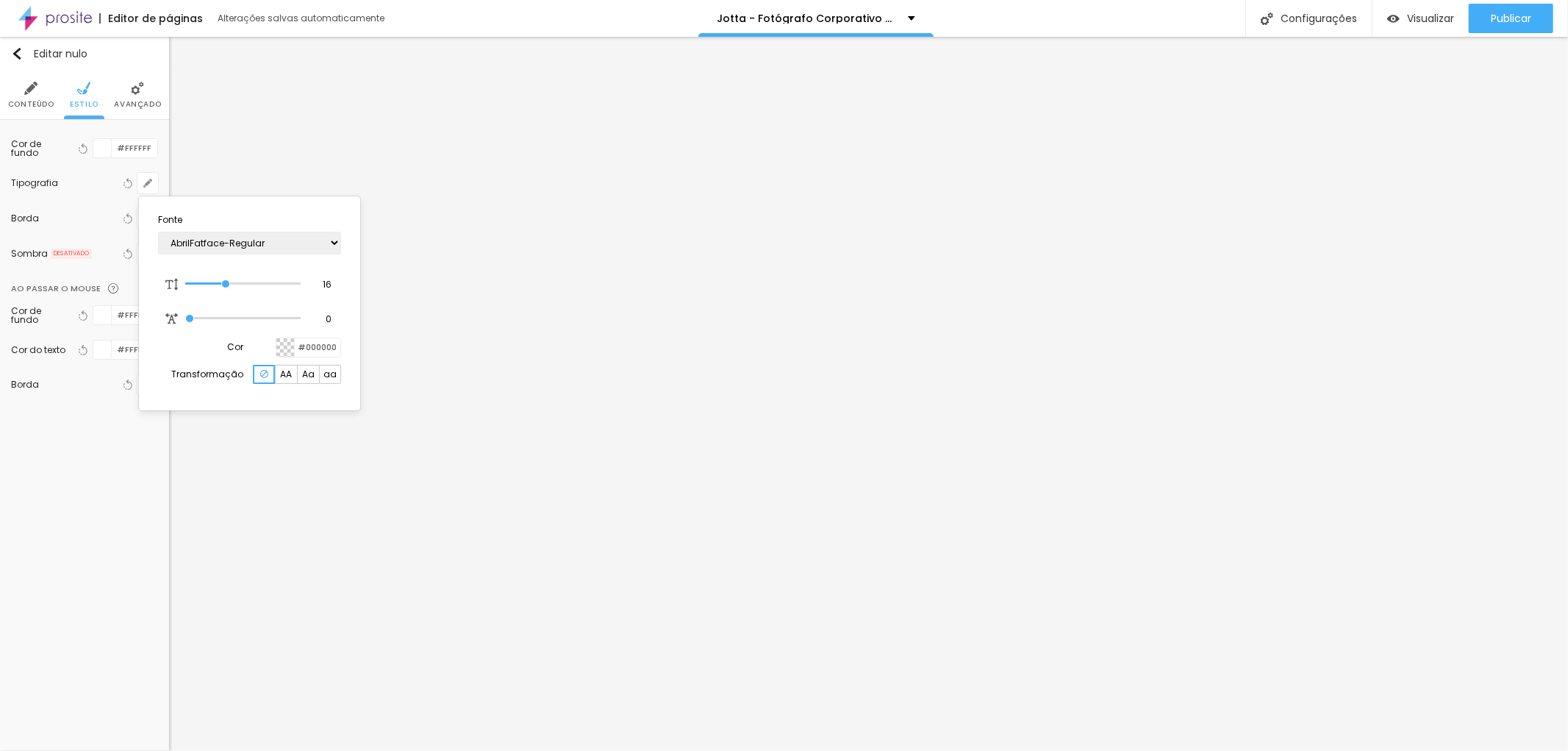
click at [284, 348] on div at bounding box center [286, 347] width 19 height 19
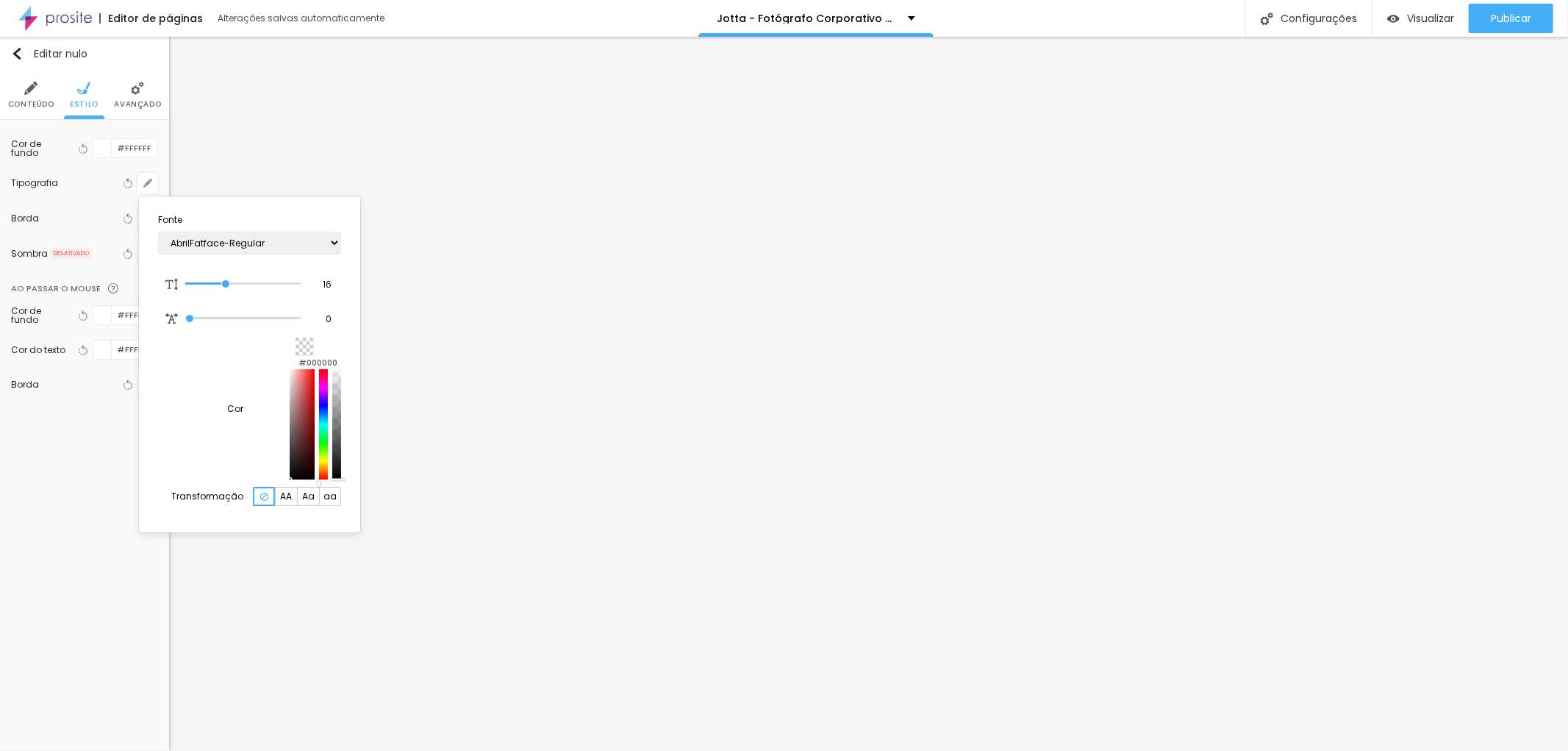
click at [103, 540] on div at bounding box center [784, 375] width 1568 height 751
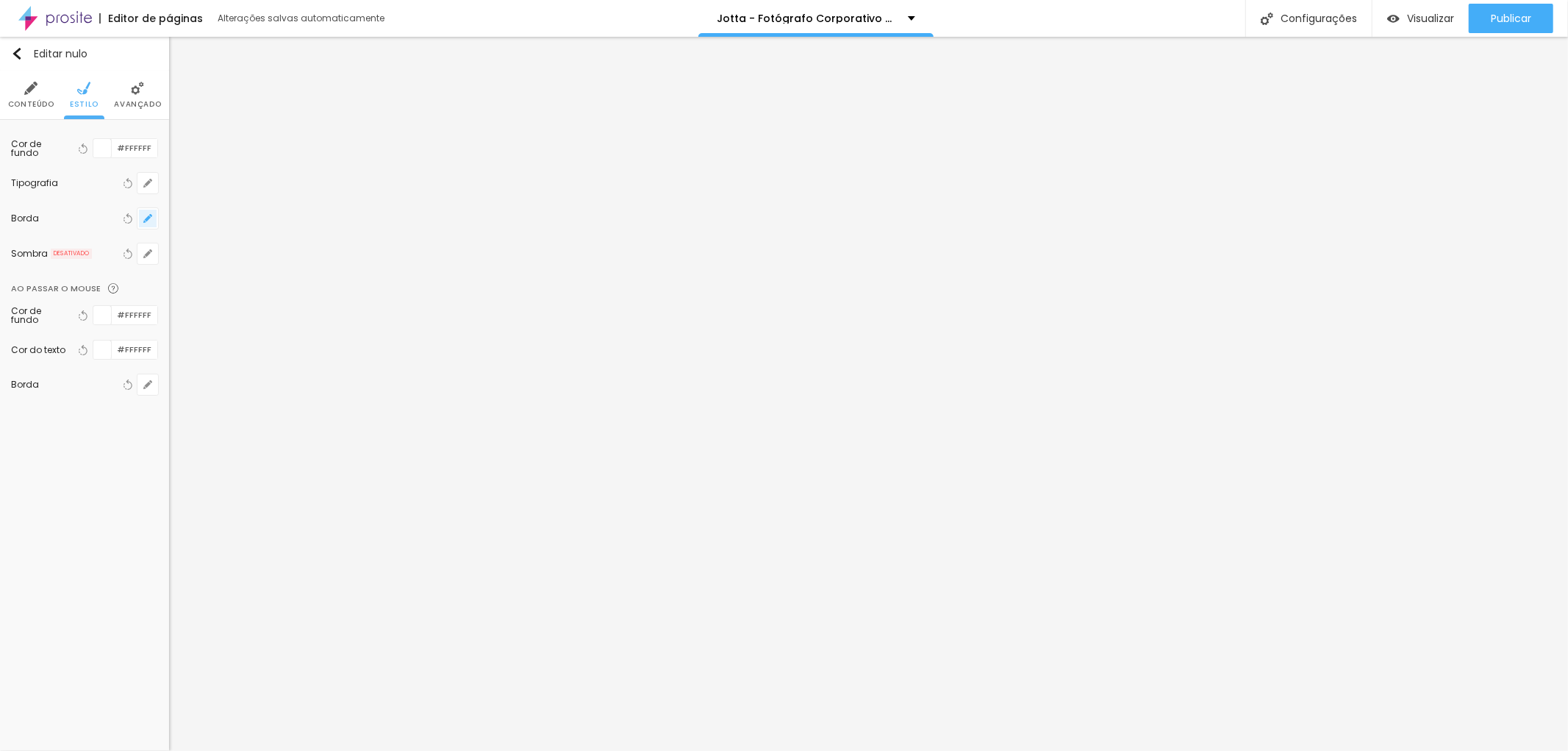
click at [150, 215] on icon "button" at bounding box center [148, 218] width 9 height 9
click at [61, 483] on div at bounding box center [784, 375] width 1568 height 751
click at [84, 146] on icon "button" at bounding box center [83, 149] width 11 height 11
click at [122, 149] on input "#FFFFFF" at bounding box center [134, 148] width 46 height 19
click at [142, 150] on input "#FFFFFF" at bounding box center [134, 148] width 46 height 19
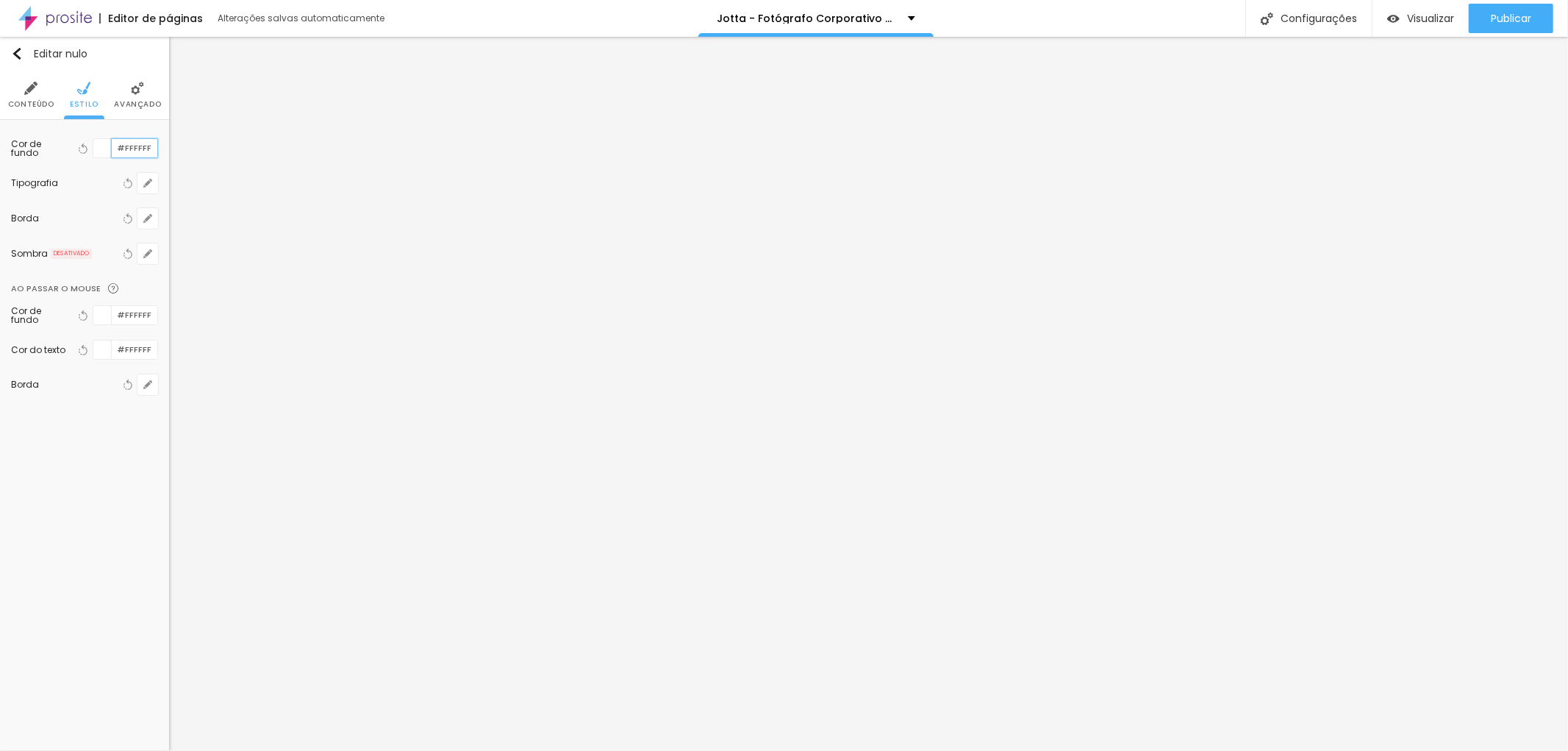
click at [128, 146] on input "#FFFFFF" at bounding box center [134, 148] width 46 height 19
click at [128, 147] on input "#FFFFFF" at bounding box center [134, 148] width 46 height 19
click at [133, 152] on input "#FFFFFF" at bounding box center [134, 148] width 46 height 19
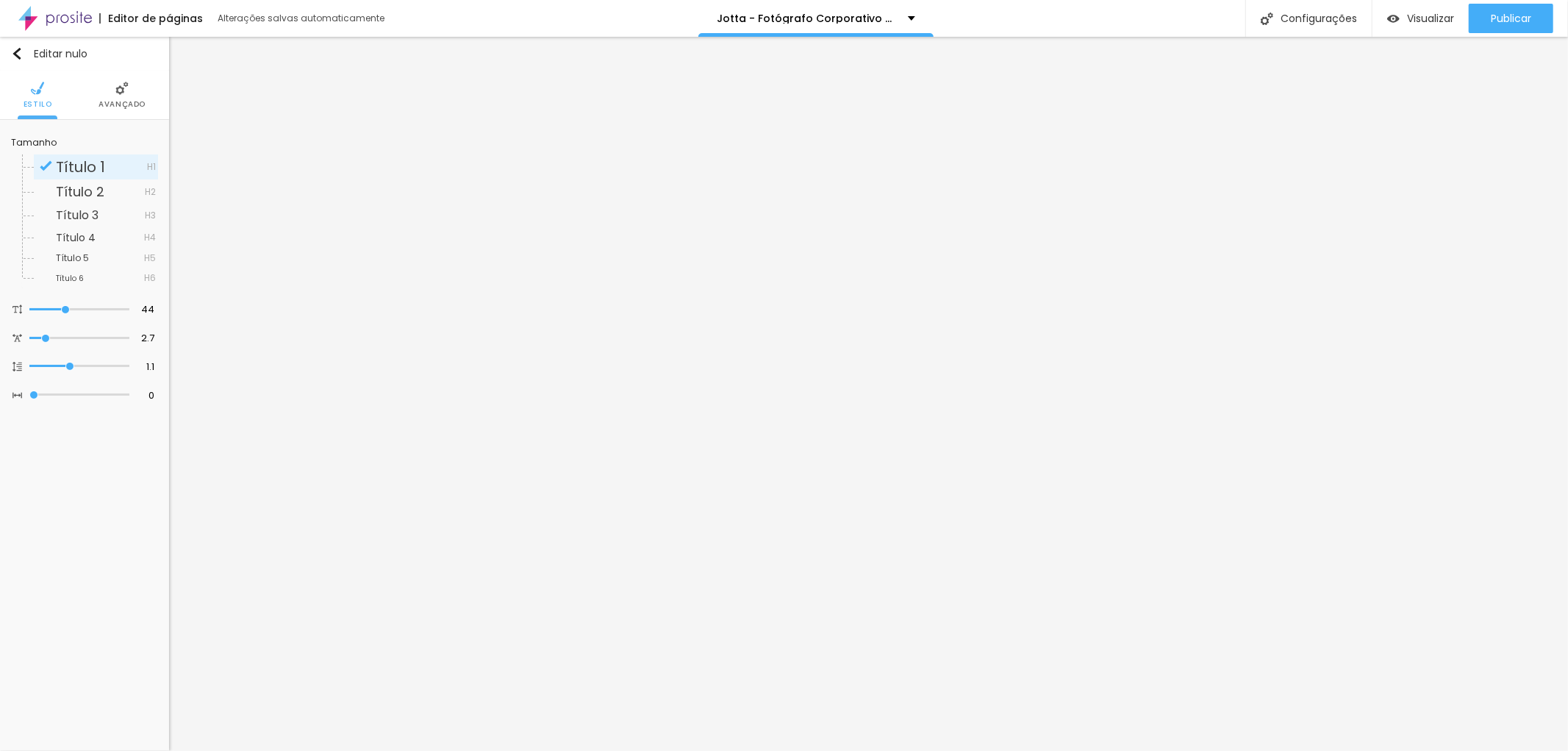
click at [119, 103] on font "Avançado" at bounding box center [121, 103] width 47 height 11
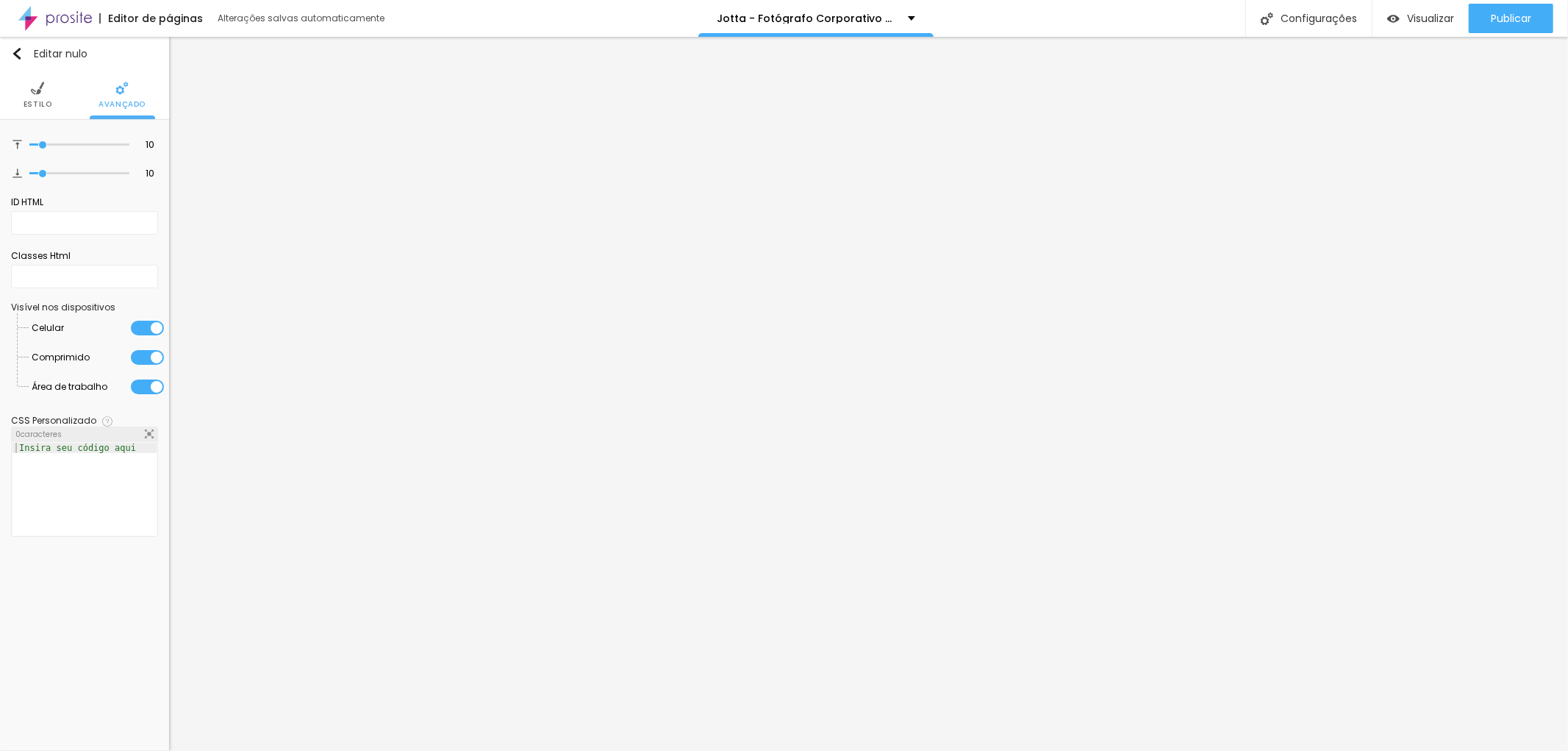
click at [37, 104] on font "Estilo" at bounding box center [38, 103] width 28 height 11
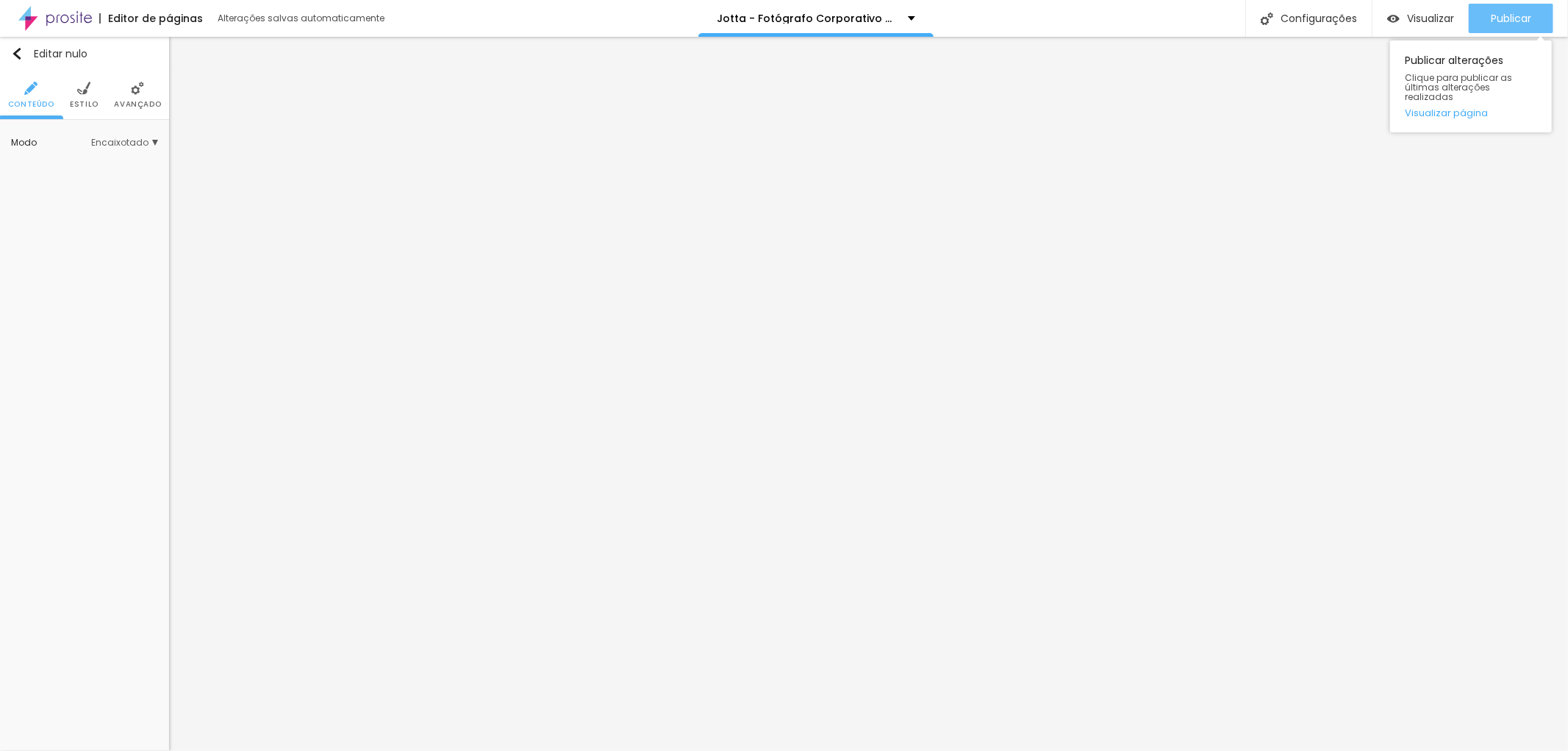
click at [1515, 10] on div "Publicar" at bounding box center [1511, 18] width 41 height 29
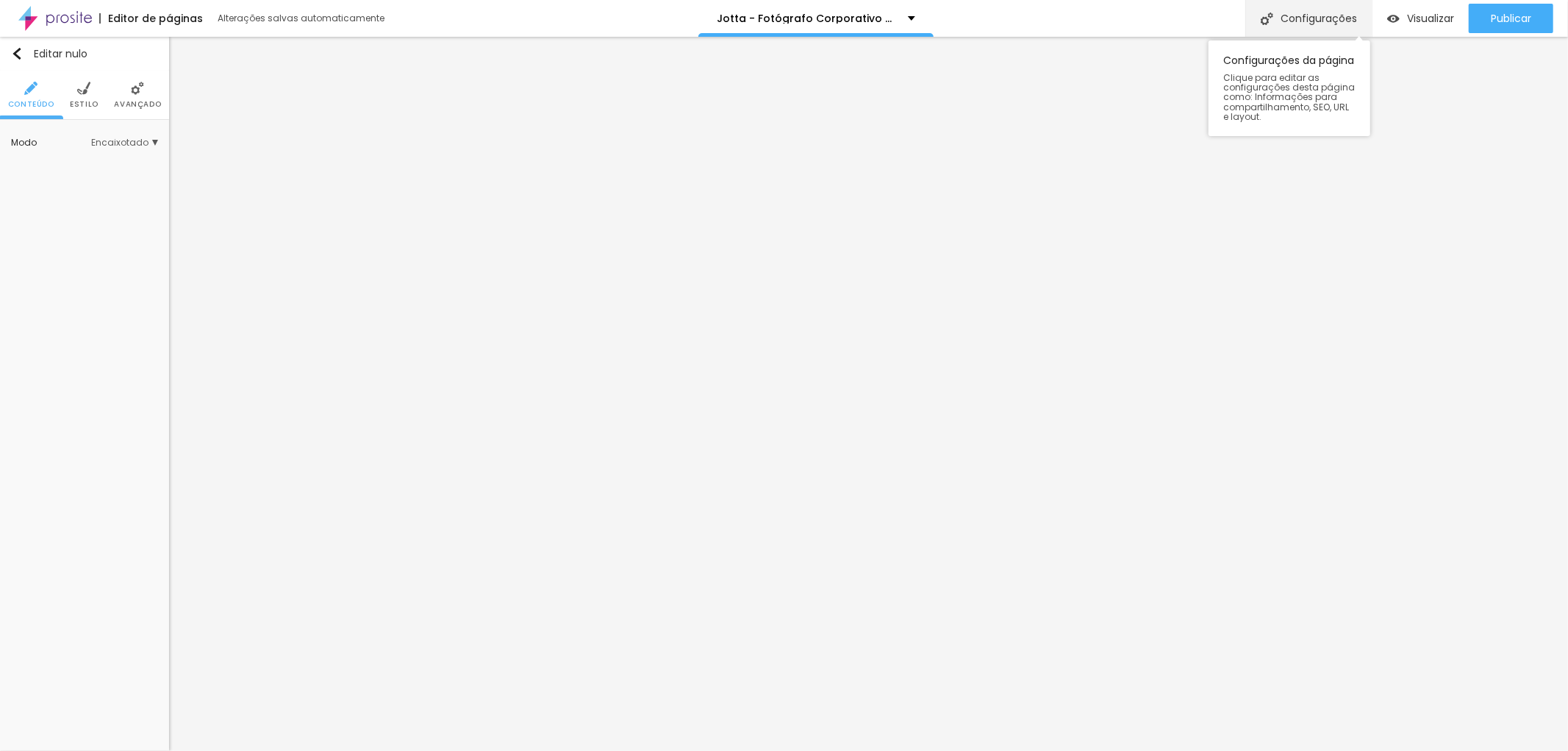
click at [1296, 19] on font "Configurações" at bounding box center [1319, 18] width 76 height 15
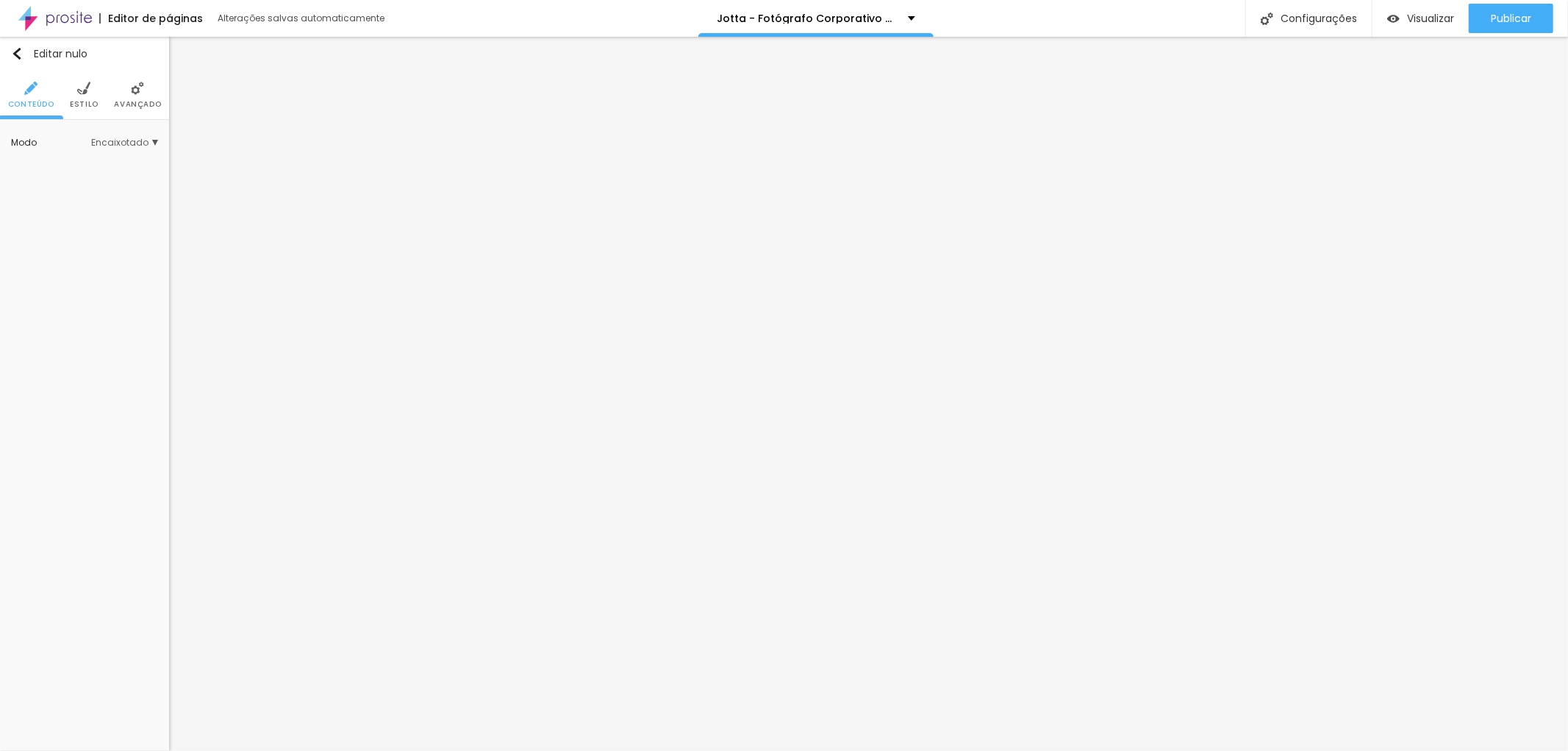
click at [84, 96] on li "Estilo" at bounding box center [84, 95] width 28 height 49
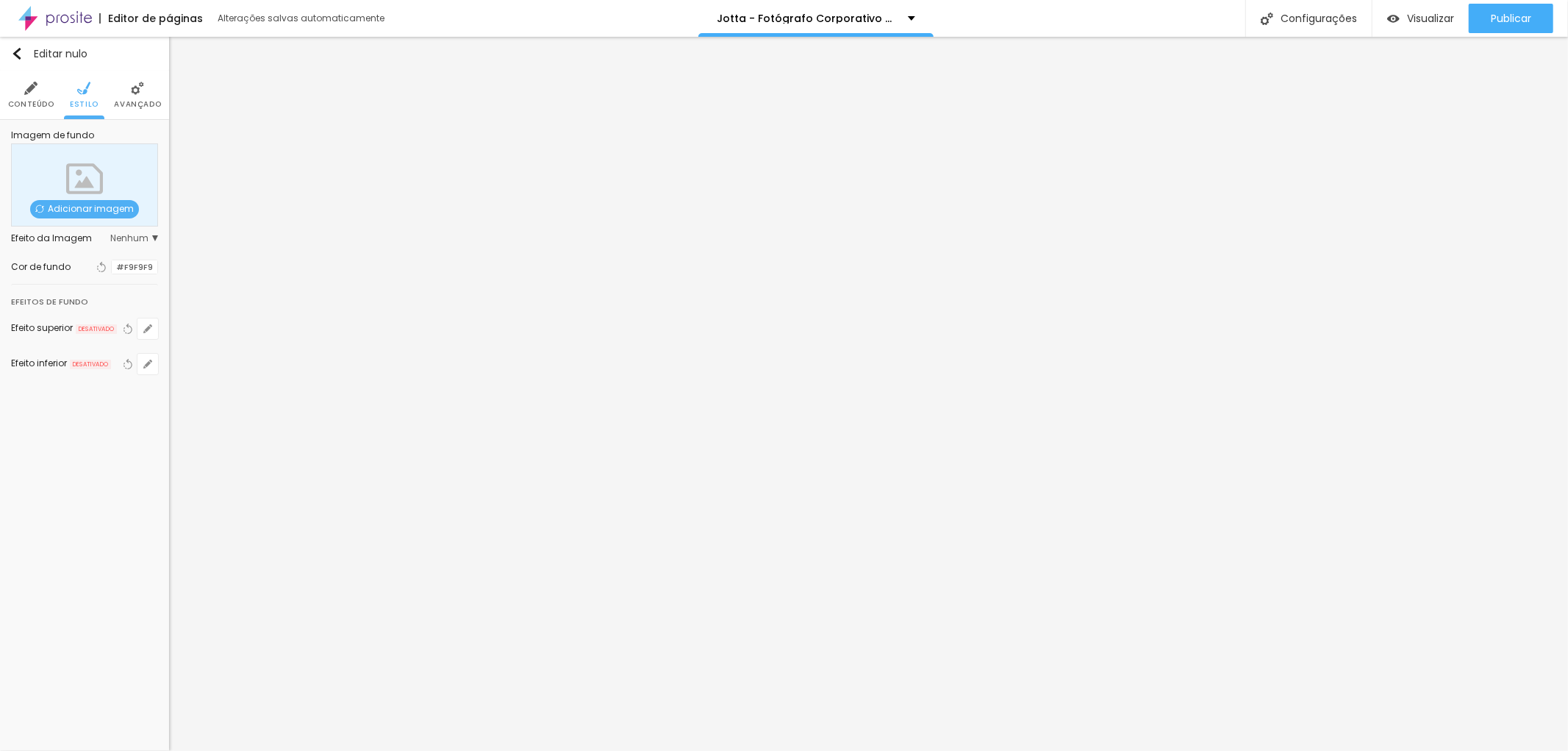
click at [145, 100] on font "Avançado" at bounding box center [137, 103] width 47 height 11
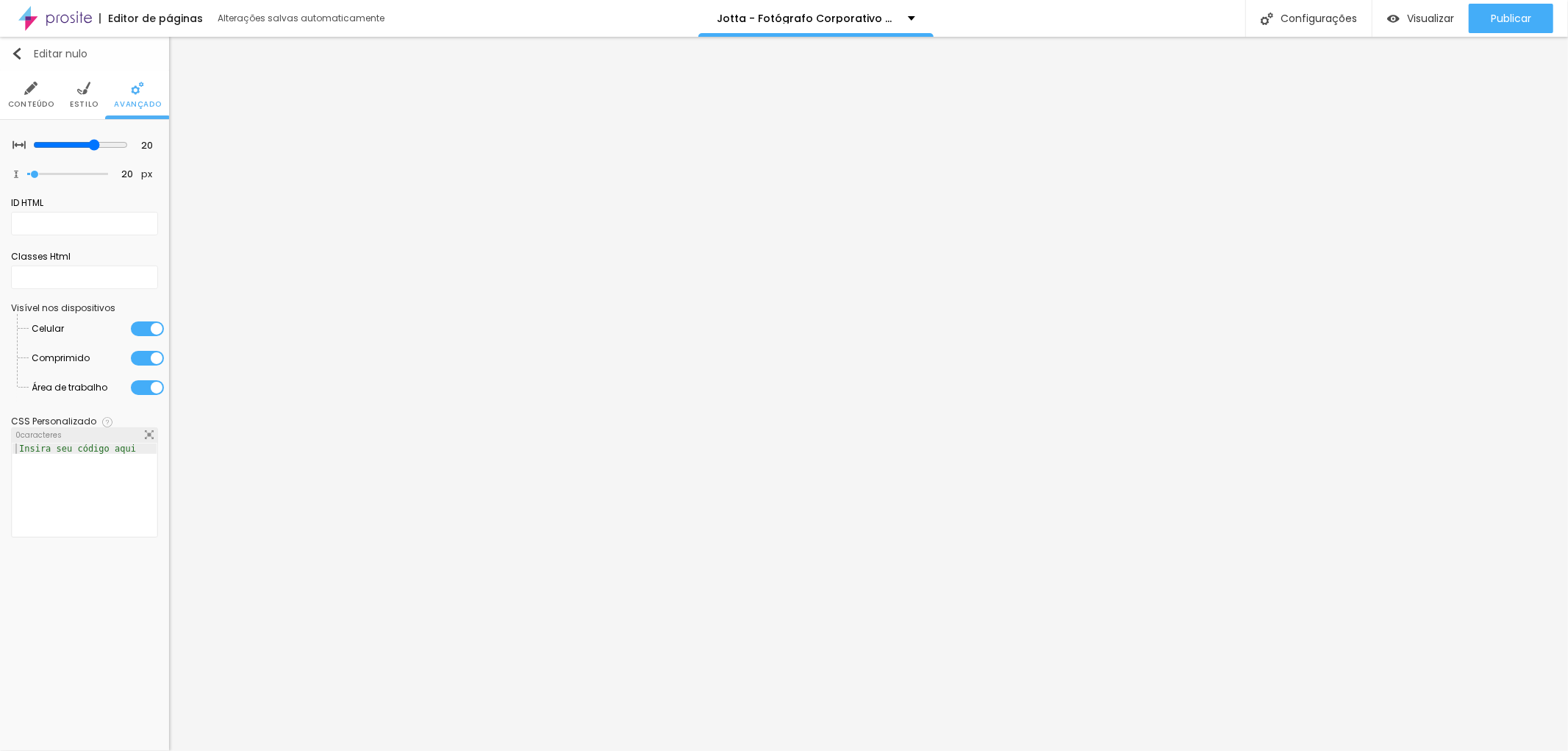
click at [24, 55] on div "Editar nulo" at bounding box center [49, 53] width 76 height 11
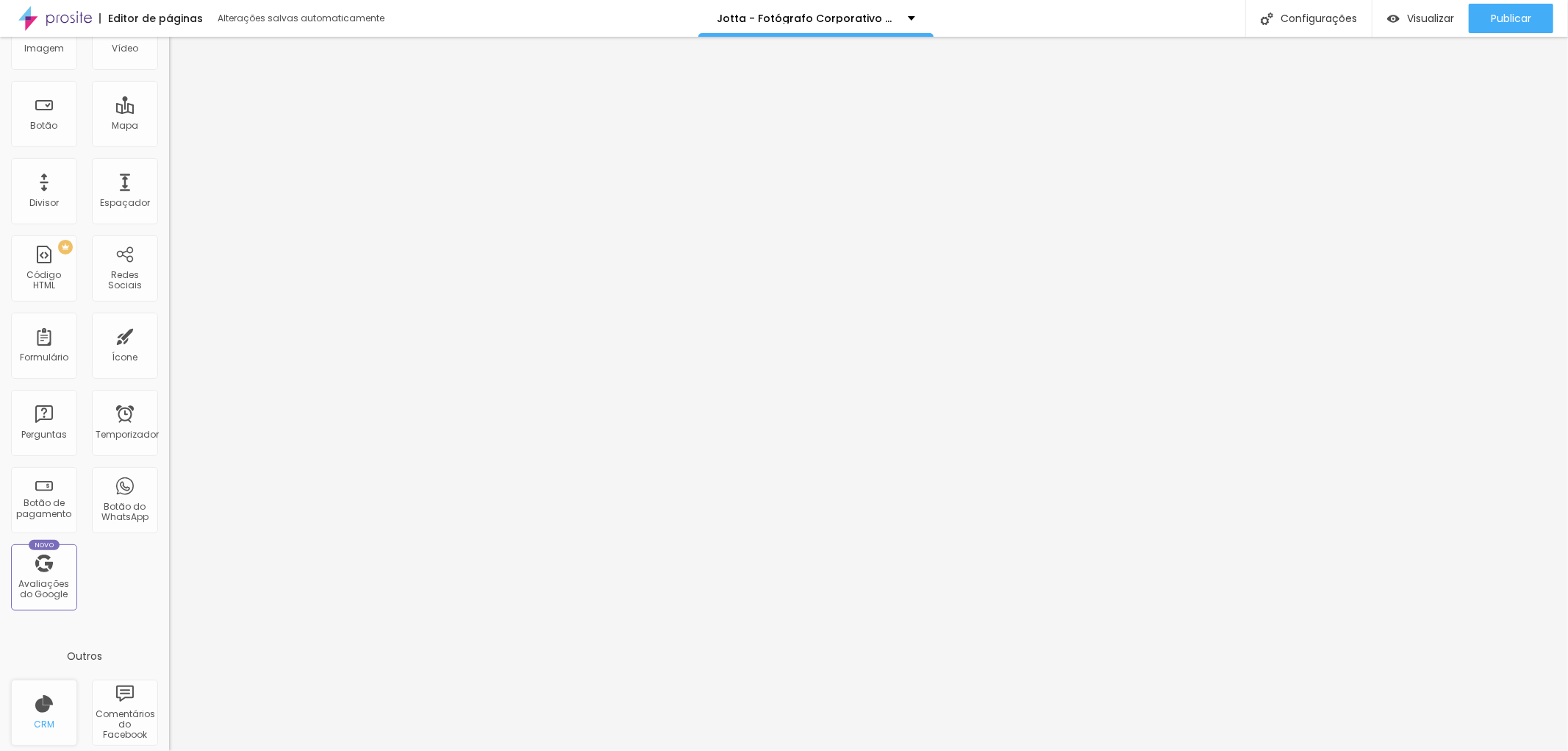
scroll to position [164, 0]
click at [26, 577] on font "Avaliações do Google" at bounding box center [44, 585] width 50 height 23
click at [37, 581] on font "Avaliações do Google" at bounding box center [44, 585] width 50 height 23
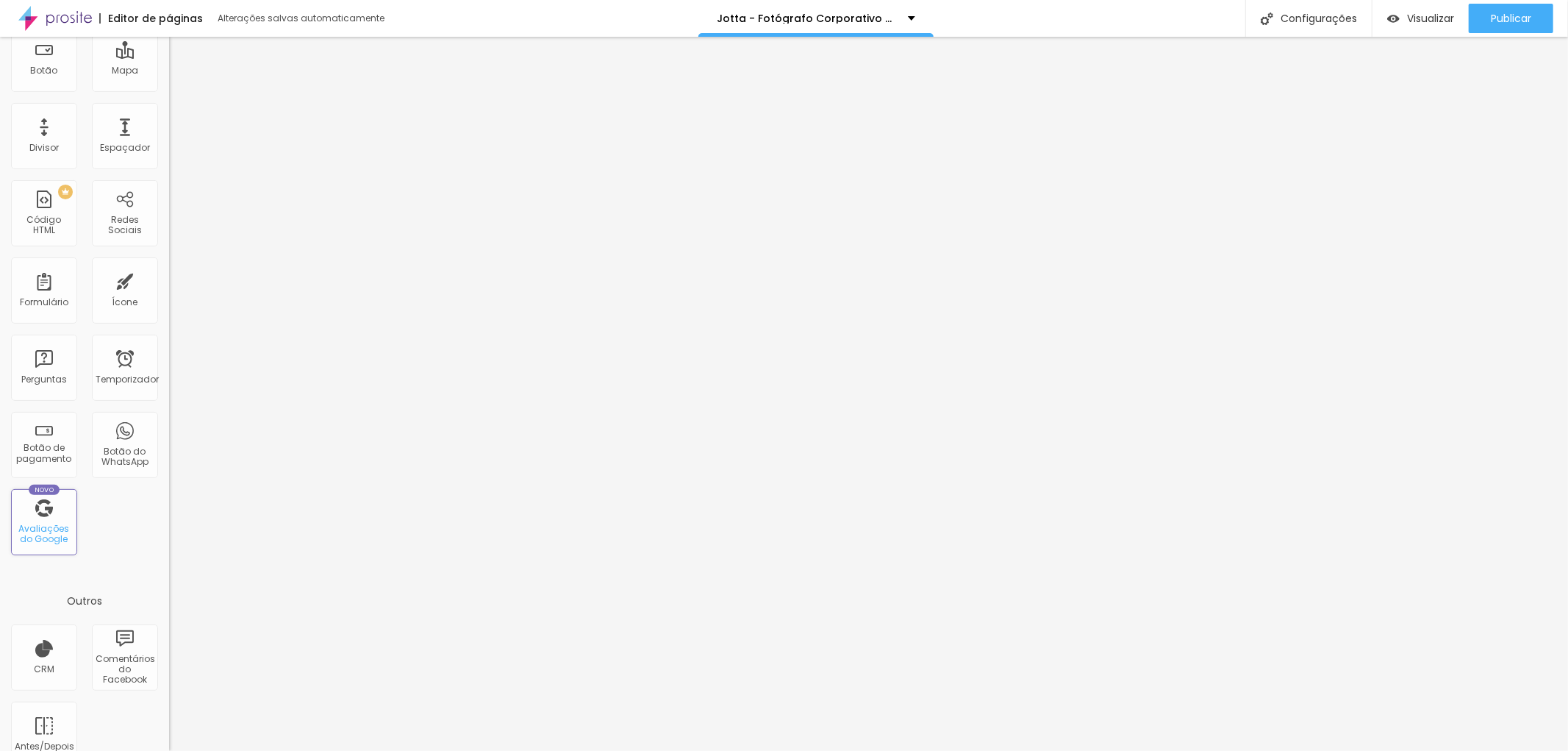
scroll to position [241, 0]
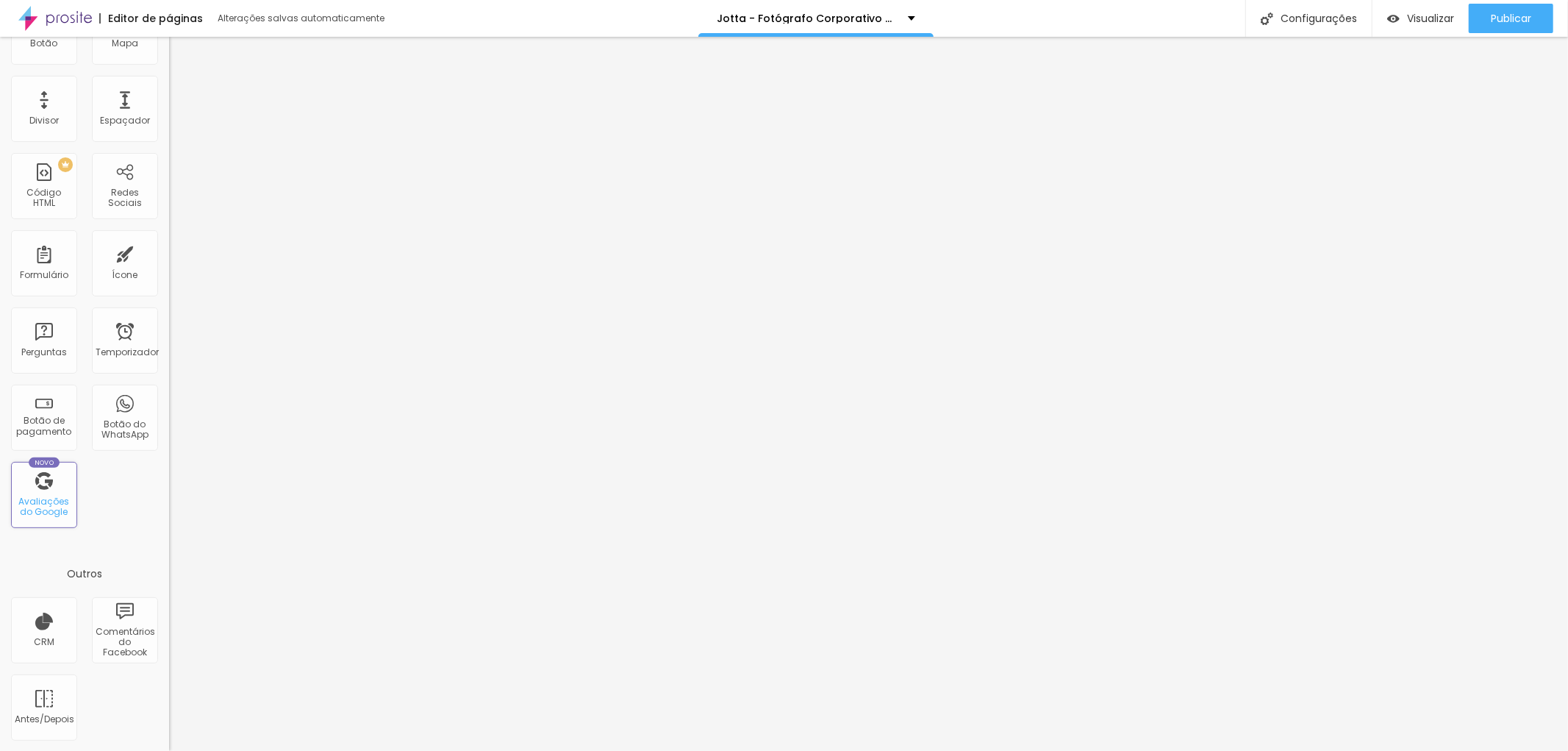
click at [50, 493] on div "Novo Avaliações do Google" at bounding box center [43, 494] width 66 height 66
drag, startPoint x: 49, startPoint y: 517, endPoint x: 37, endPoint y: 517, distance: 12.0
click at [37, 517] on font "Avaliações do Google" at bounding box center [44, 506] width 50 height 23
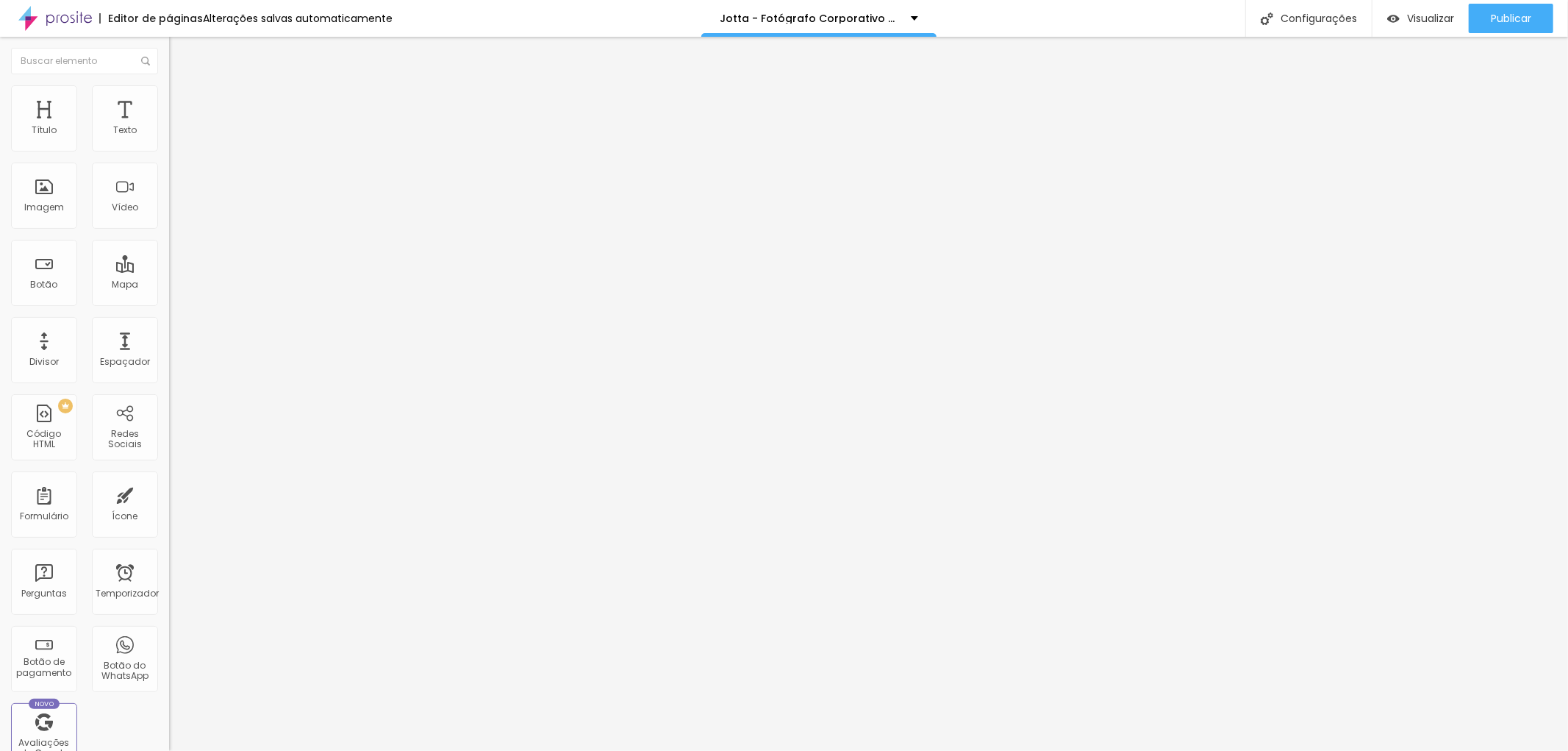
click at [169, 96] on li "Estilo" at bounding box center [253, 92] width 169 height 15
